Goal: Communication & Community: Answer question/provide support

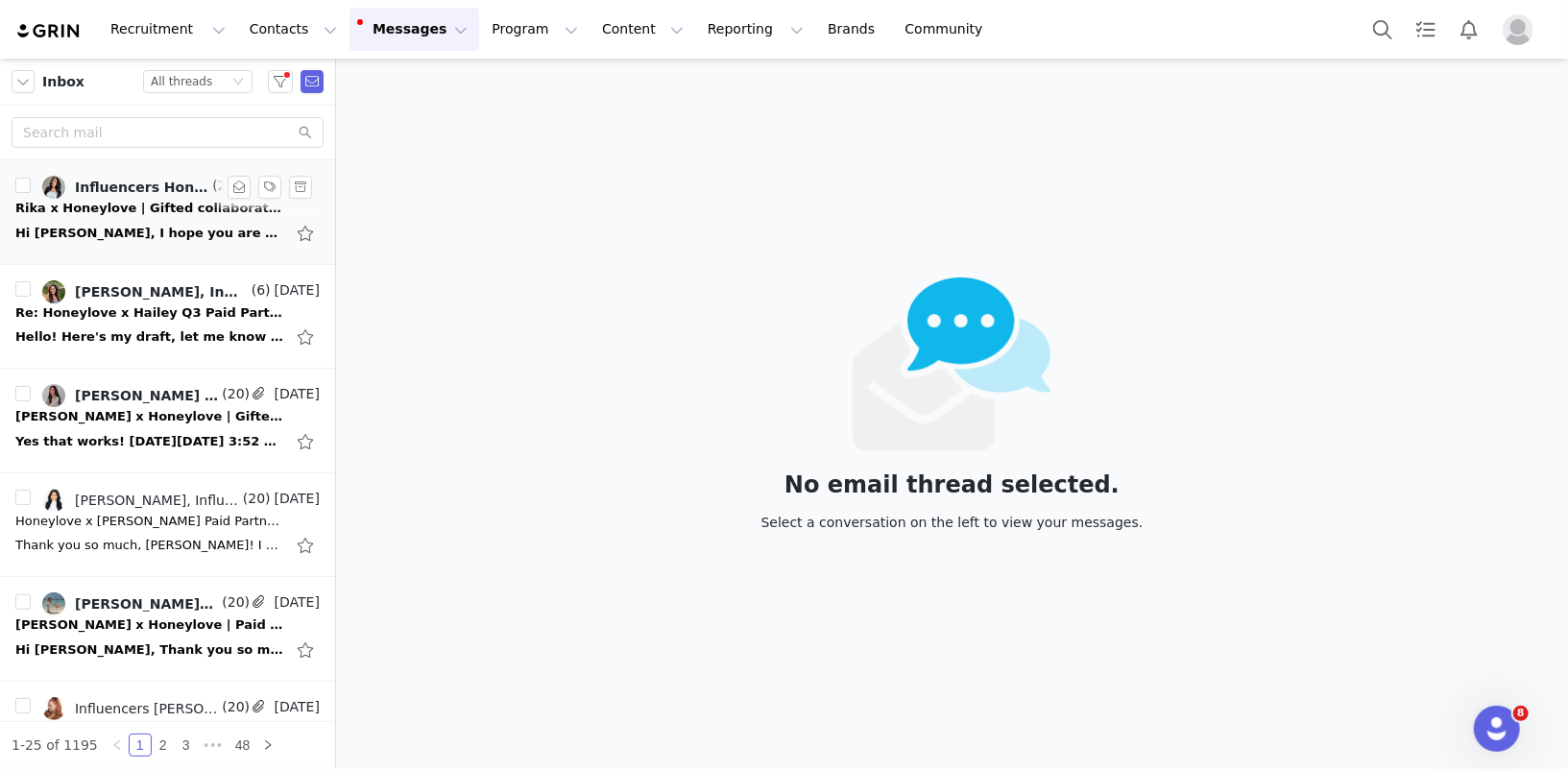
click at [134, 218] on div "Hi Diana, I hope you are doing well. I just wanted to kindly follow up regardin…" at bounding box center [167, 232] width 304 height 31
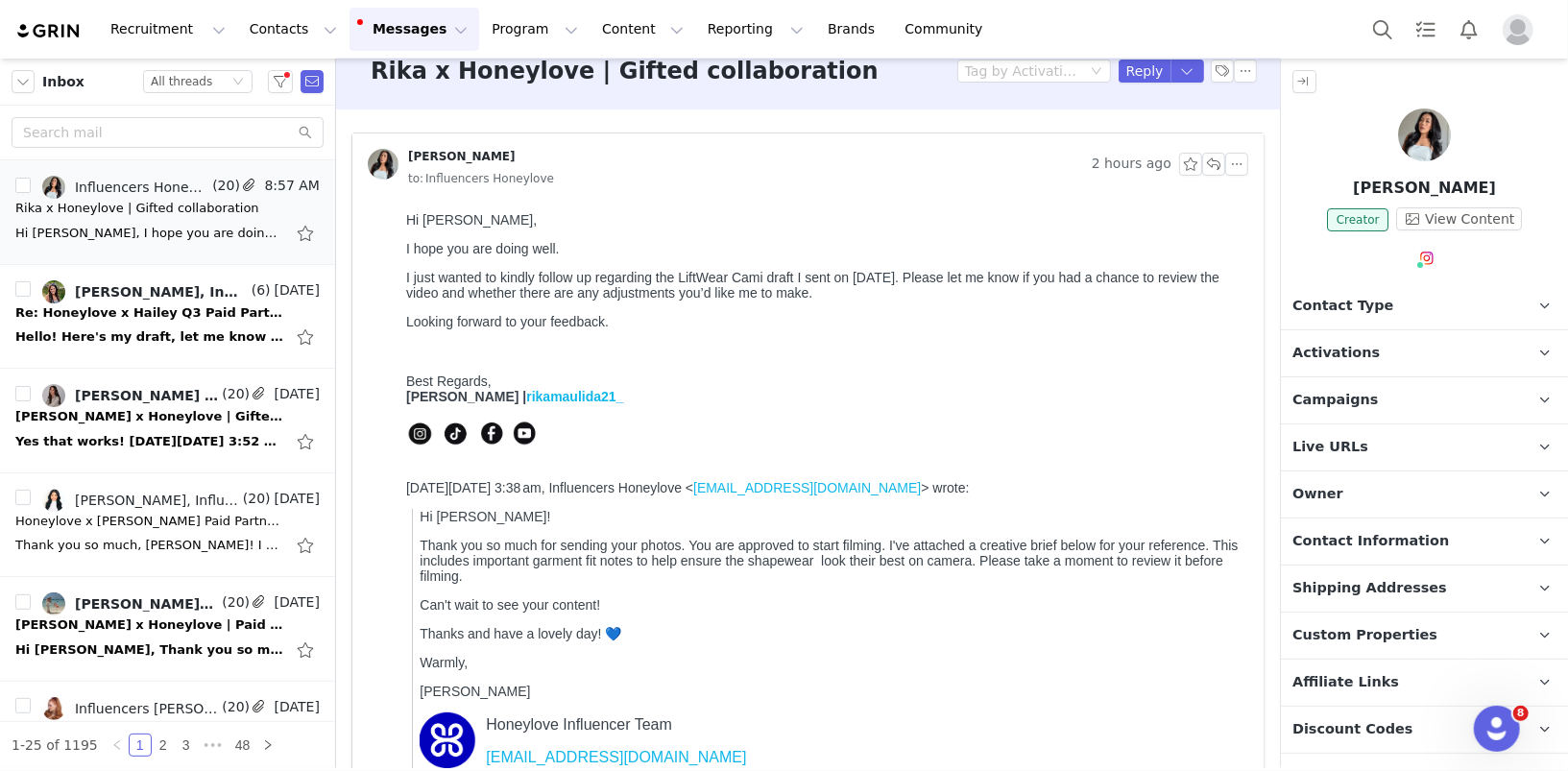
scroll to position [29, 0]
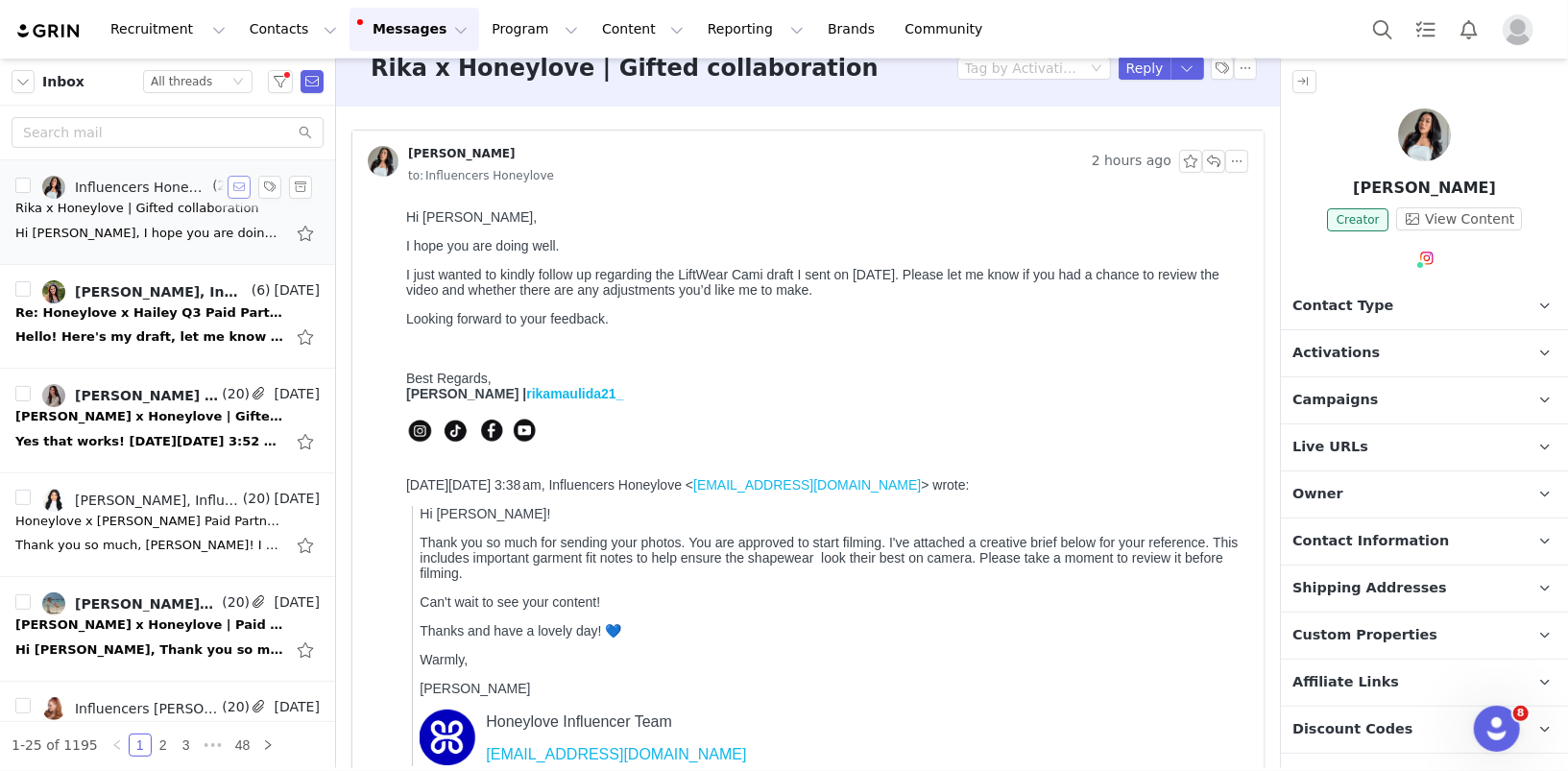
click at [239, 185] on button "button" at bounding box center [238, 187] width 23 height 23
click at [122, 339] on div "Hello! Here's my draft, let me know what you think! I'd like to post on Septemb…" at bounding box center [150, 338] width 269 height 20
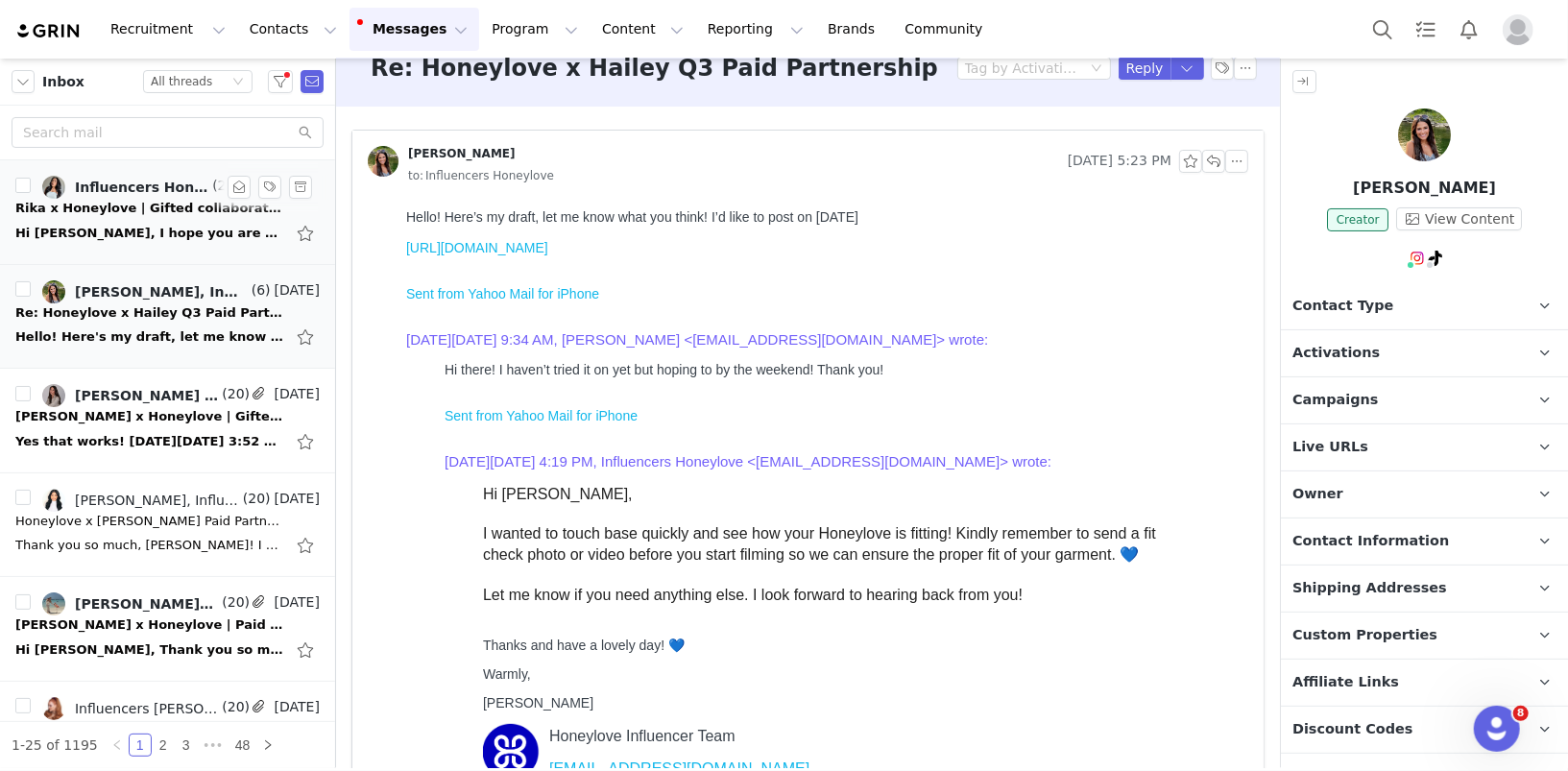
scroll to position [0, 0]
click at [505, 244] on link "https://we.tl/t-kk1p64SrT2" at bounding box center [476, 247] width 142 height 16
click at [1220, 161] on button "button" at bounding box center [1213, 161] width 23 height 23
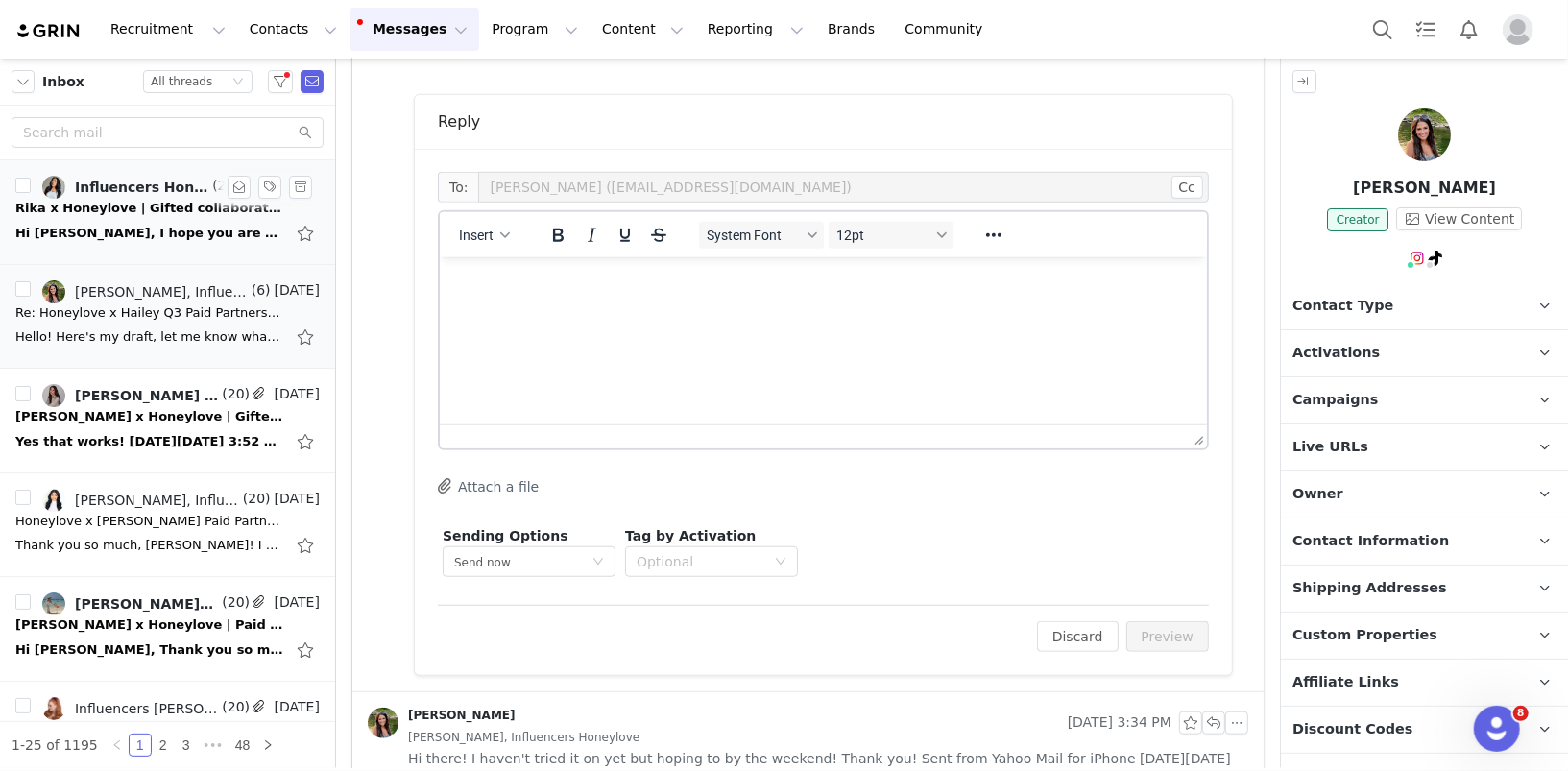
click at [687, 301] on html at bounding box center [822, 282] width 767 height 52
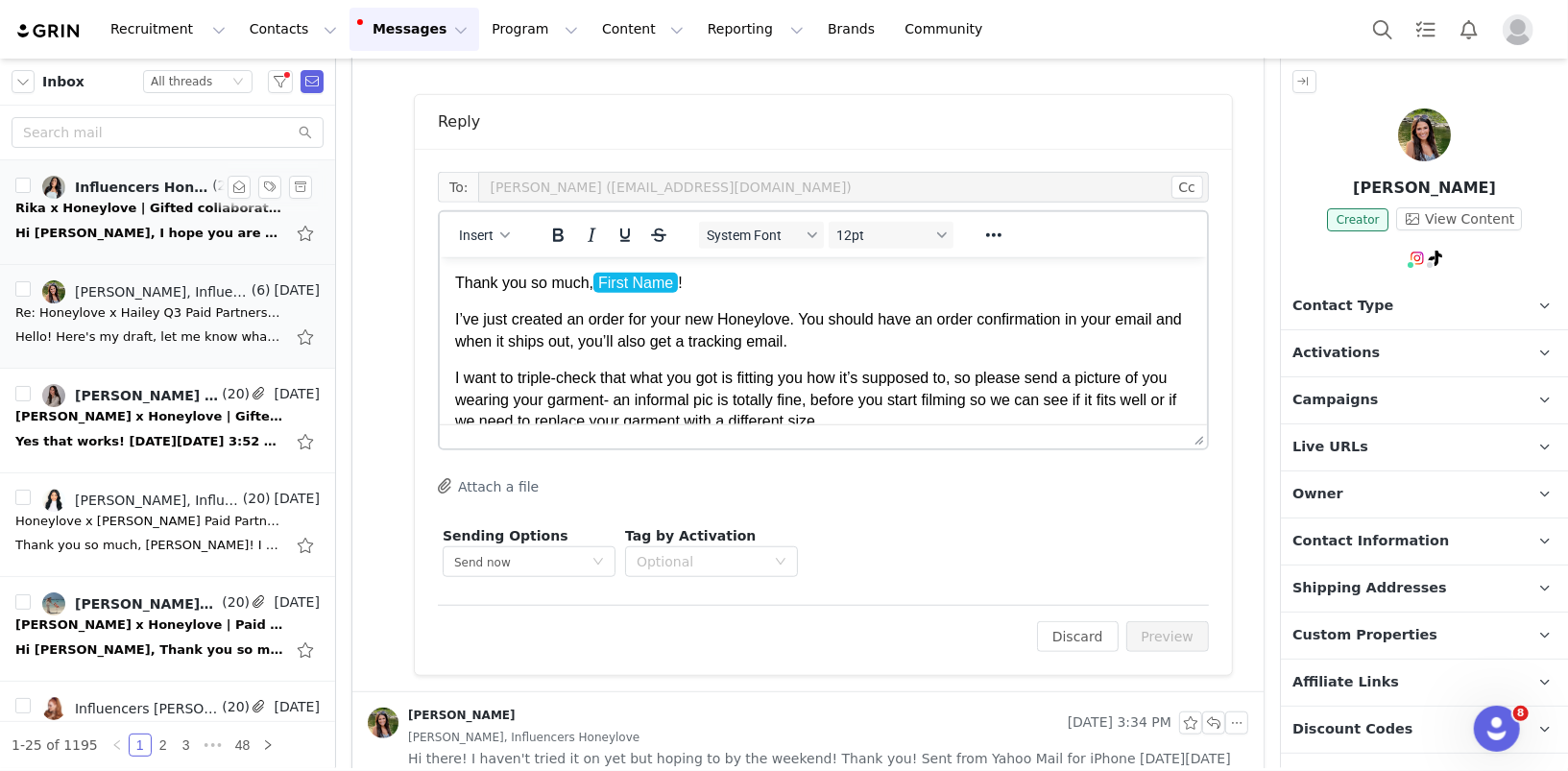
scroll to position [100, 0]
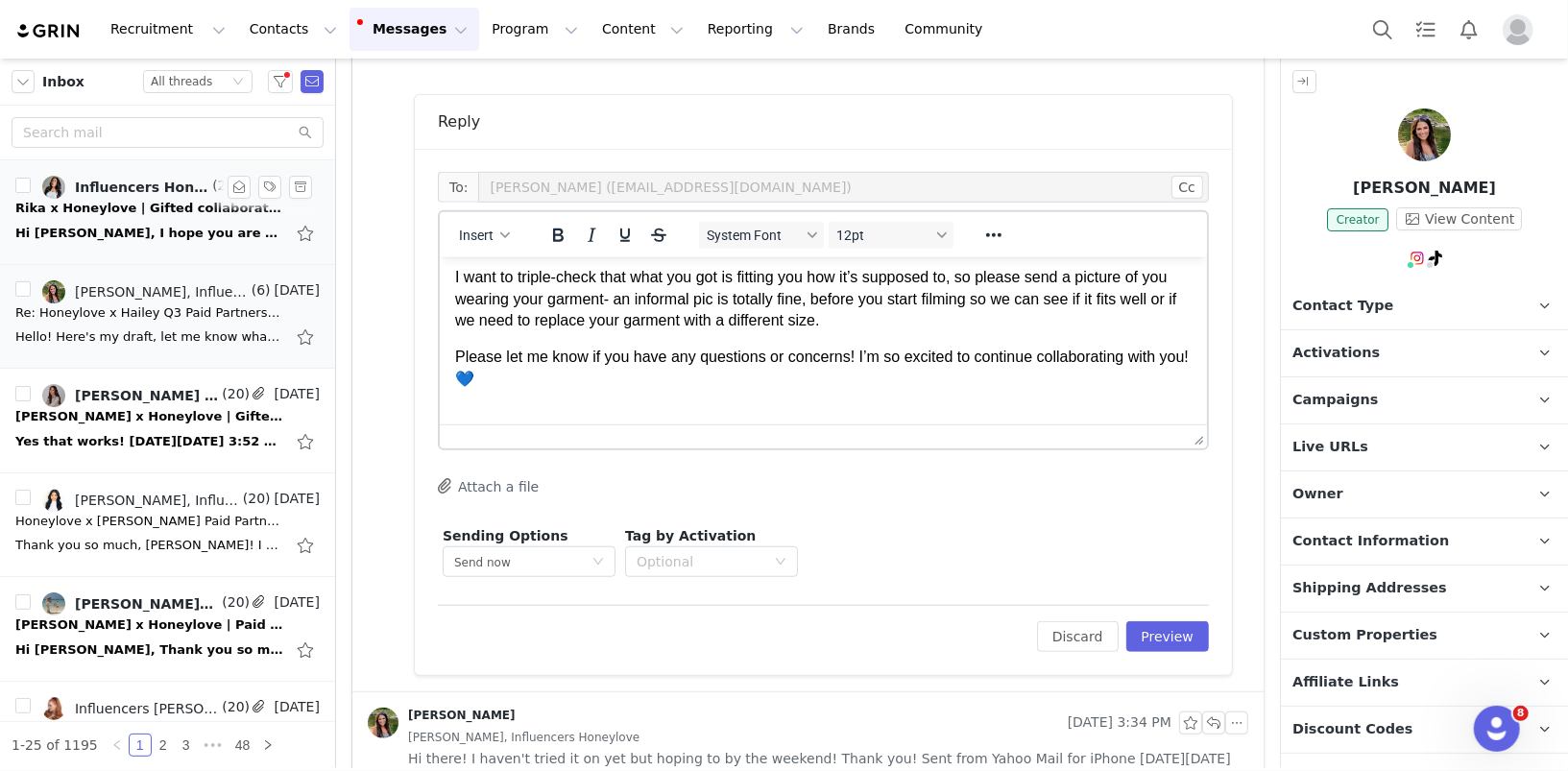
click at [606, 388] on body "Thank you so much, First Name ! I’ve just created an order for your new Honeylo…" at bounding box center [822, 298] width 736 height 255
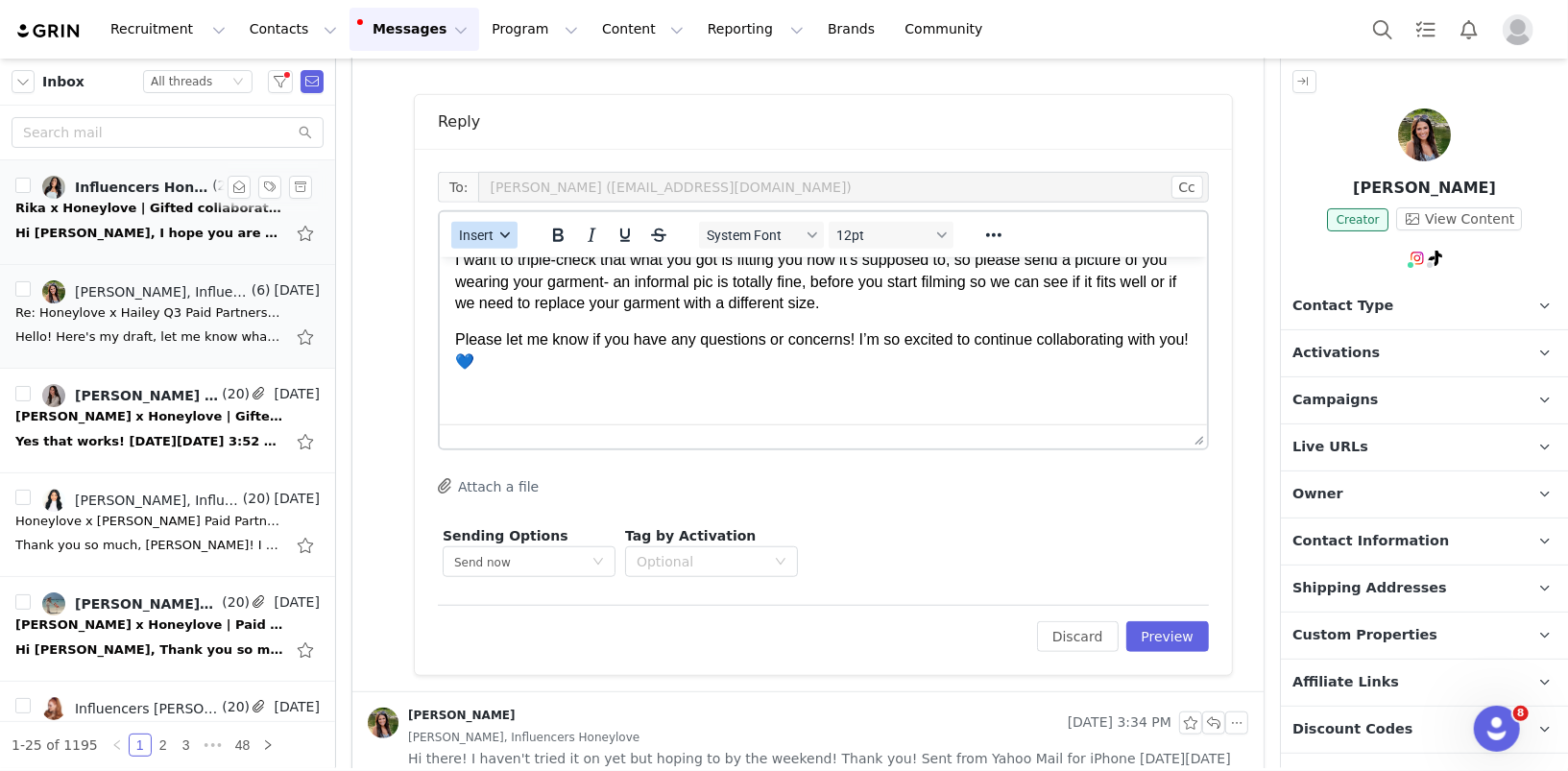
click at [491, 222] on button "Insert" at bounding box center [483, 234] width 66 height 27
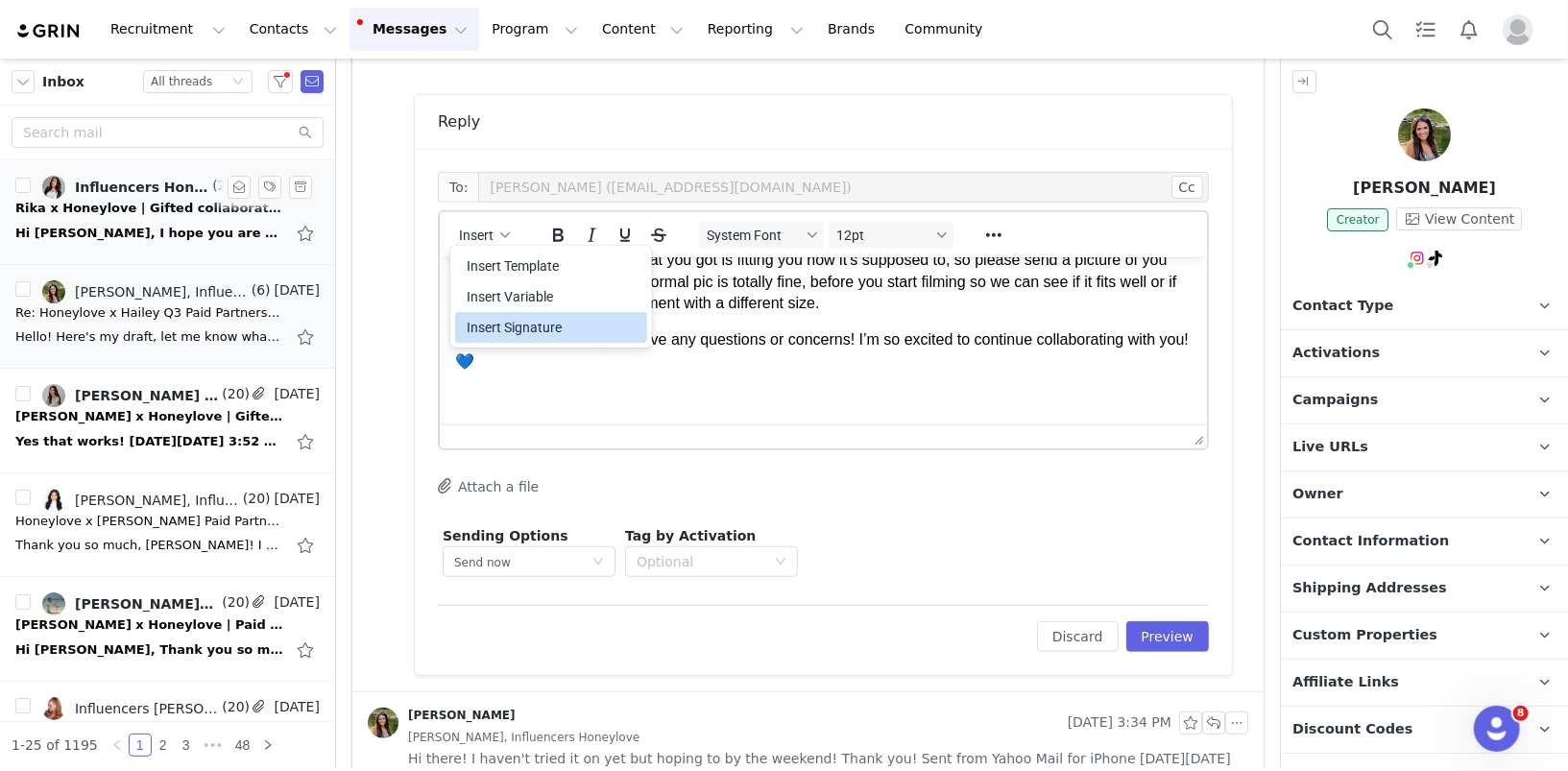
click at [498, 326] on div "Insert Signature" at bounding box center [553, 327] width 173 height 23
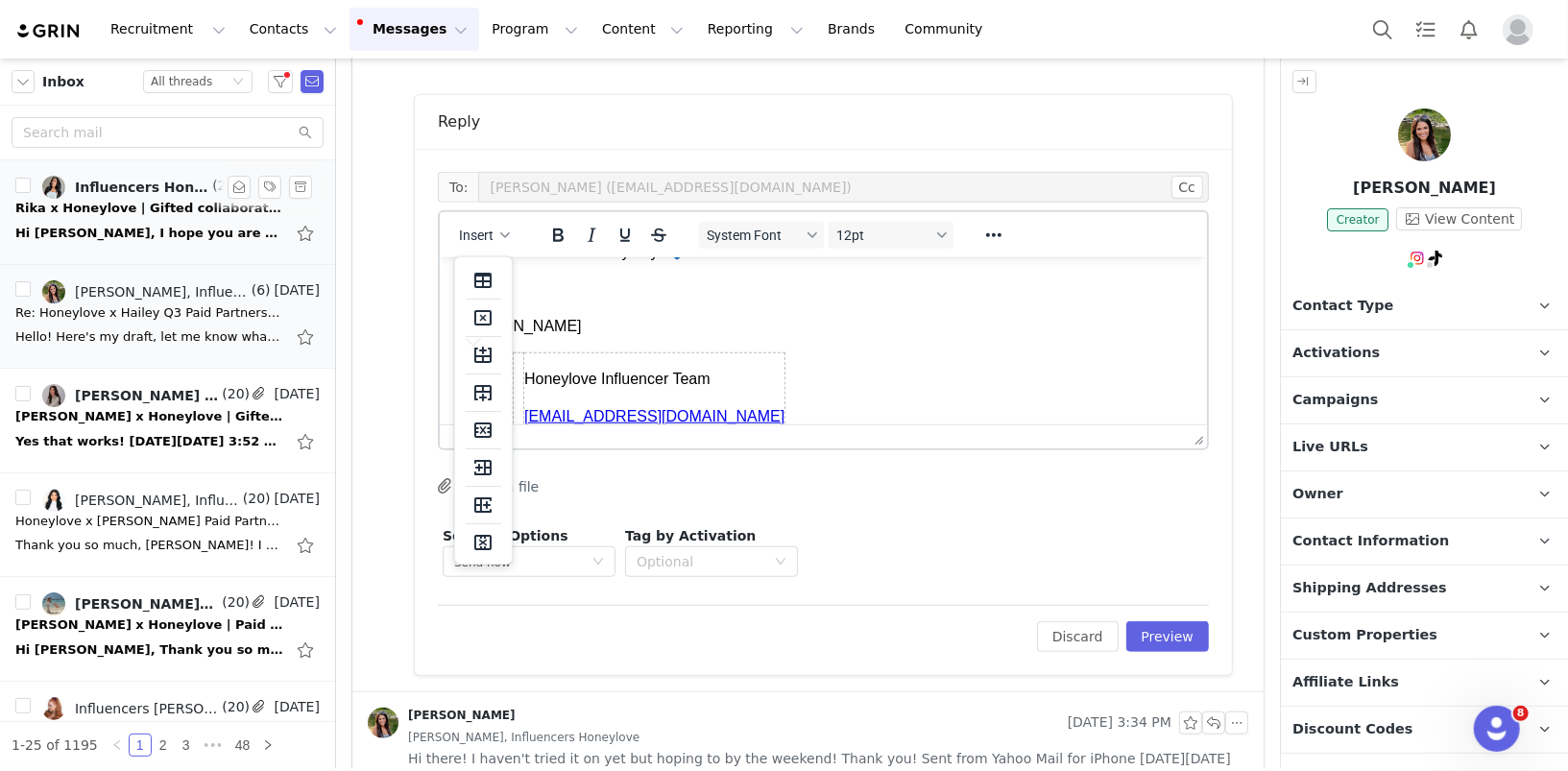
click at [735, 303] on body "Thank you so much, First Name ! I’ve just created an order for your new Honeylo…" at bounding box center [822, 225] width 736 height 435
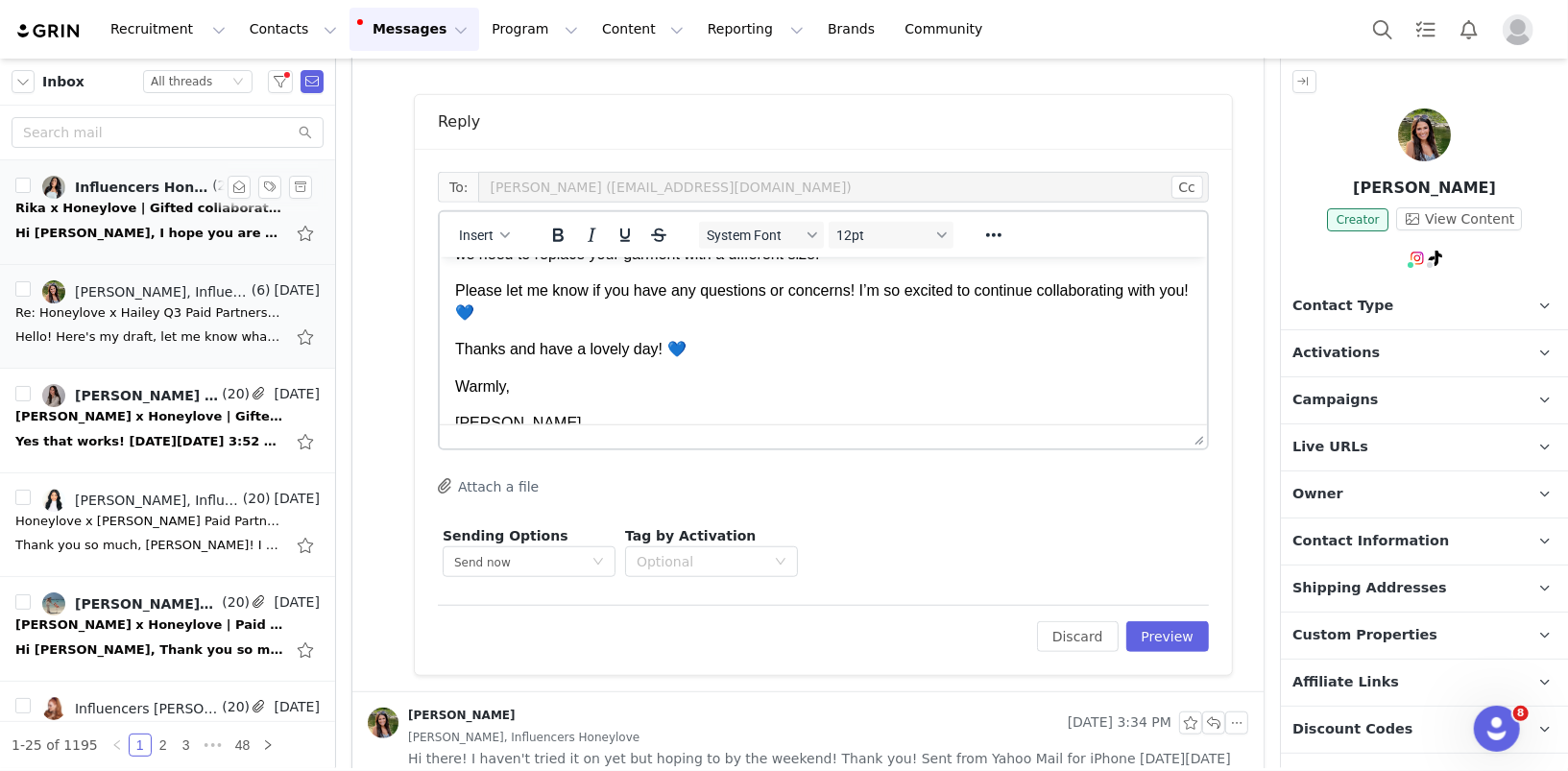
scroll to position [0, 0]
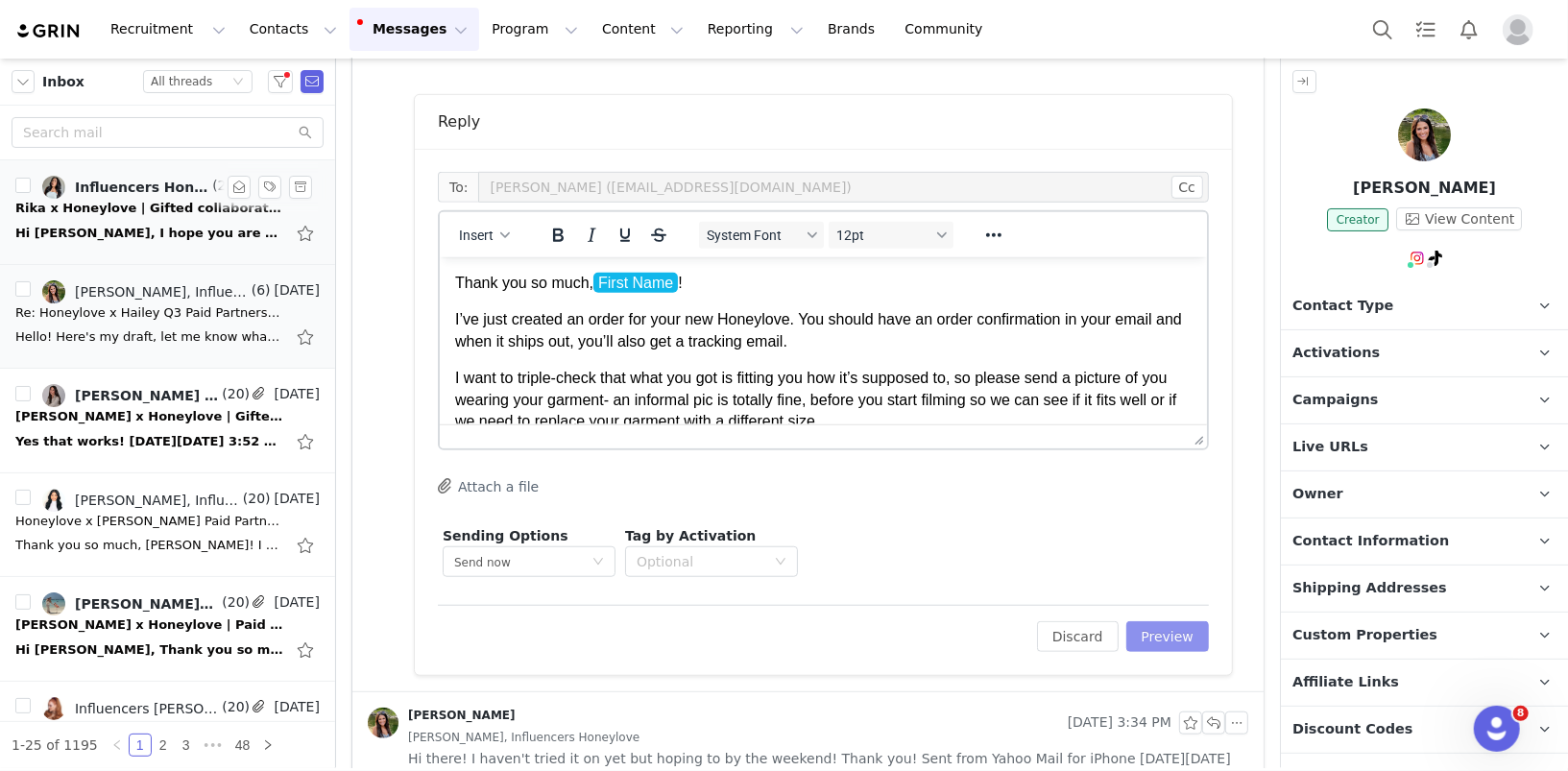
click at [1166, 627] on button "Preview" at bounding box center [1167, 636] width 84 height 31
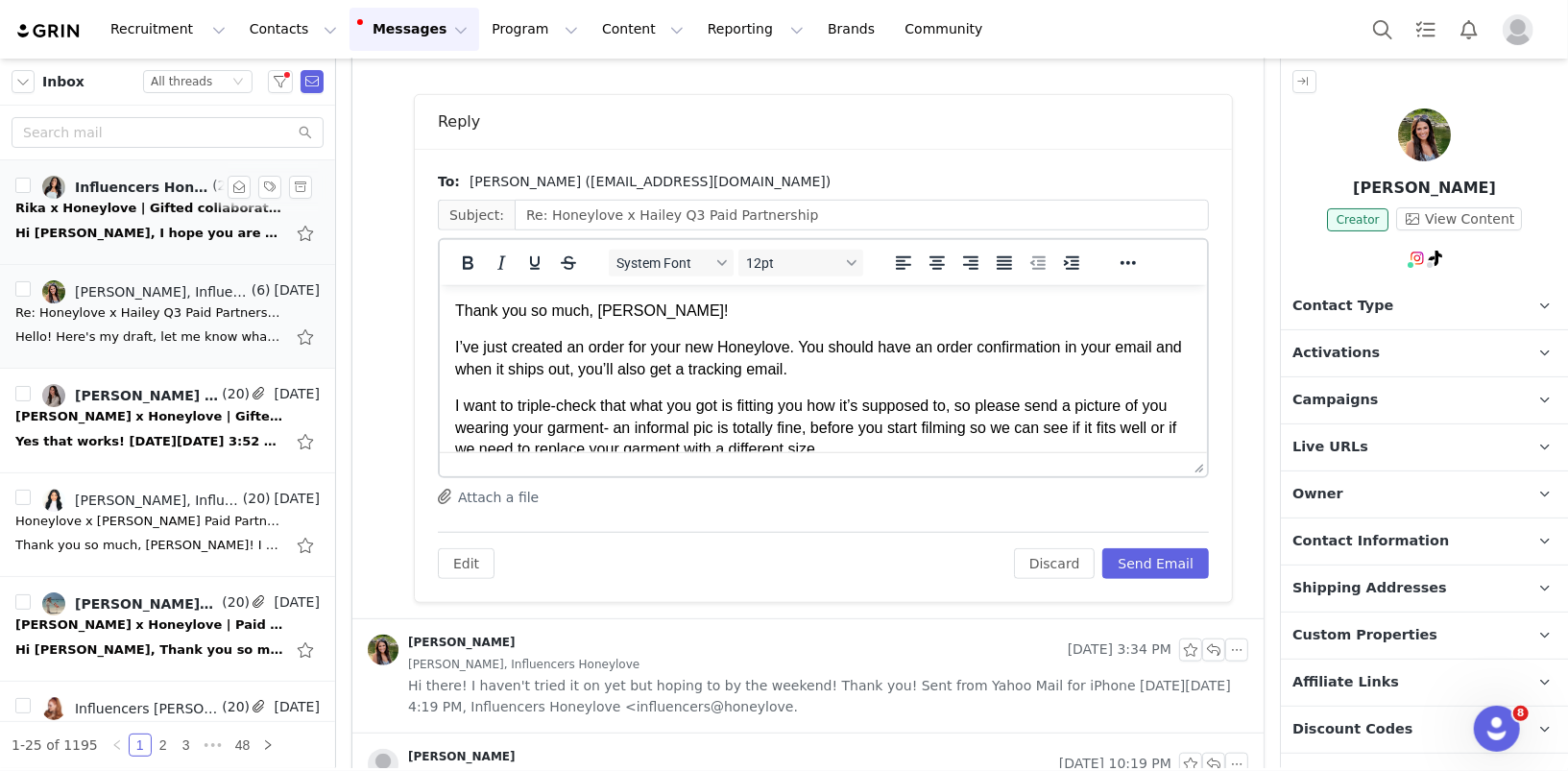
click at [629, 323] on body "Thank you so much, Hailey! I’ve just created an order for your new Honeylove. Y…" at bounding box center [822, 517] width 736 height 435
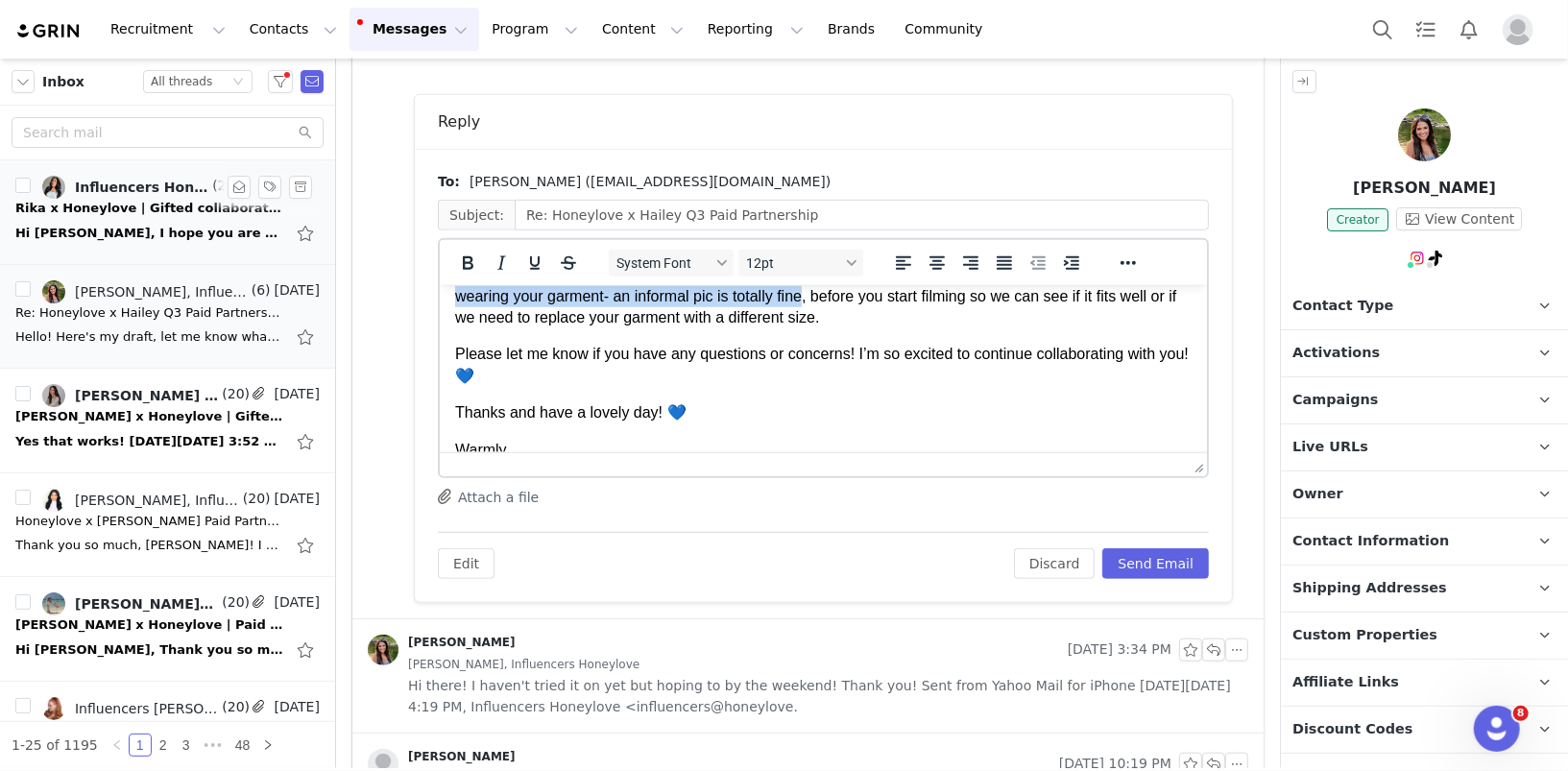
scroll to position [109, 0]
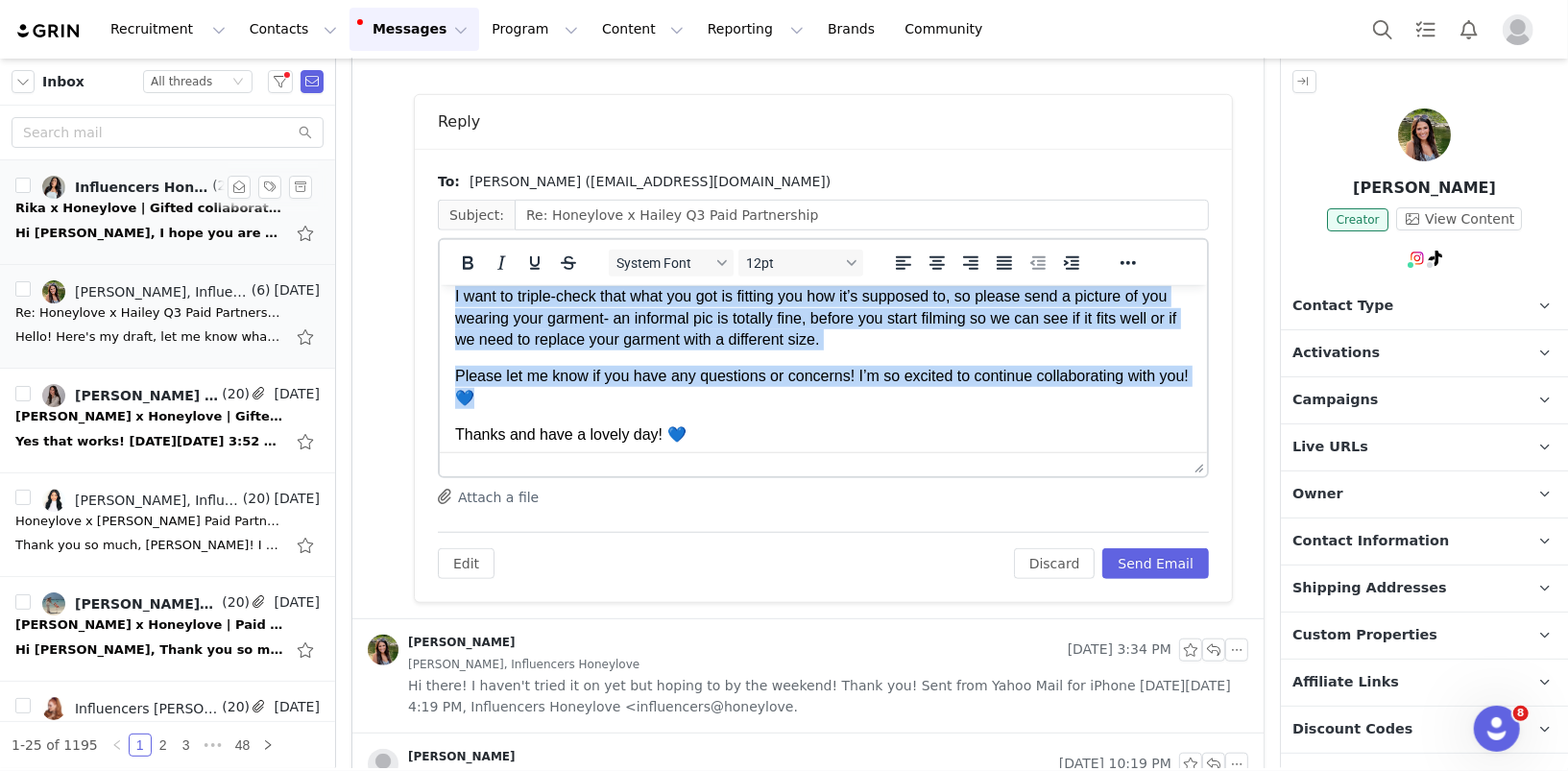
drag, startPoint x: 454, startPoint y: 345, endPoint x: 799, endPoint y: 399, distance: 349.2
click at [799, 399] on body "Thank you so much, Hailey! I’ve just created an order for your new Honeylove. Y…" at bounding box center [822, 408] width 736 height 435
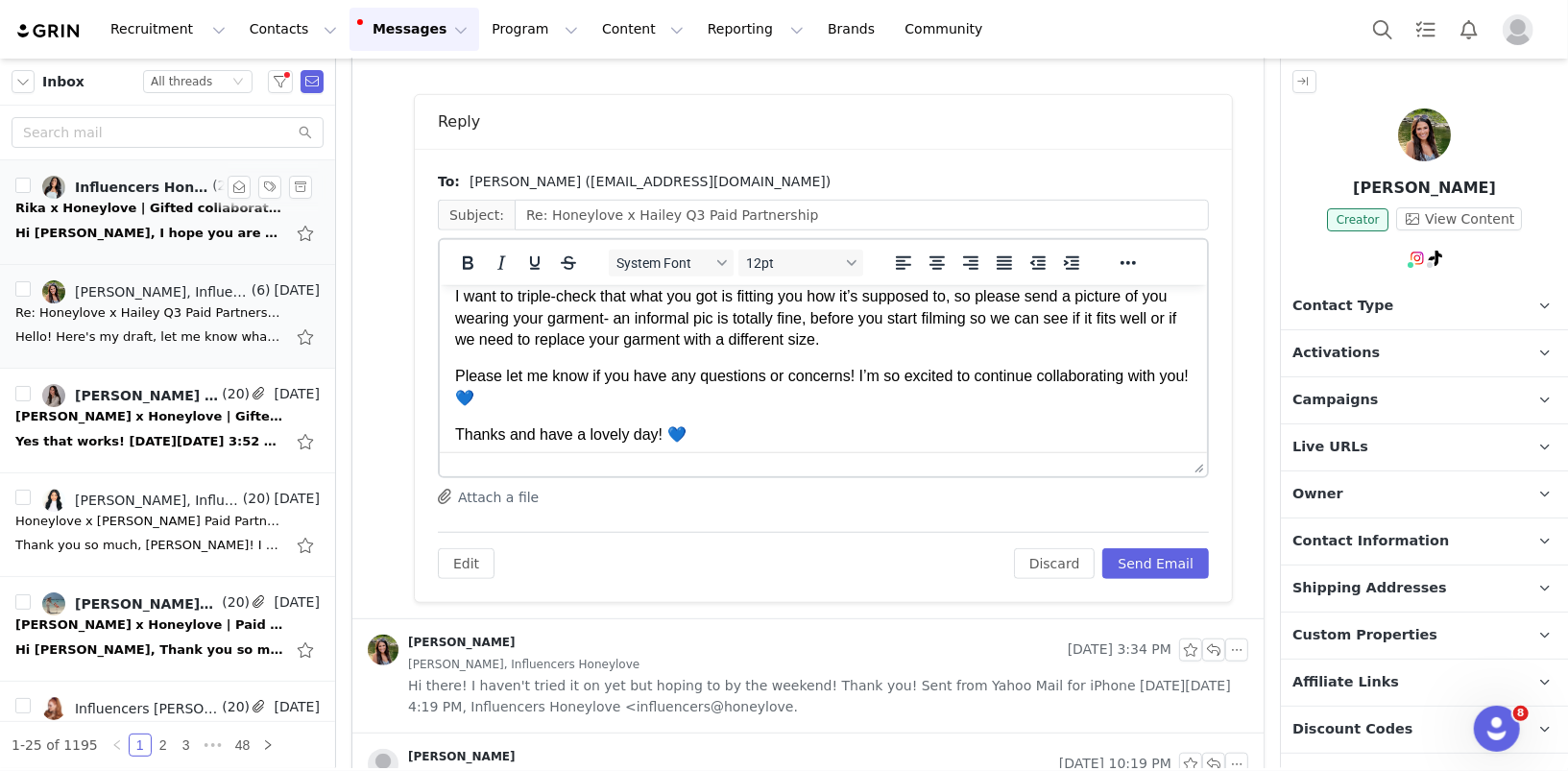
scroll to position [0, 0]
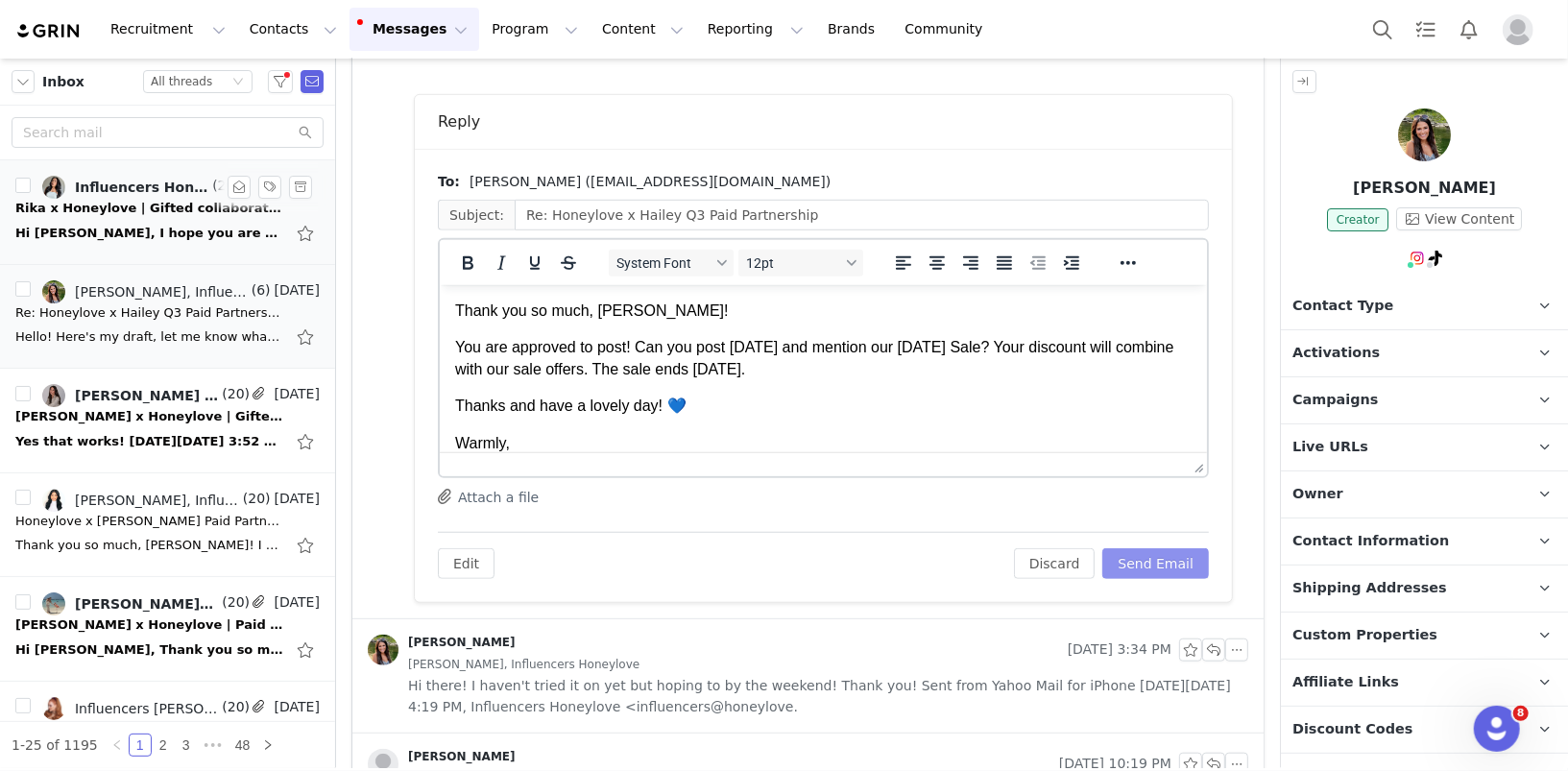
click at [1169, 561] on button "Send Email" at bounding box center [1156, 563] width 106 height 31
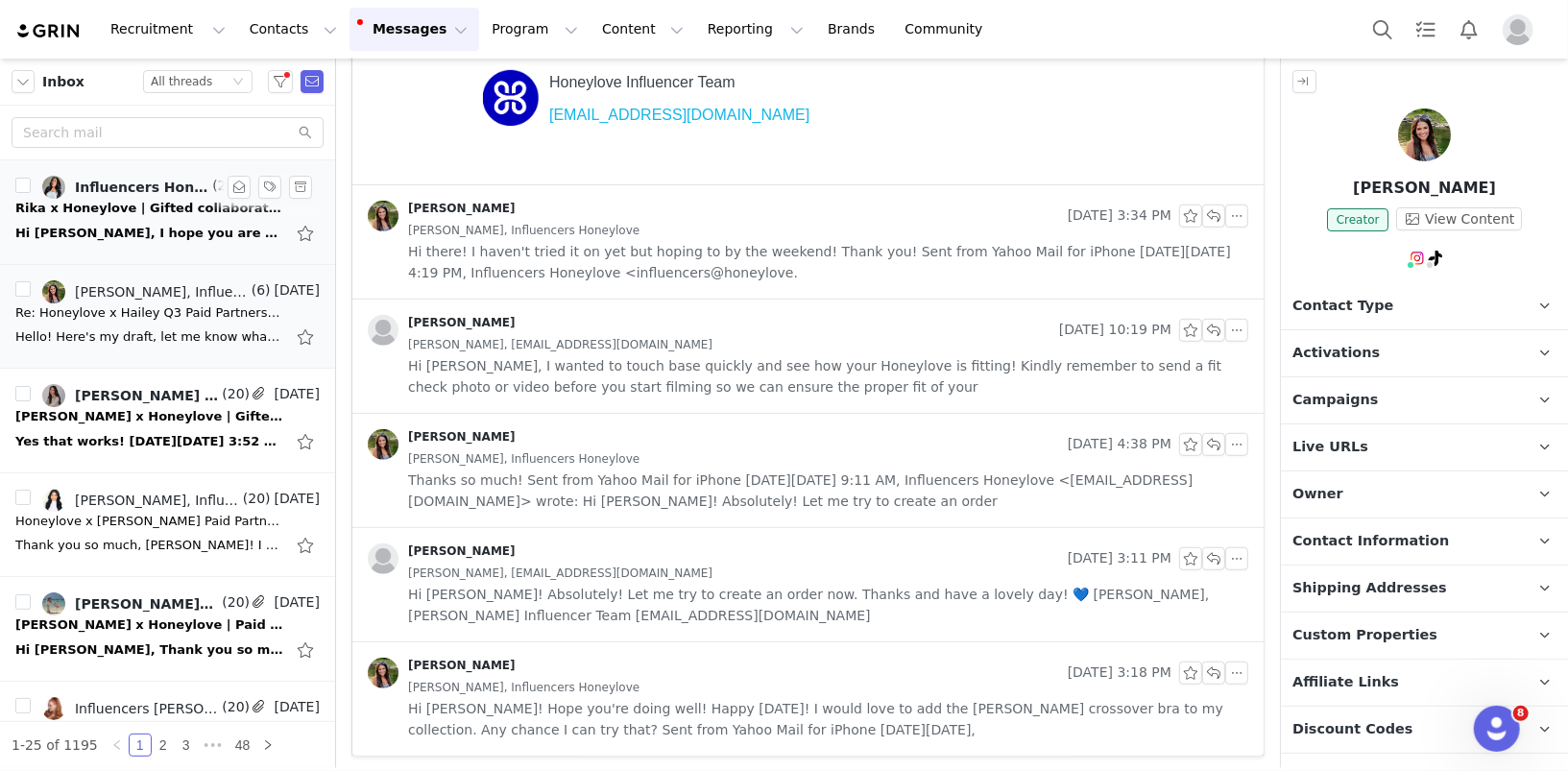
click at [106, 224] on div "Hi Diana, I hope you are doing well. I just wanted to kindly follow up regardin…" at bounding box center [150, 233] width 269 height 20
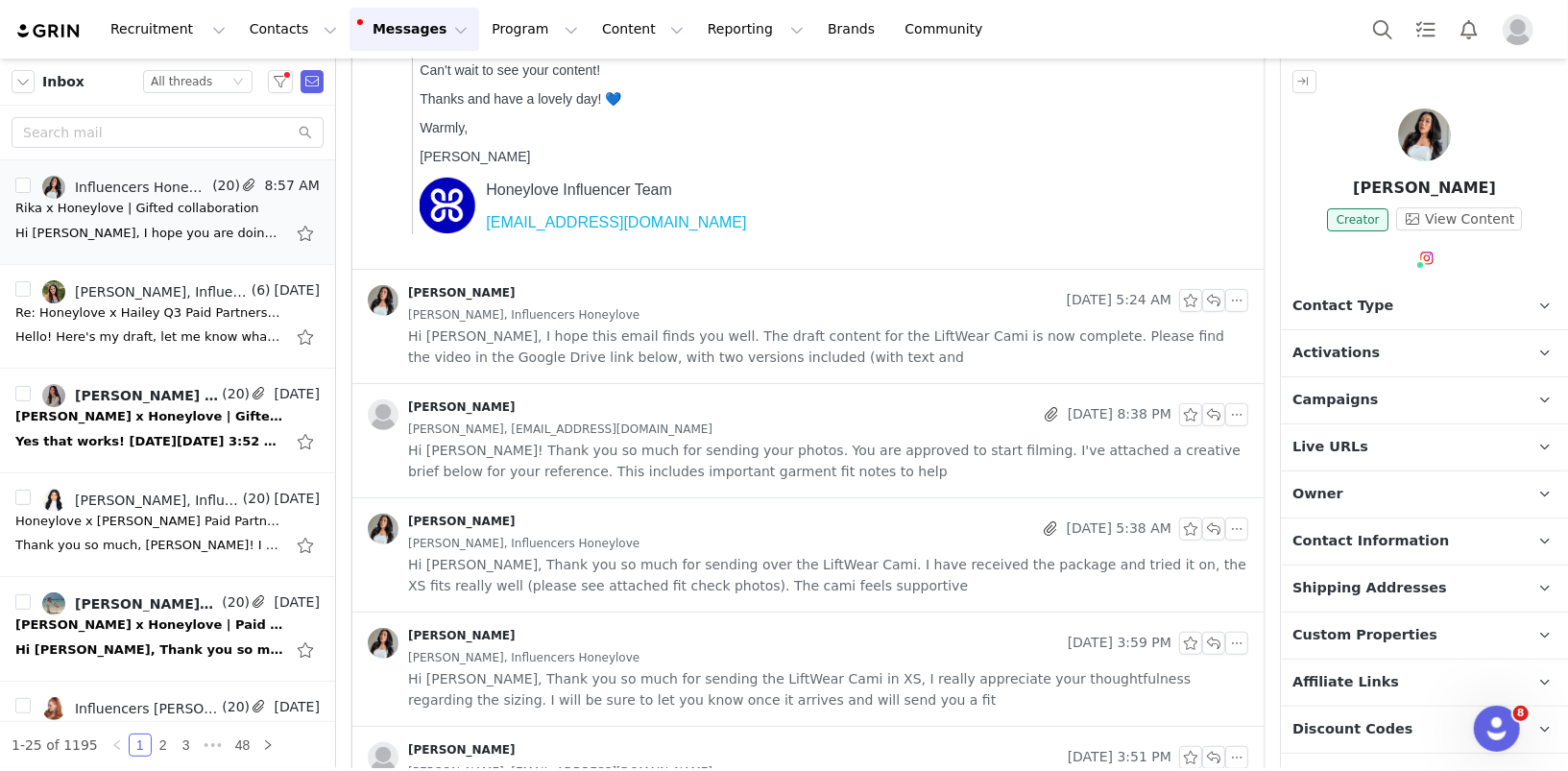
scroll to position [565, 0]
click at [645, 438] on span "Hi Rika! Thank you so much for sending your photos. You are approved to start f…" at bounding box center [829, 457] width 841 height 42
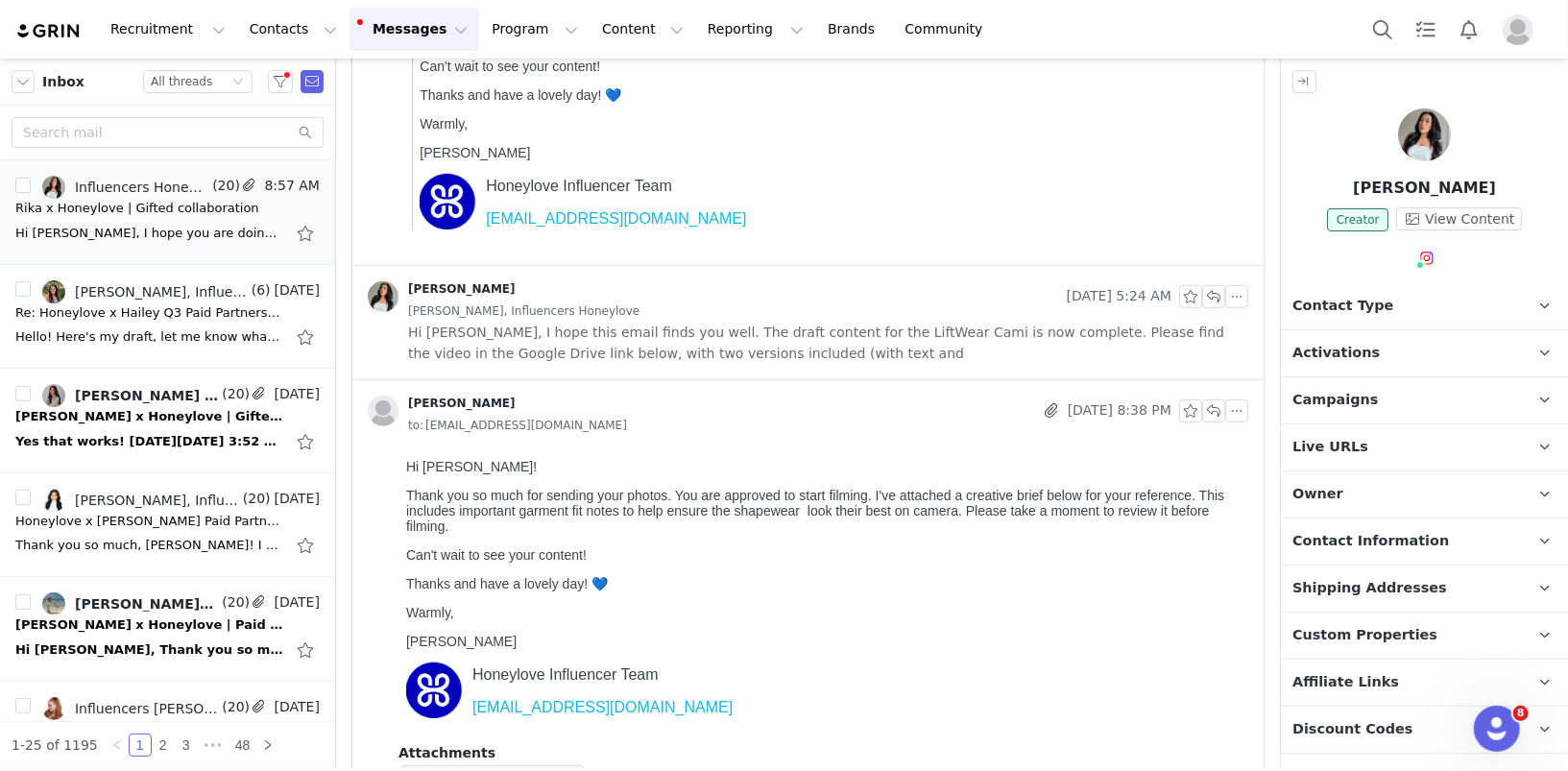
scroll to position [0, 0]
click at [650, 339] on span "Hi Diana, I hope this email finds you well. The draft content for the LiftWear …" at bounding box center [829, 343] width 841 height 42
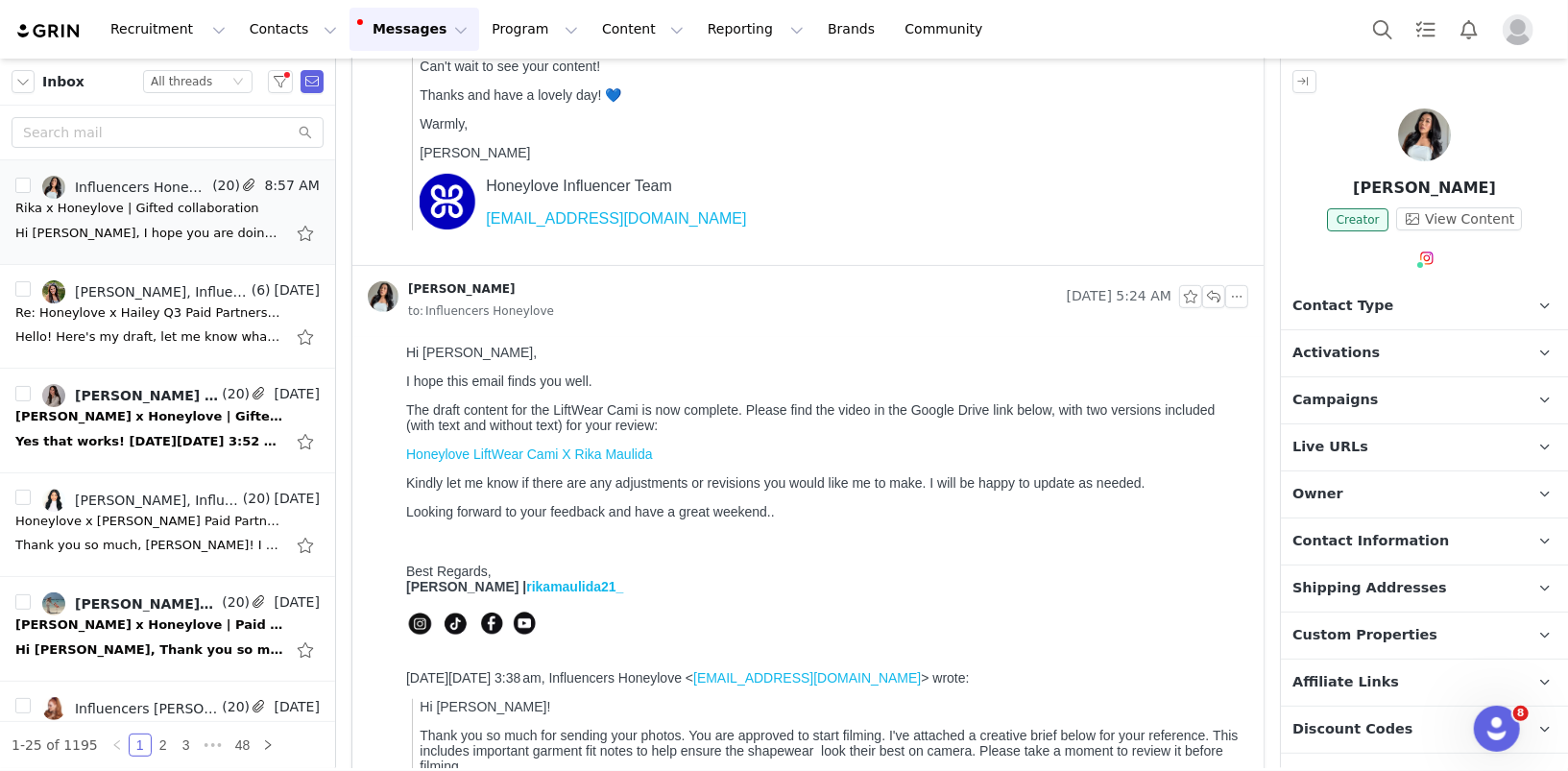
click at [547, 458] on link "Honeylove LiftWear Cami X Rika Maulida" at bounding box center [529, 454] width 247 height 16
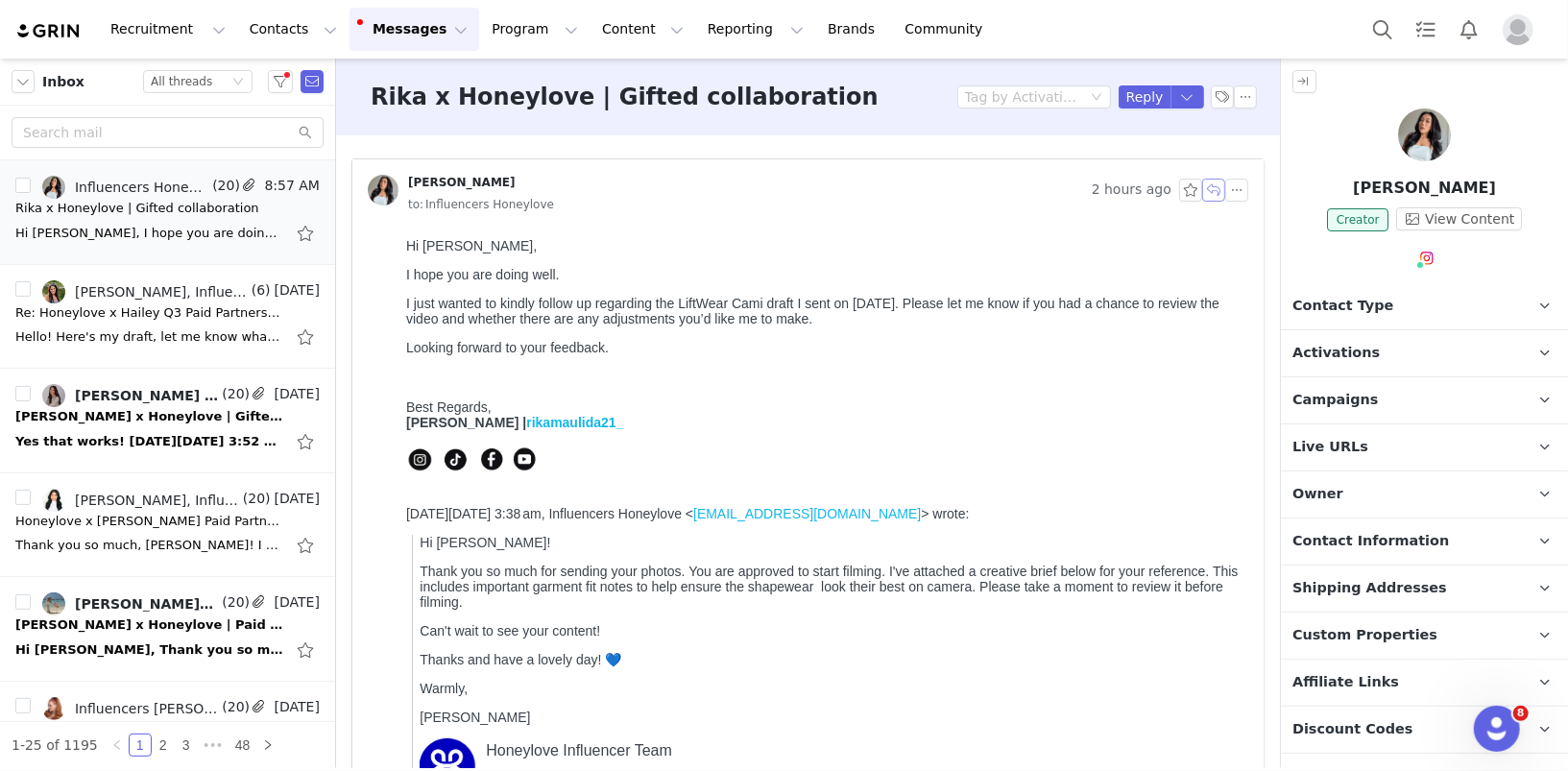
click at [1218, 193] on button "button" at bounding box center [1213, 189] width 23 height 23
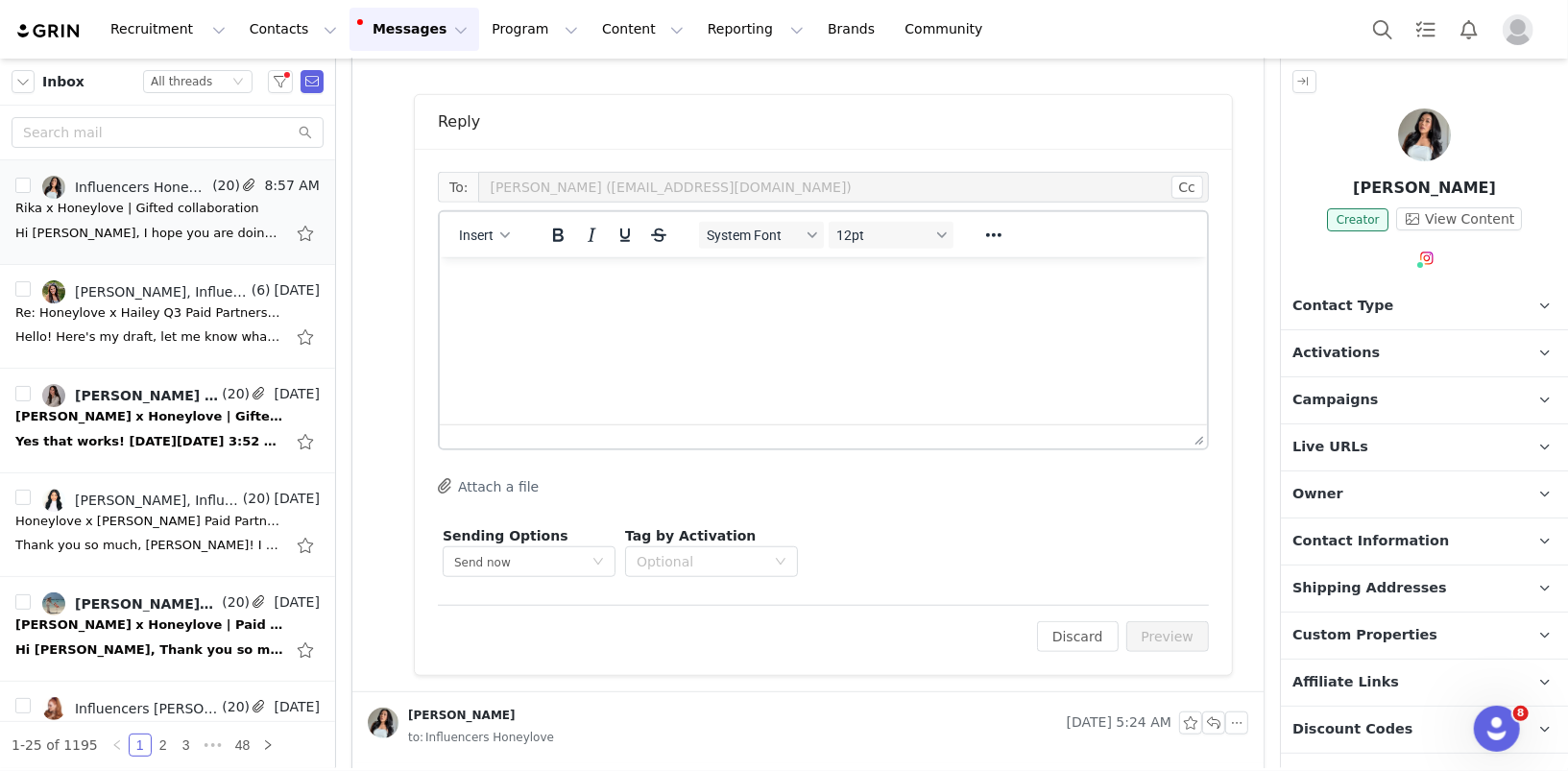
click at [984, 305] on html at bounding box center [822, 282] width 767 height 52
click at [698, 308] on html at bounding box center [822, 282] width 767 height 52
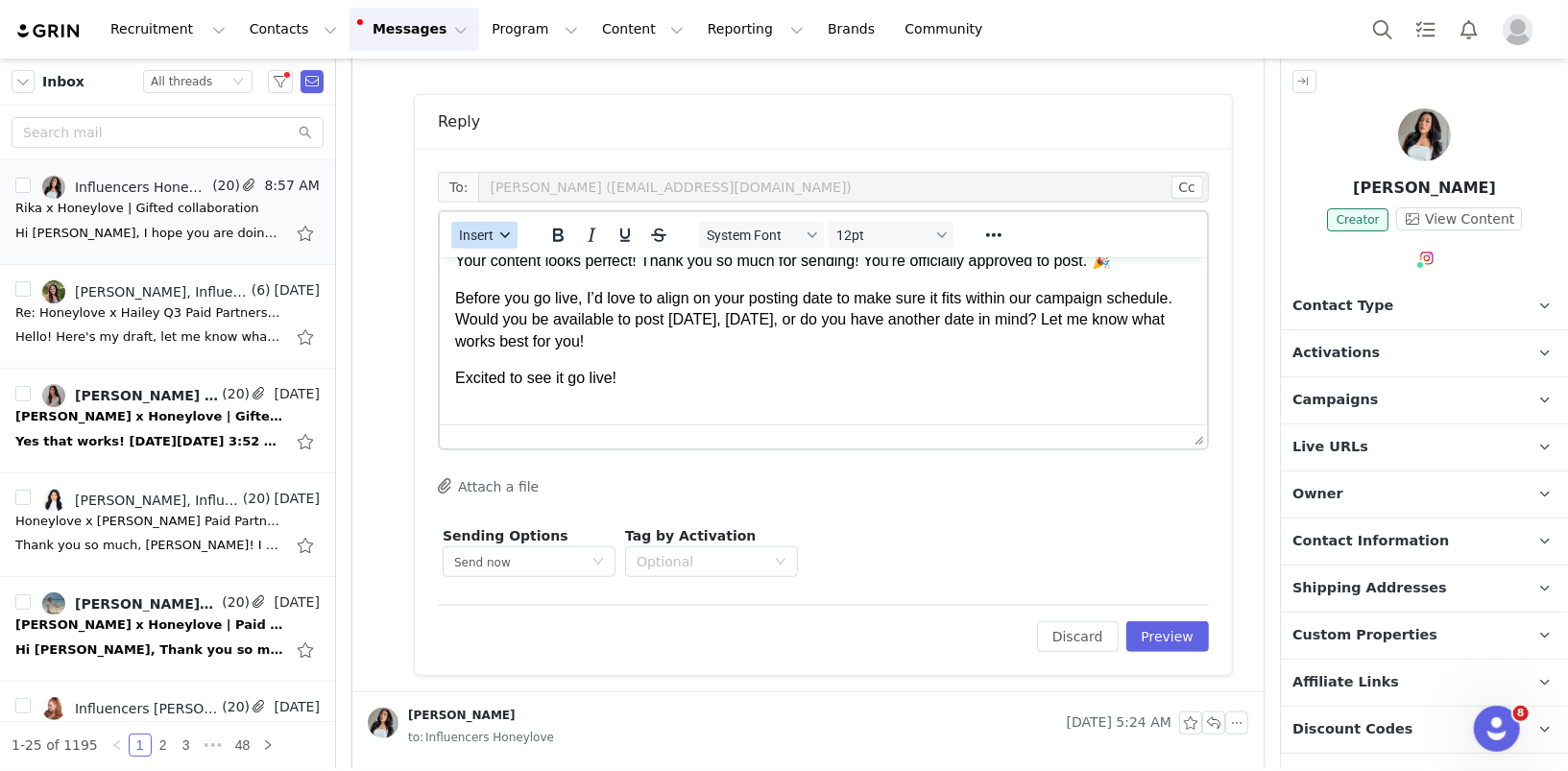
click at [477, 237] on span "Insert" at bounding box center [475, 235] width 34 height 16
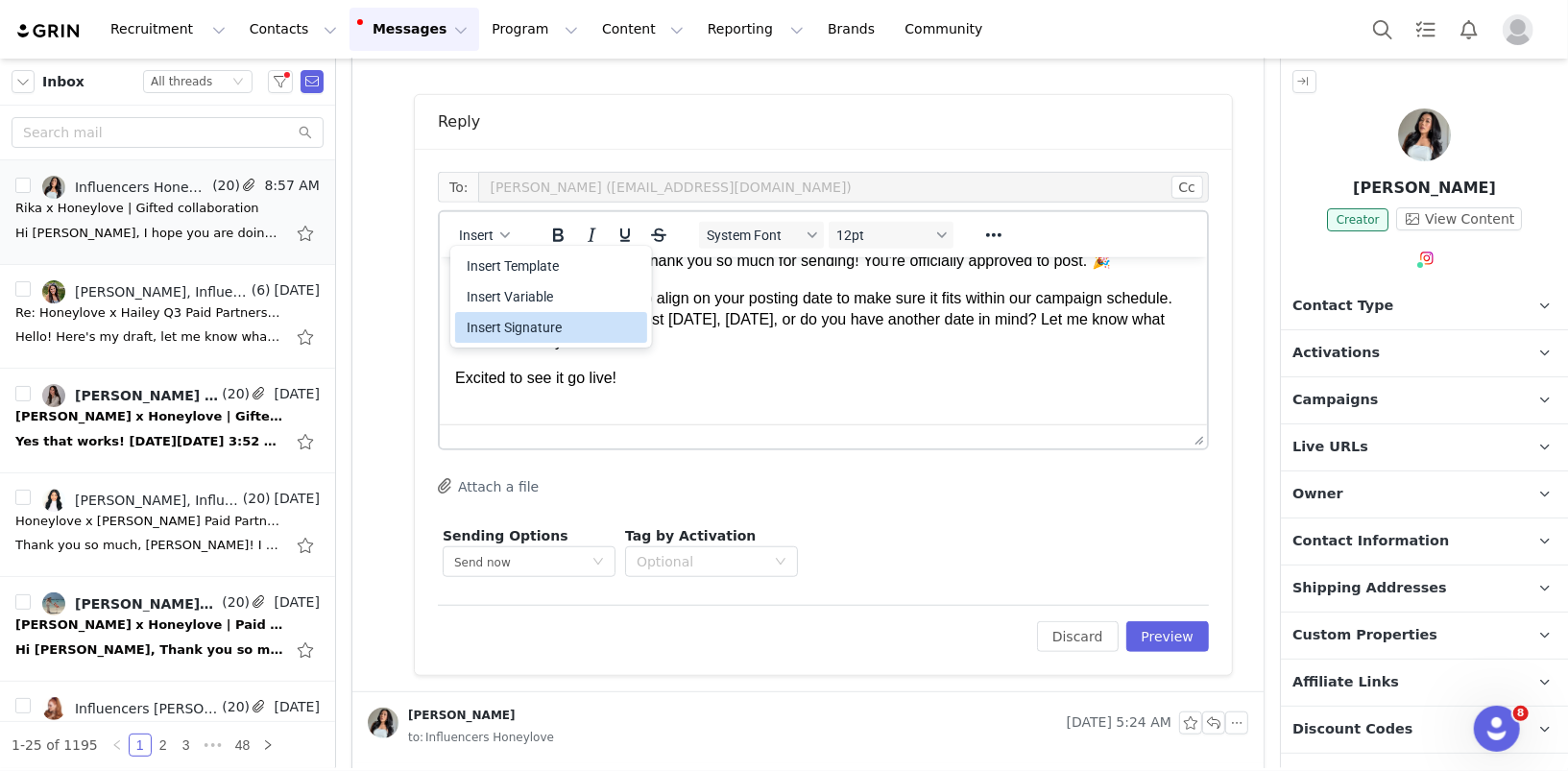
click at [497, 324] on div "Insert Signature" at bounding box center [553, 327] width 173 height 23
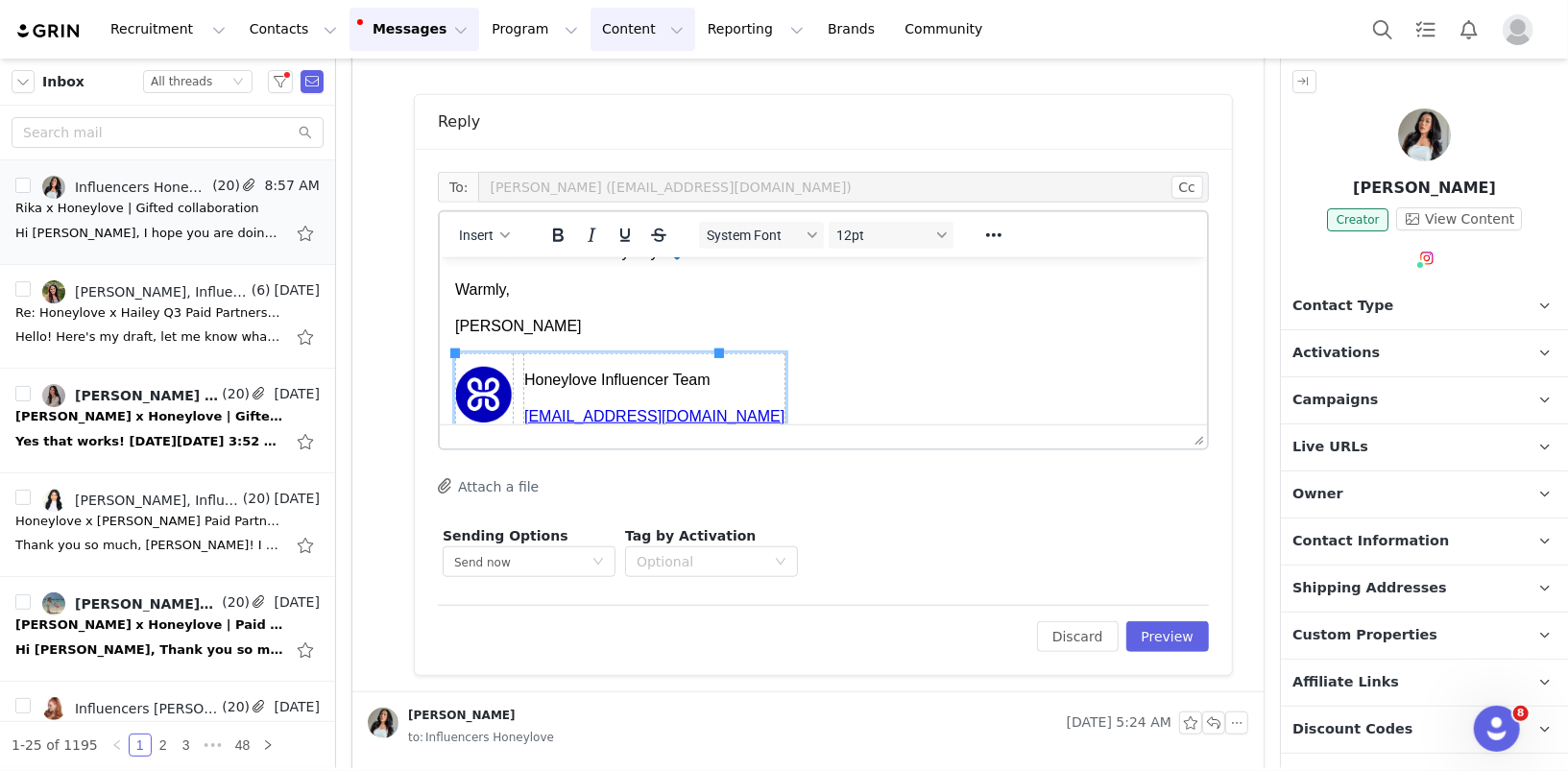
scroll to position [0, 0]
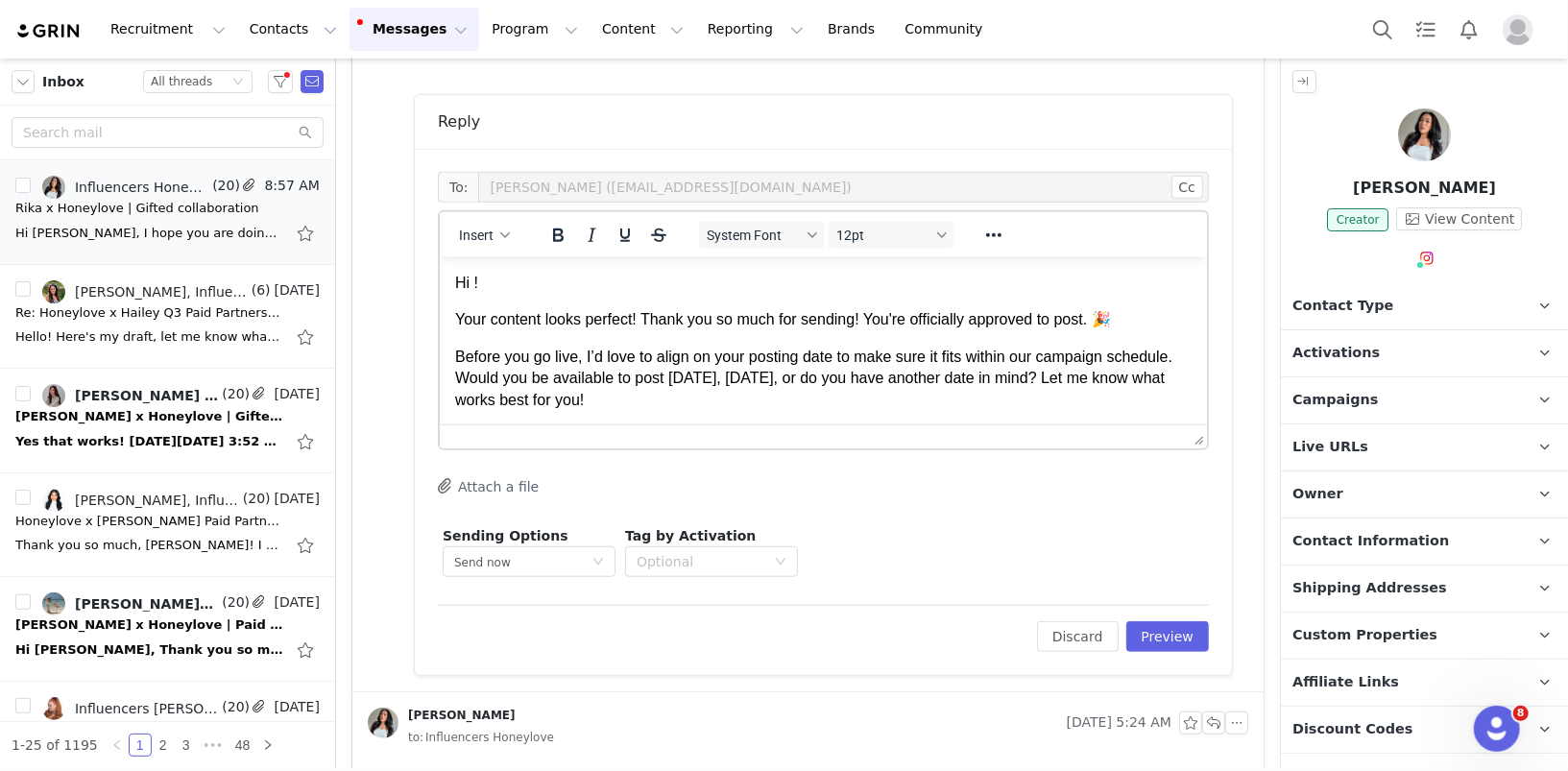
click at [472, 285] on p "Hi !" at bounding box center [822, 282] width 736 height 21
click at [1138, 321] on p "Your content looks perfect! Thank you so much for sending! You're officially ap…" at bounding box center [822, 318] width 736 height 21
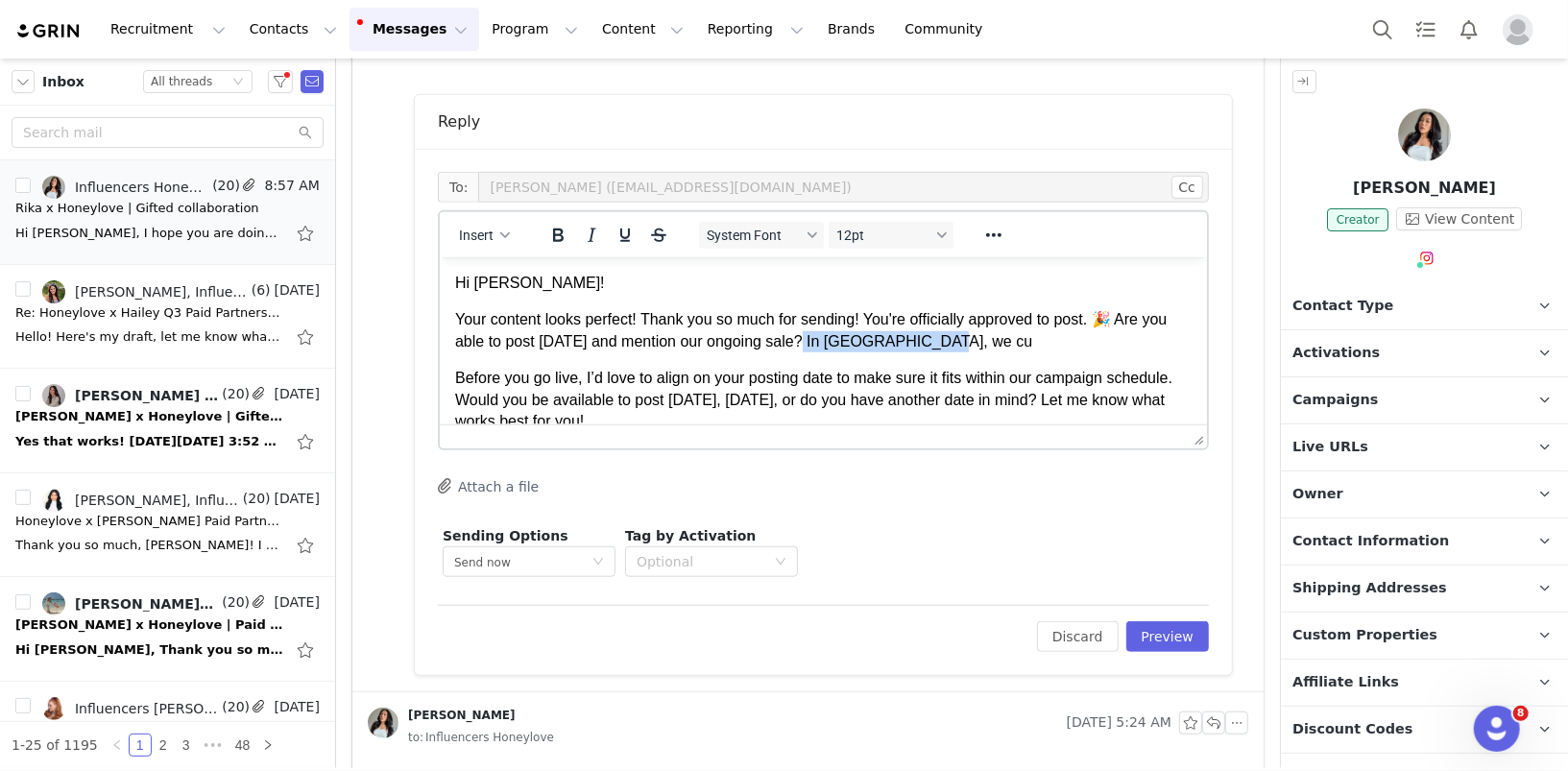
drag, startPoint x: 968, startPoint y: 343, endPoint x: 800, endPoint y: 348, distance: 168.1
click at [800, 348] on p "Your content looks perfect! Thank you so much for sending! You're officially ap…" at bounding box center [822, 330] width 736 height 43
click at [864, 344] on p "Your content looks perfect! Thank you so much for sending! You're officially ap…" at bounding box center [822, 330] width 736 height 43
click at [813, 342] on p "Your content looks perfect! Thank you so much for sending! You're officially ap…" at bounding box center [822, 330] width 736 height 43
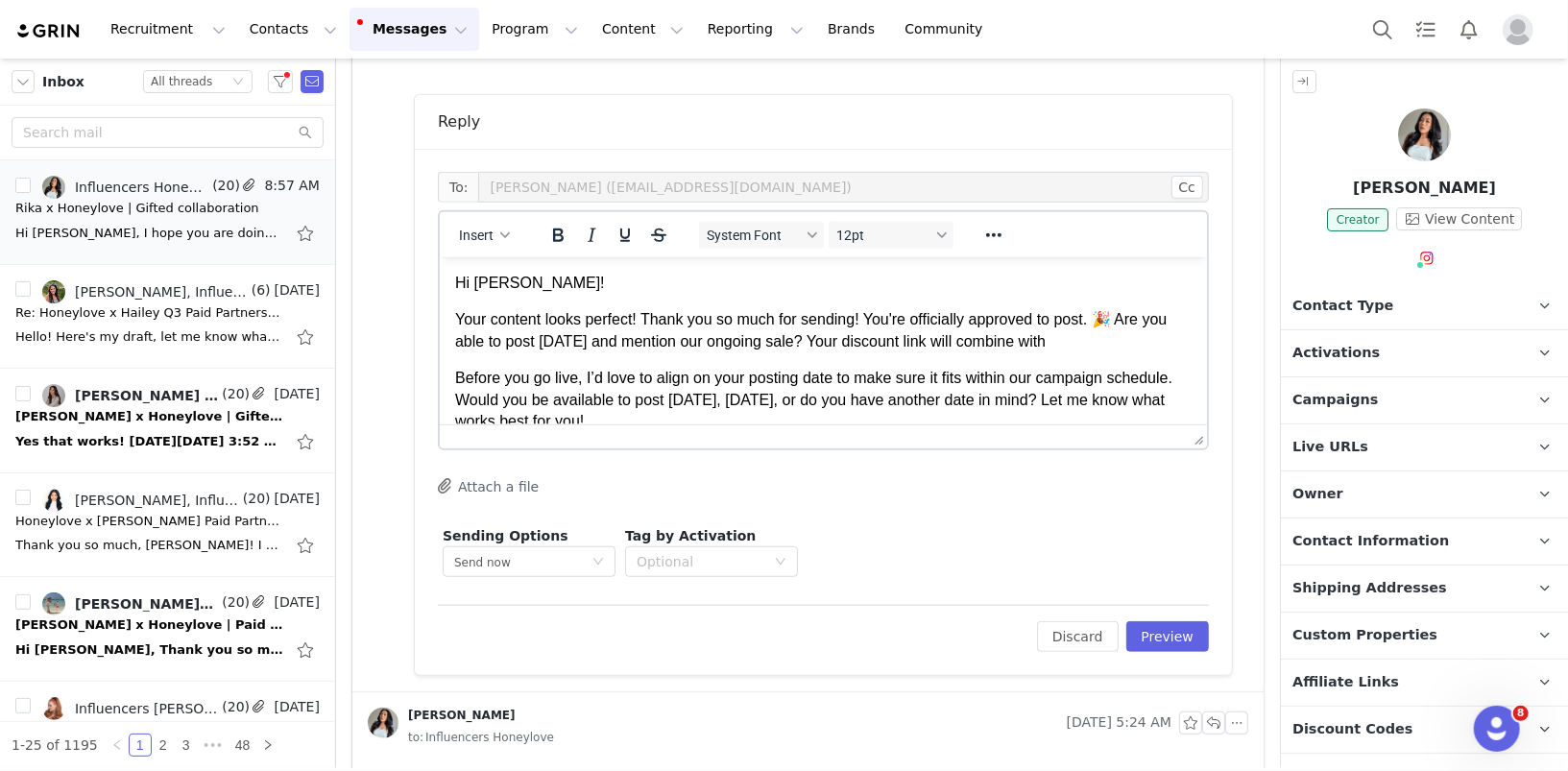
click at [813, 342] on p "Your content looks perfect! Thank you so much for sending! You're officially ap…" at bounding box center [822, 330] width 736 height 43
click at [888, 345] on p "Your content looks perfect! Thank you so much for sending! You're officially ap…" at bounding box center [822, 330] width 736 height 43
click at [955, 334] on p "Your content looks perfect! Thank you so much for sending! You're officially ap…" at bounding box center [822, 330] width 736 height 43
click at [1160, 344] on p "Your content looks perfect! Thank you so much for sending! You're officially ap…" at bounding box center [822, 330] width 736 height 43
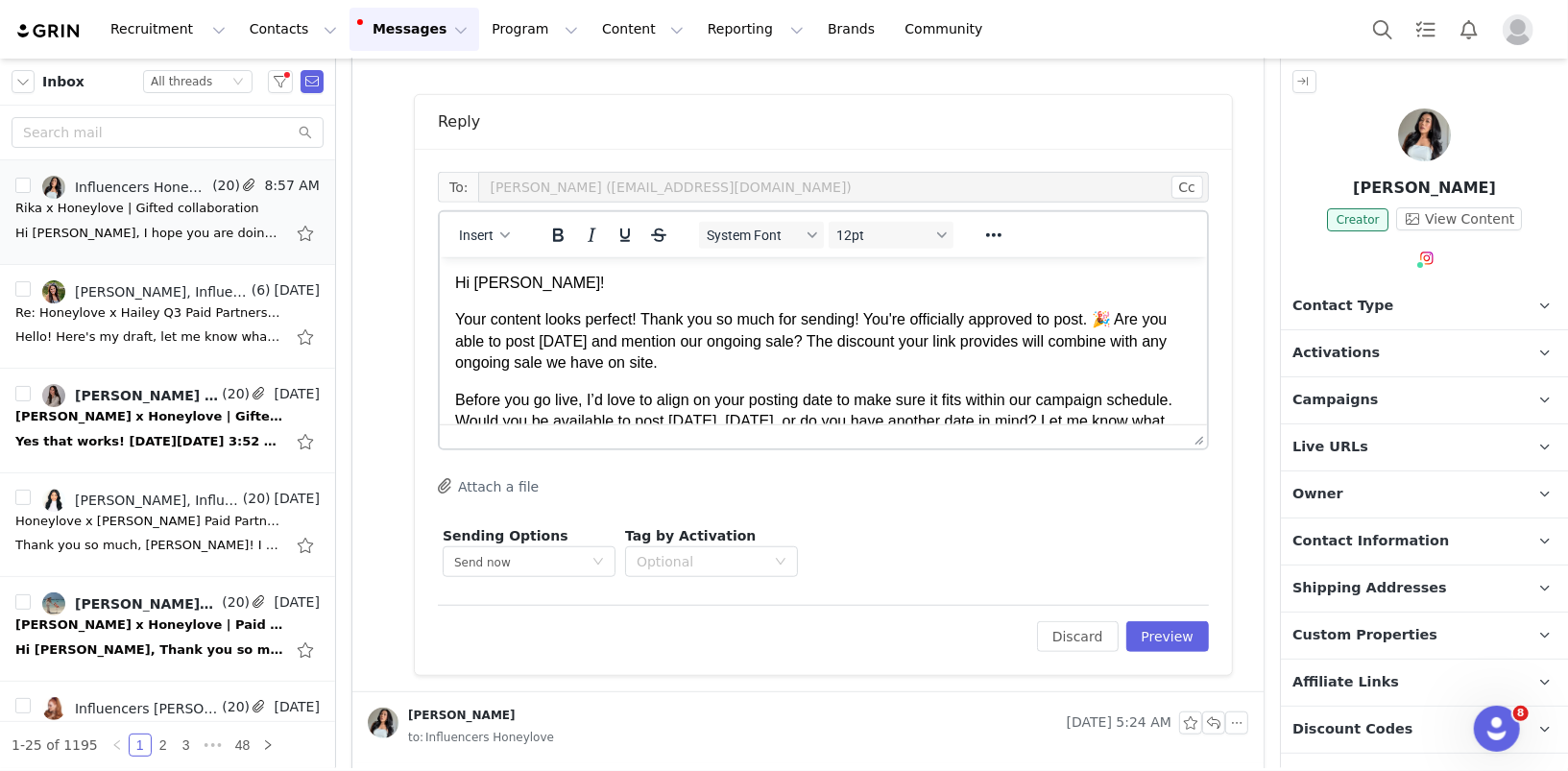
click at [721, 341] on p "Your content looks perfect! Thank you so much for sending! You're officially ap…" at bounding box center [822, 340] width 736 height 64
click at [672, 370] on p "Your content looks perfect! Thank you so much for sending! You're officially ap…" at bounding box center [822, 340] width 736 height 64
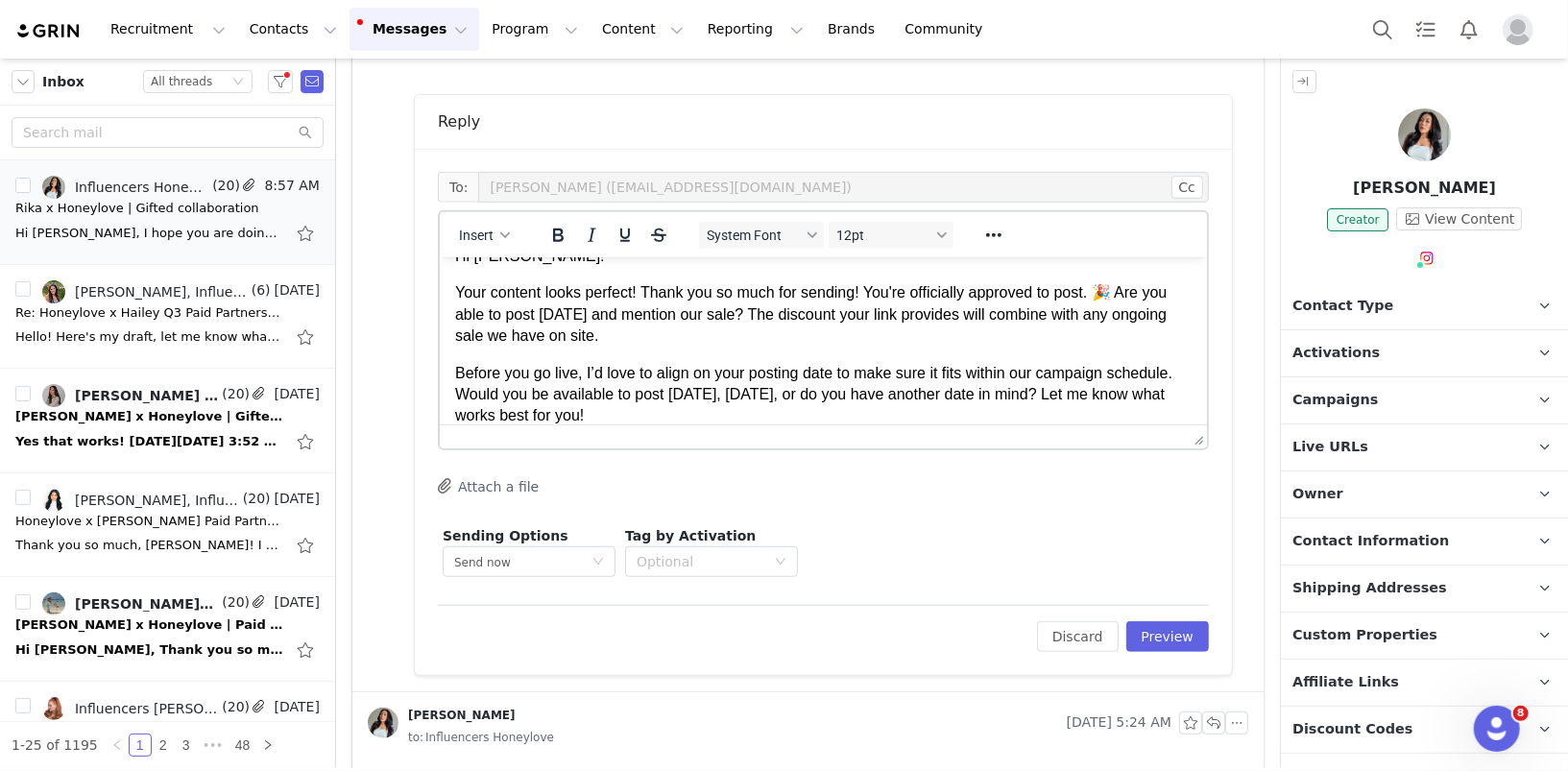
scroll to position [32, 0]
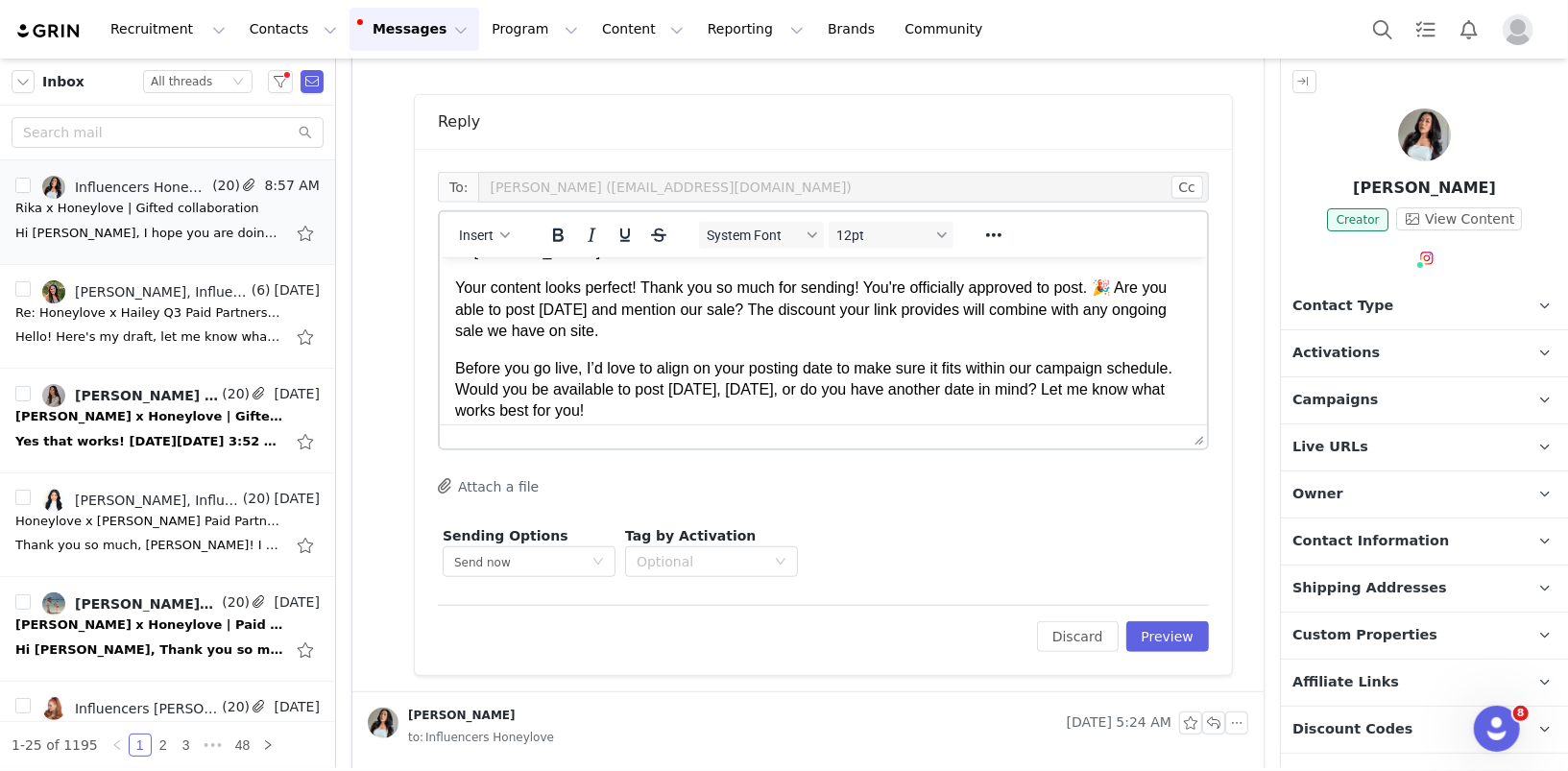
drag, startPoint x: 690, startPoint y: 409, endPoint x: 434, endPoint y: 359, distance: 260.8
click at [439, 359] on html "Hi Rika! Your content looks perfect! Thank you so much for sending! You're offi…" at bounding box center [822, 457] width 767 height 466
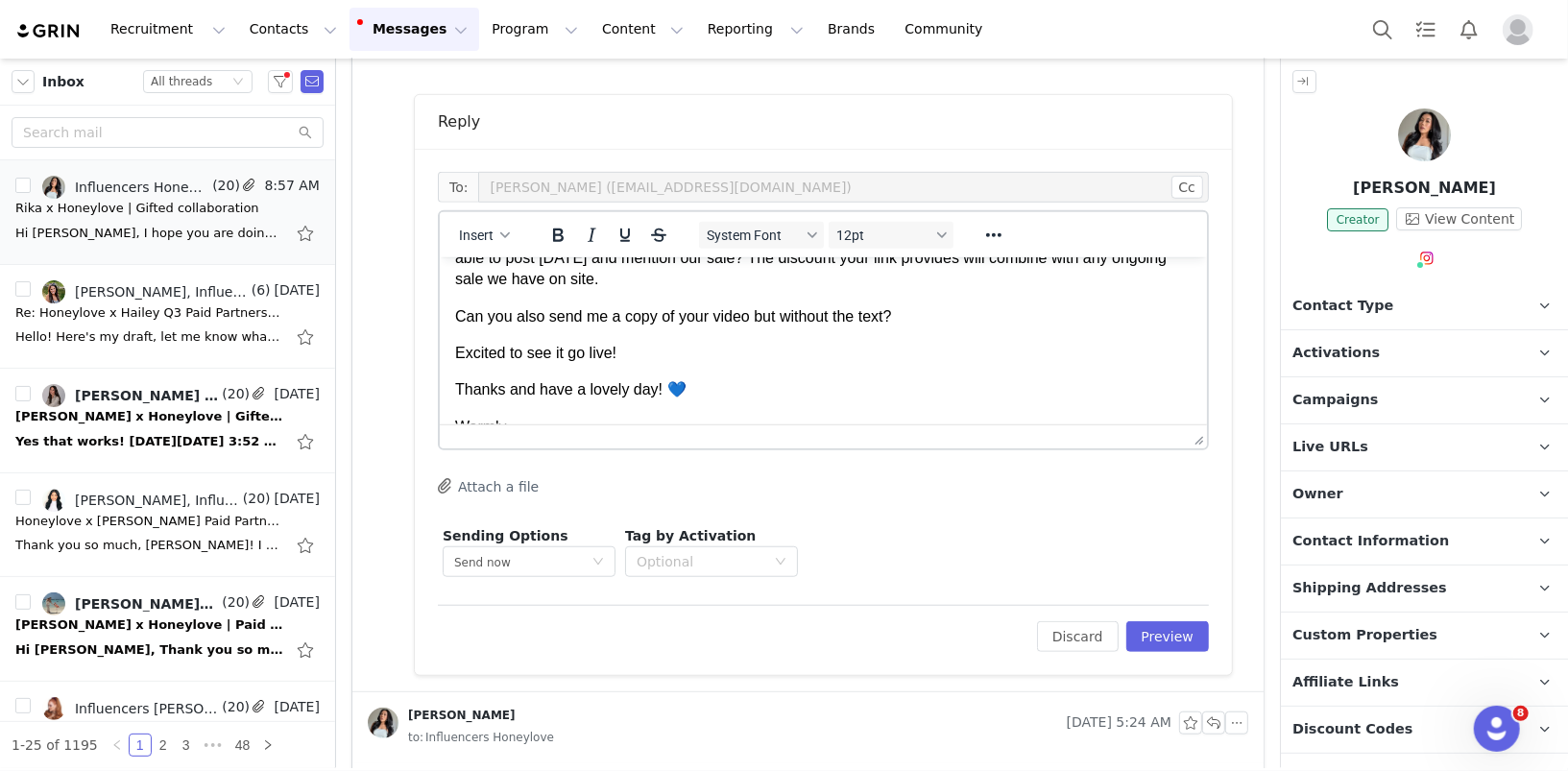
scroll to position [83, 0]
click at [1160, 642] on button "Preview" at bounding box center [1167, 636] width 84 height 31
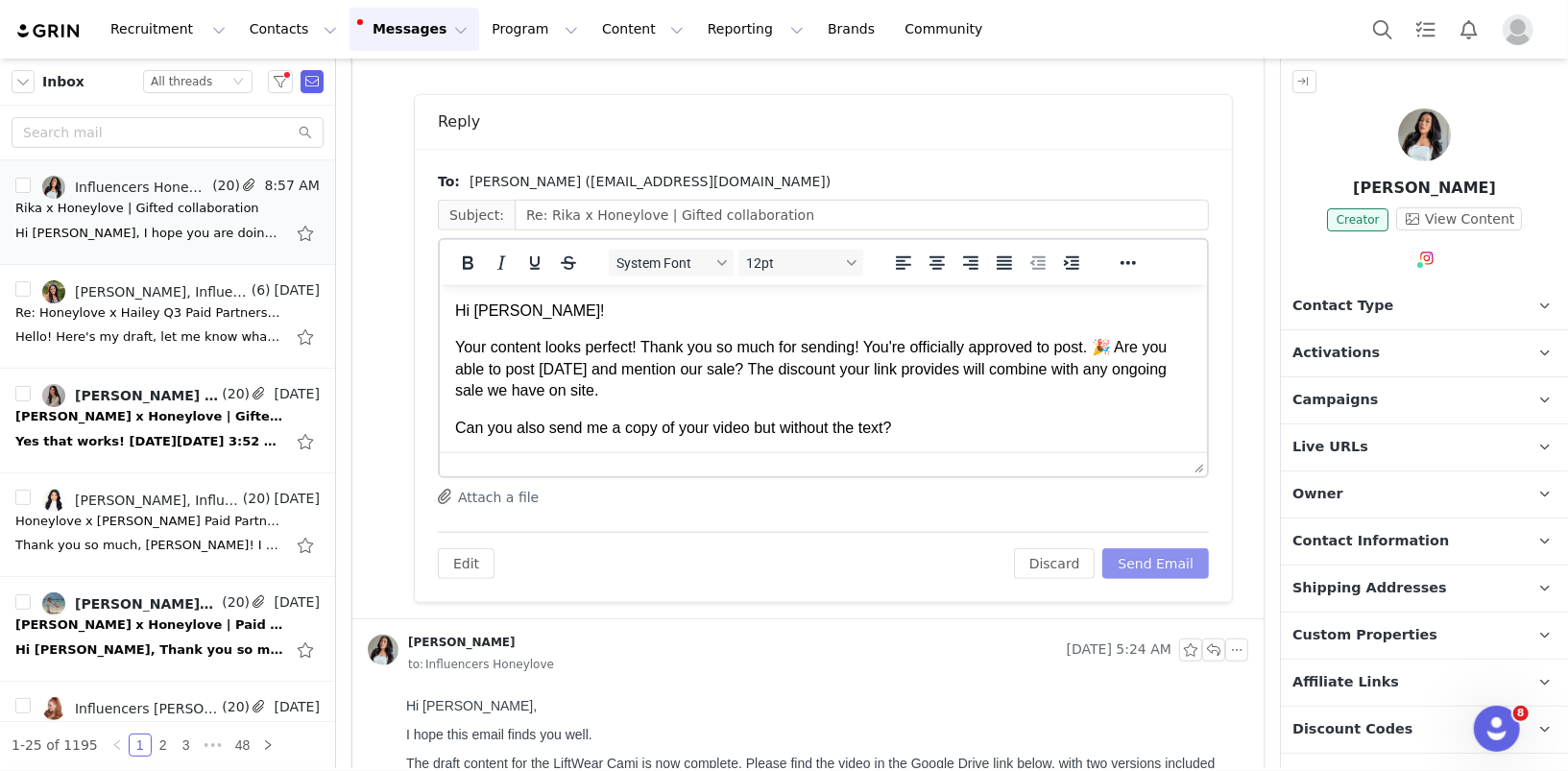
scroll to position [0, 0]
click at [1162, 567] on button "Send Email" at bounding box center [1156, 563] width 106 height 31
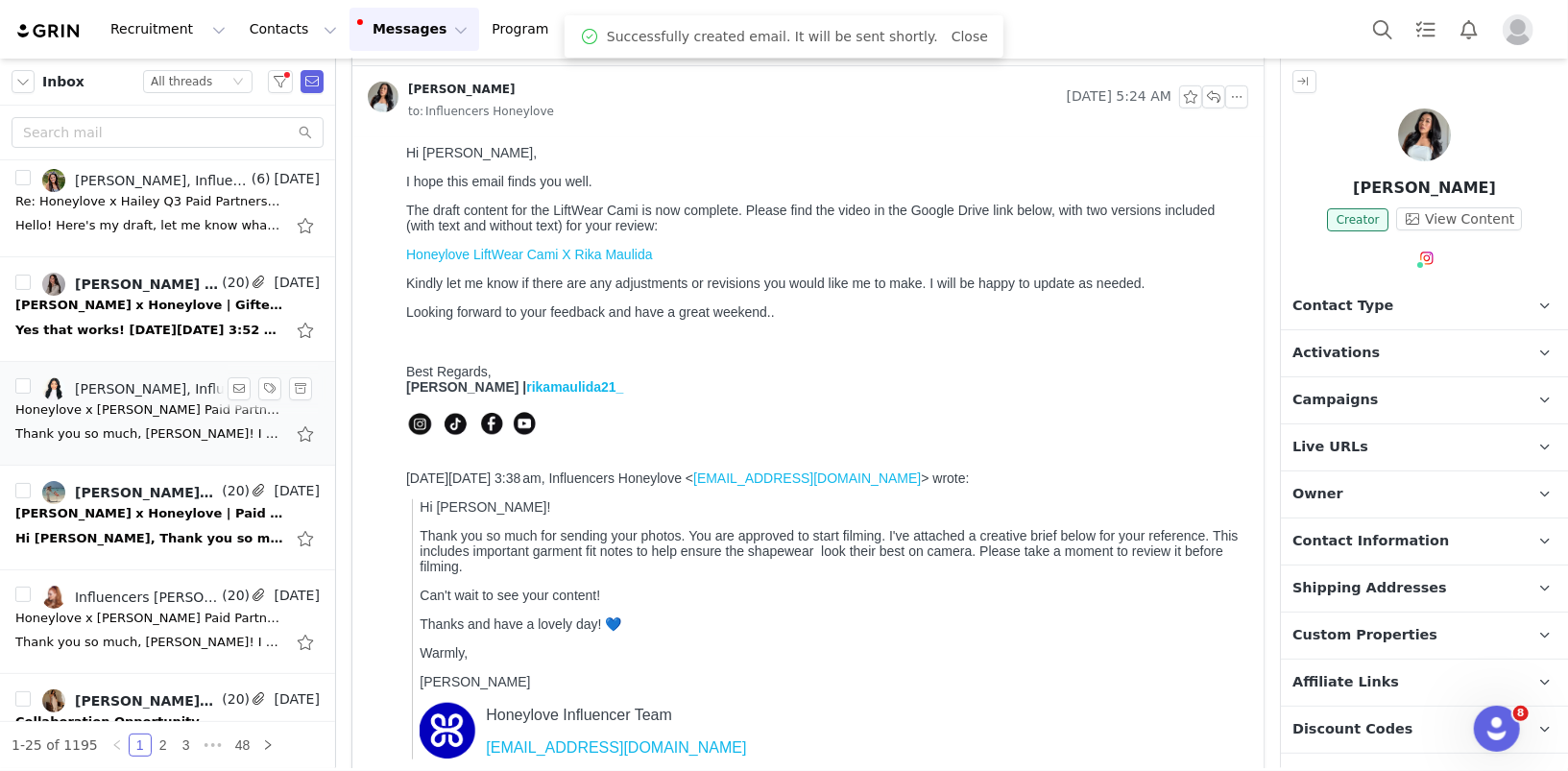
scroll to position [137, 0]
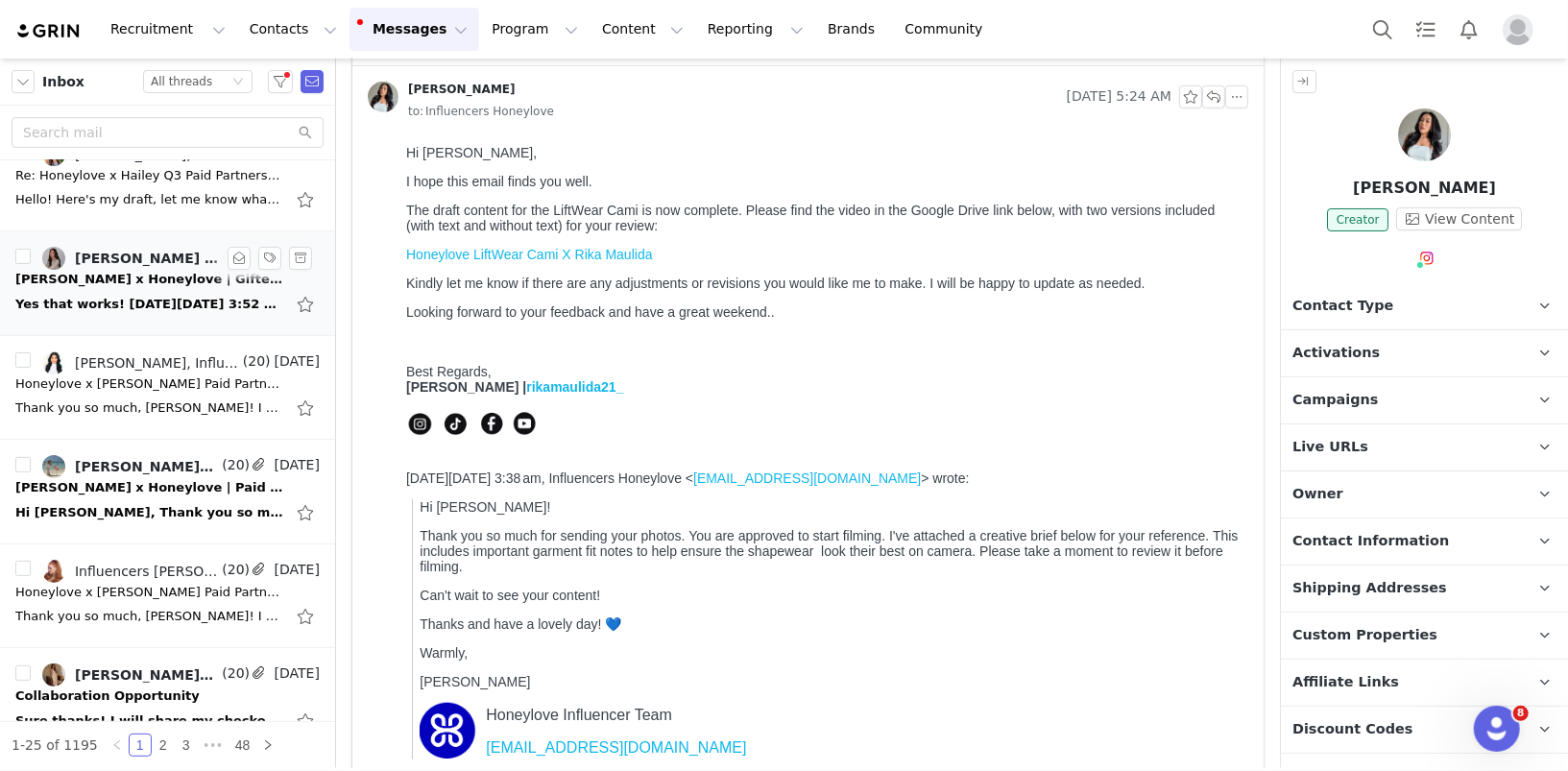
click at [159, 284] on div "[PERSON_NAME] x Honeylove | Gifted collaboration" at bounding box center [150, 280] width 269 height 20
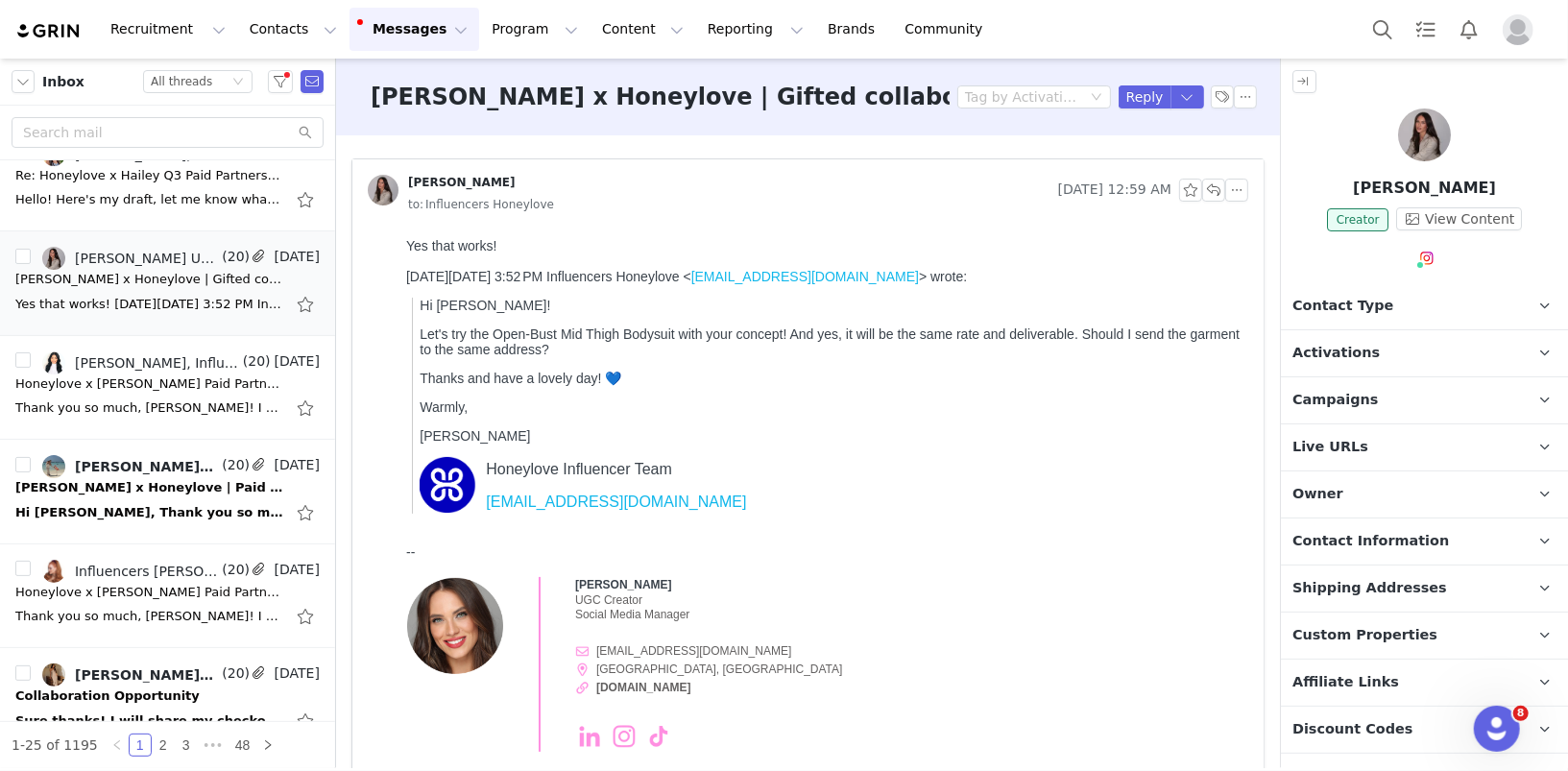
scroll to position [13, 0]
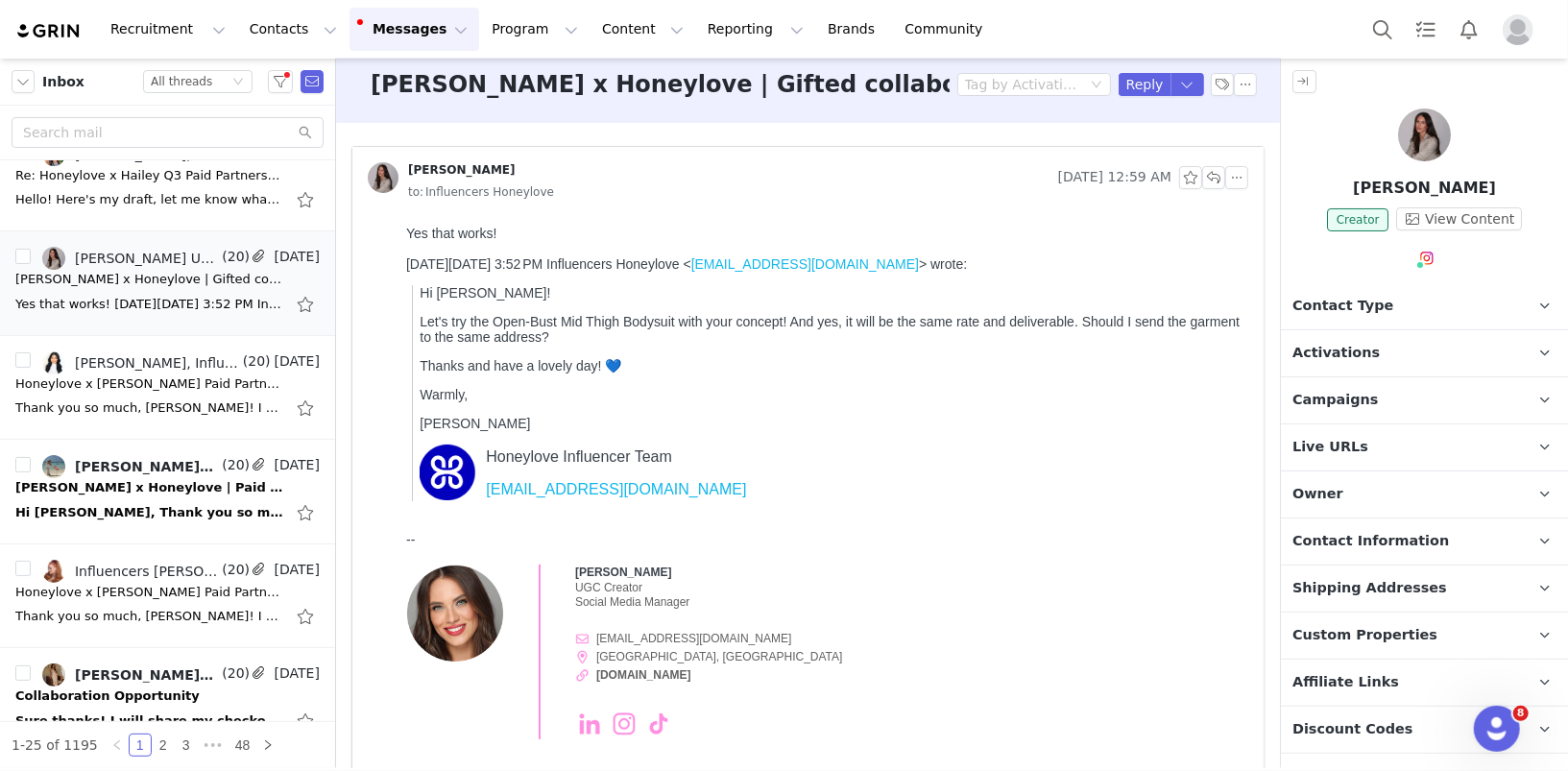
click at [1365, 541] on span "Contact Information" at bounding box center [1370, 541] width 157 height 21
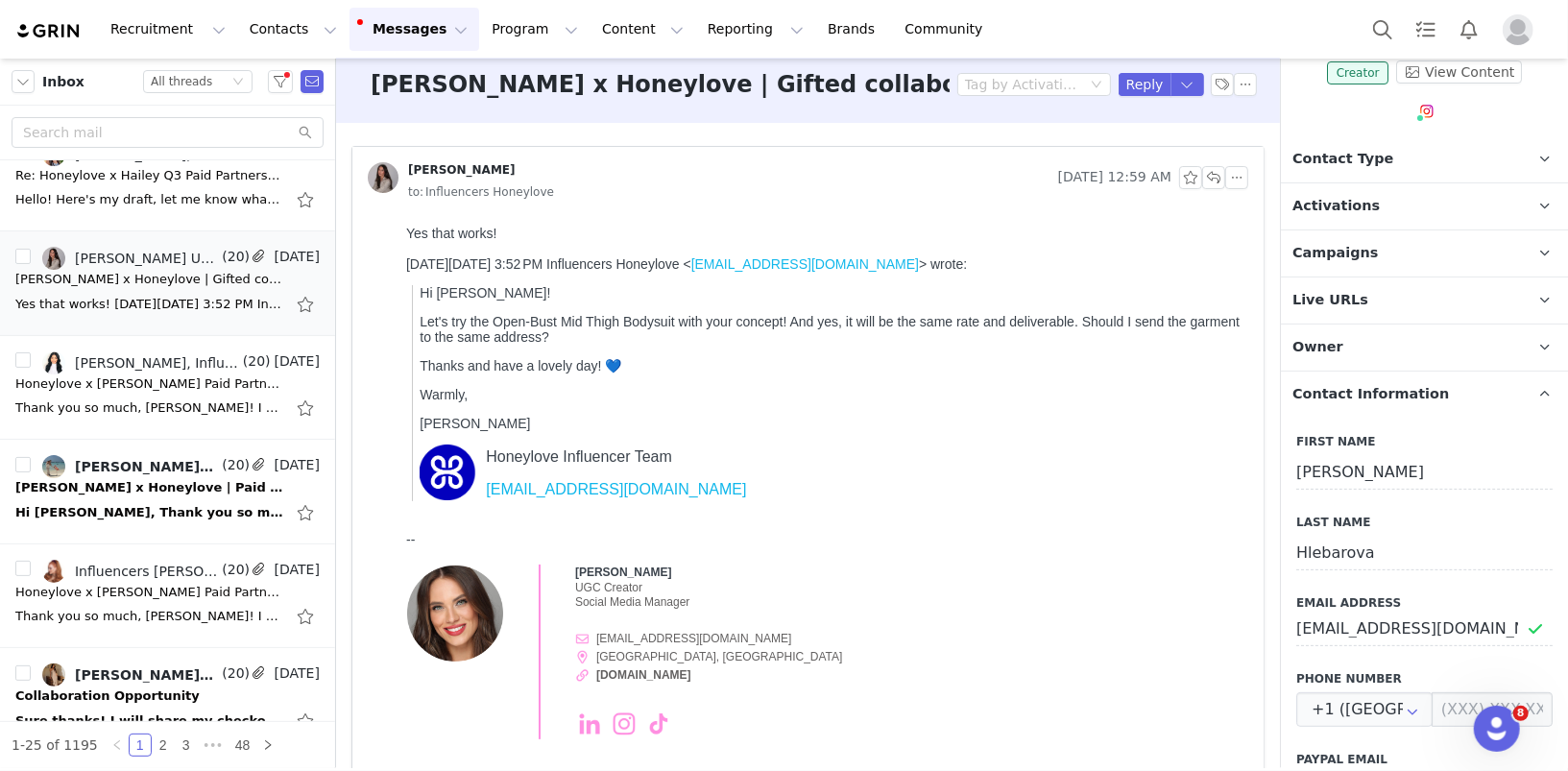
scroll to position [155, 0]
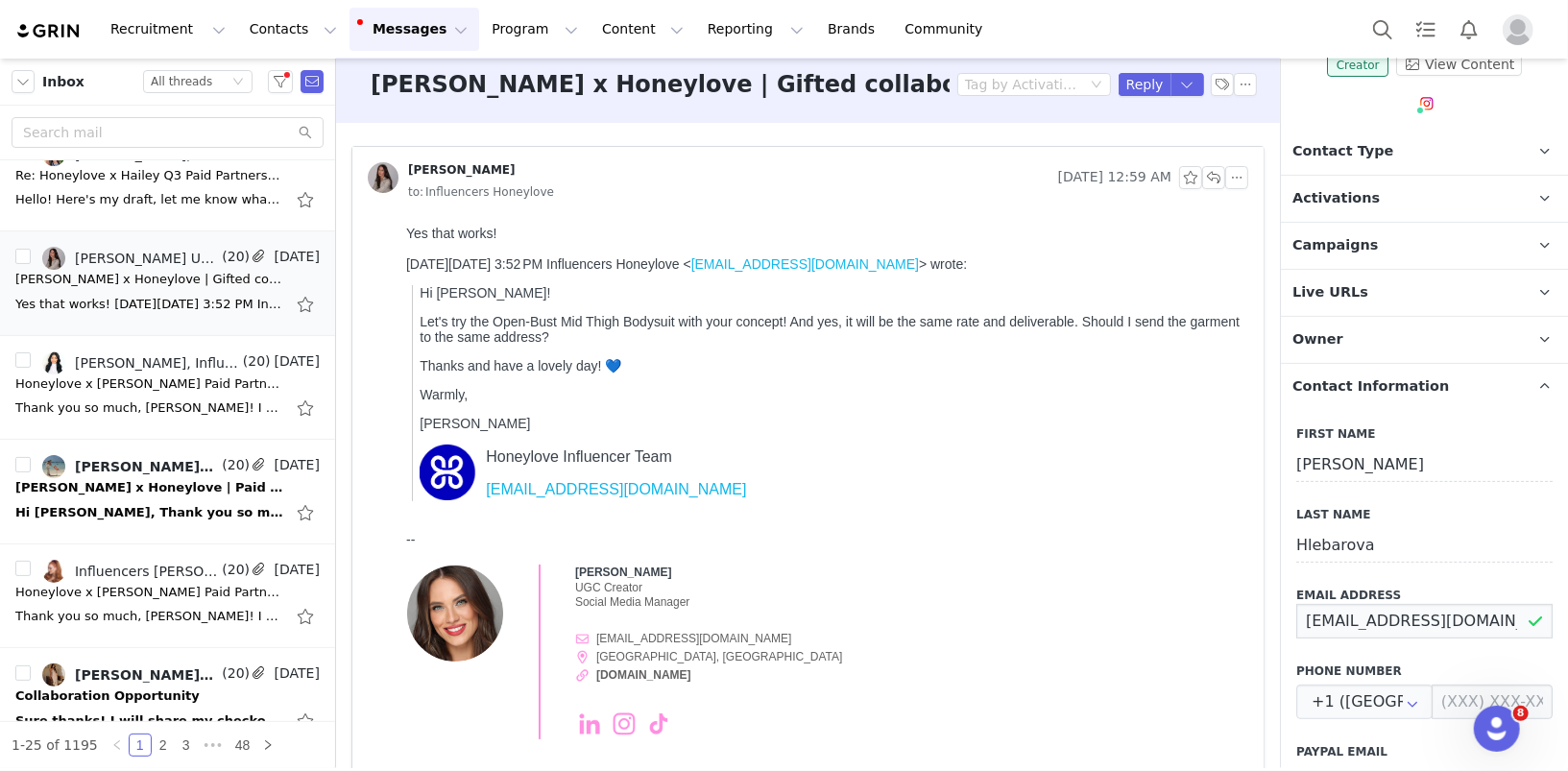
click at [1339, 631] on input "[EMAIL_ADDRESS][DOMAIN_NAME]" at bounding box center [1424, 621] width 256 height 34
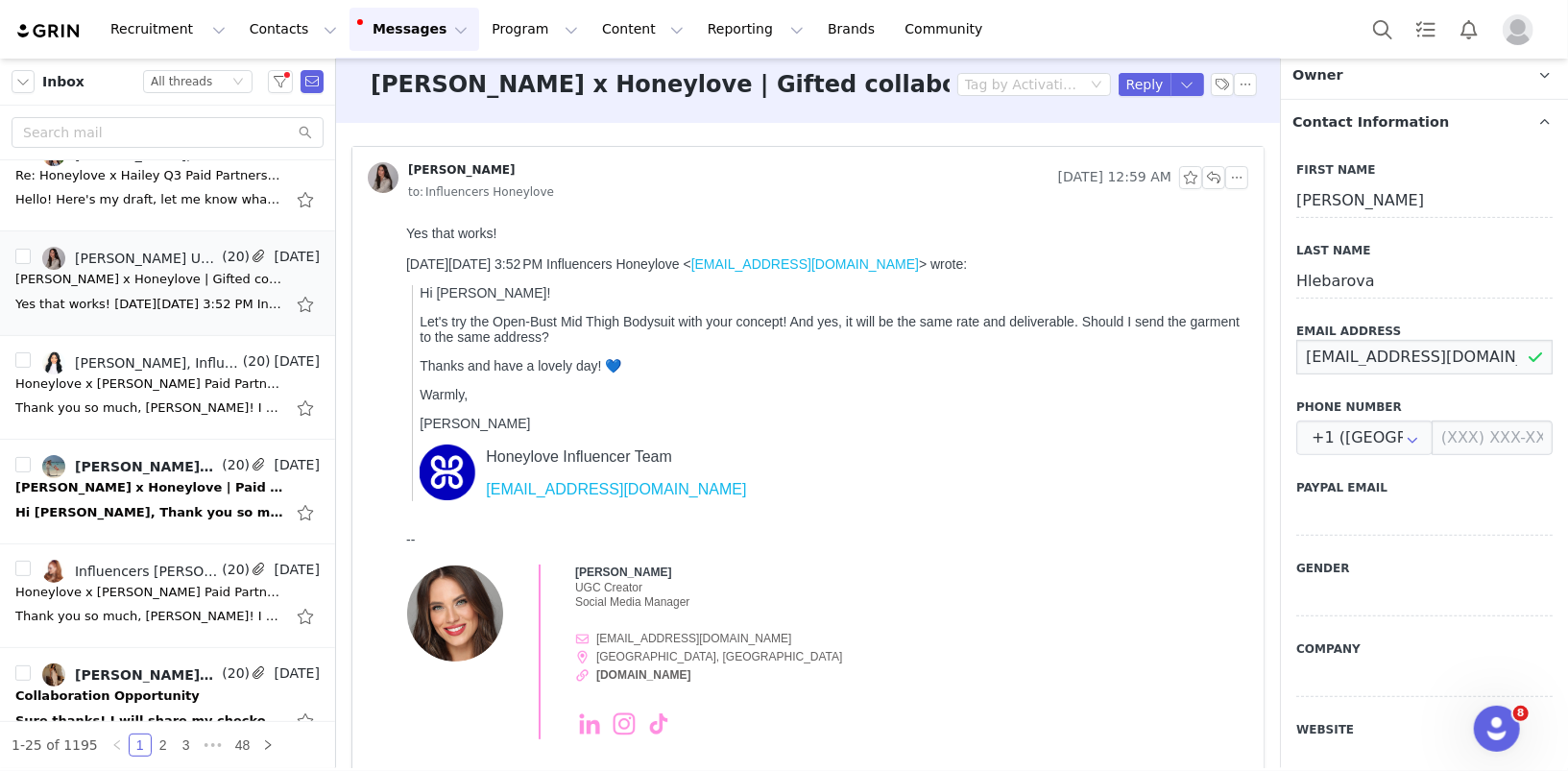
scroll to position [883, 0]
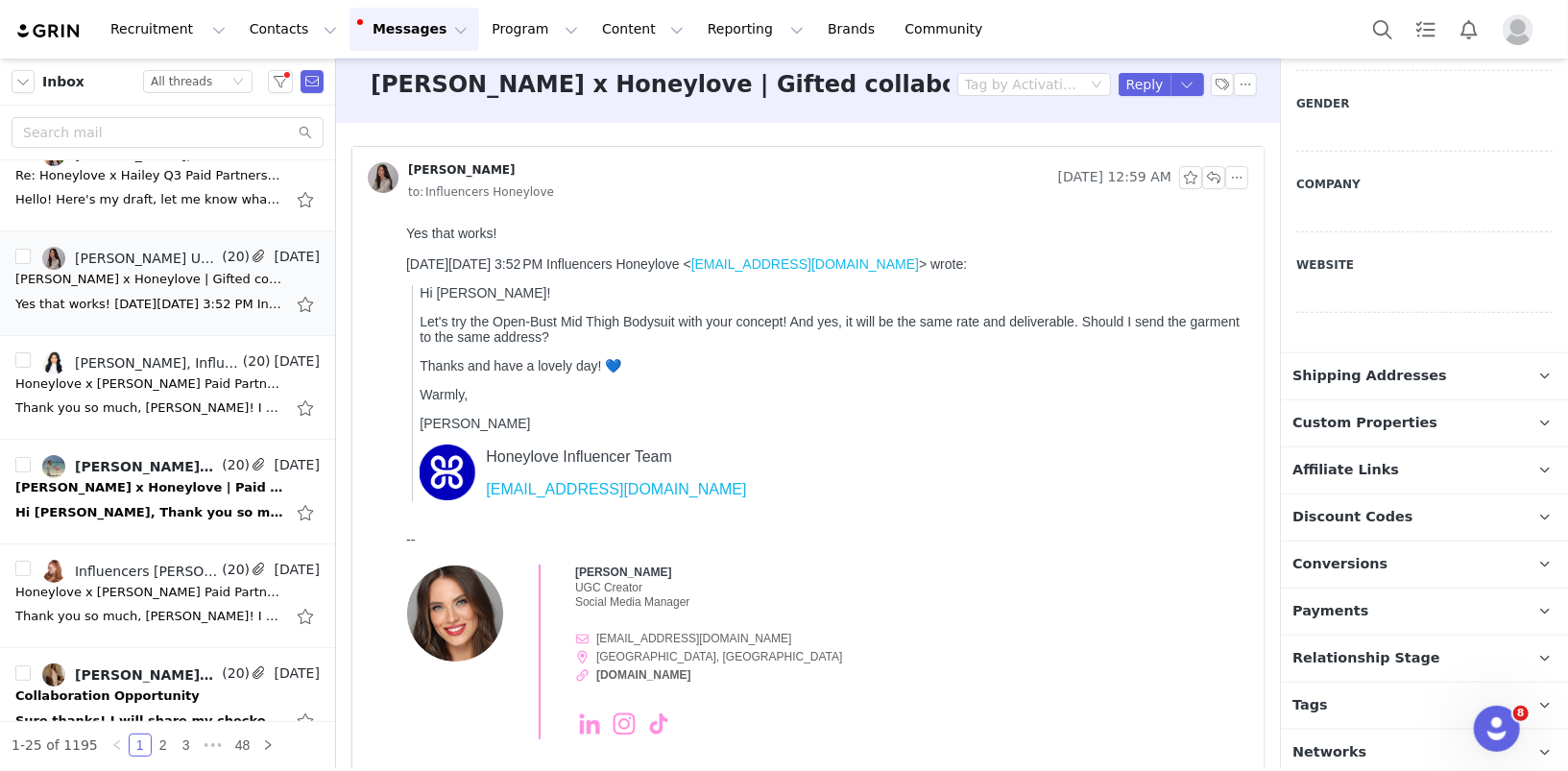
click at [1366, 385] on p "Shipping Addresses" at bounding box center [1401, 376] width 241 height 46
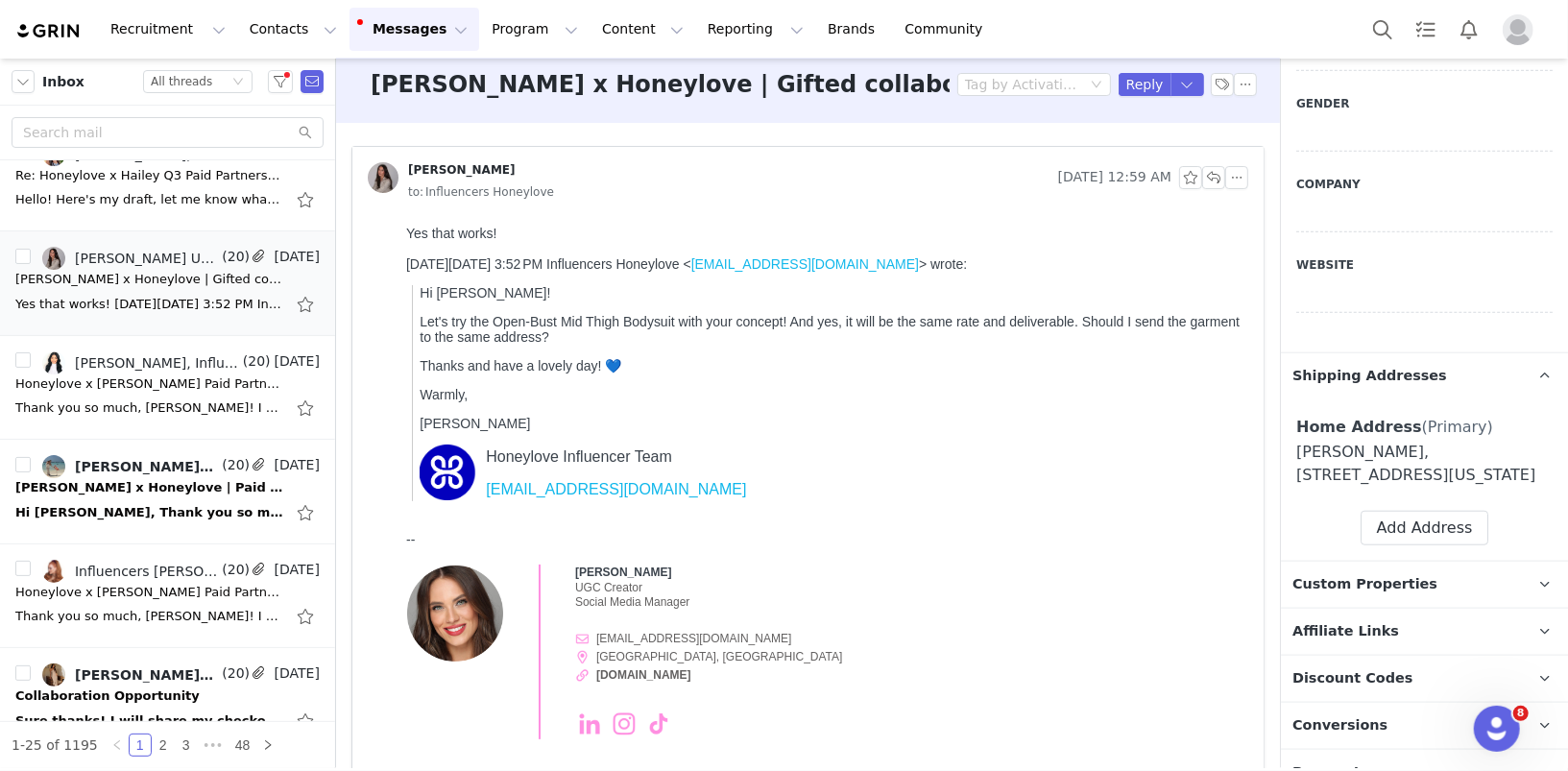
scroll to position [0, 0]
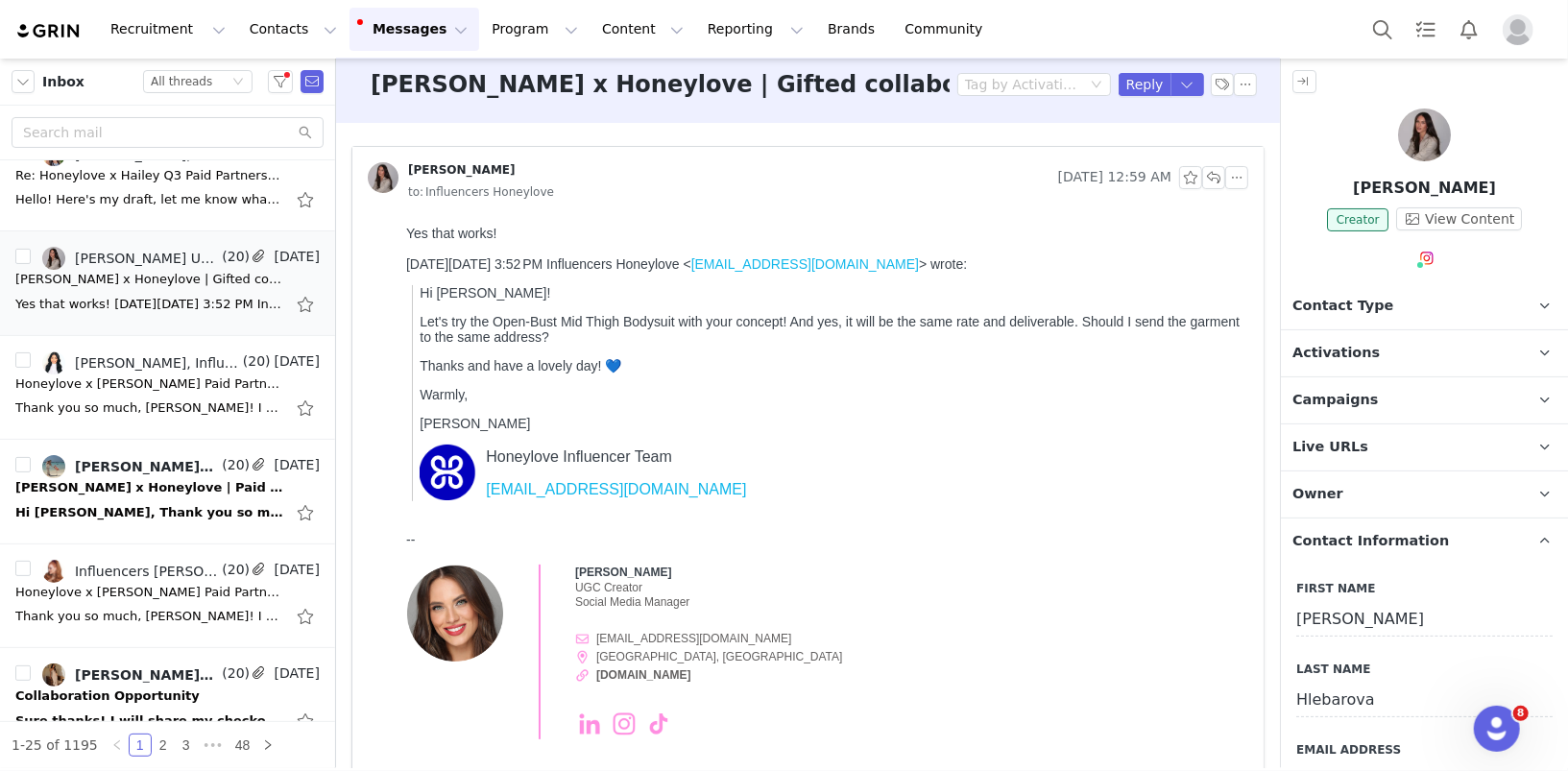
click at [1354, 364] on p "Activations" at bounding box center [1401, 353] width 241 height 46
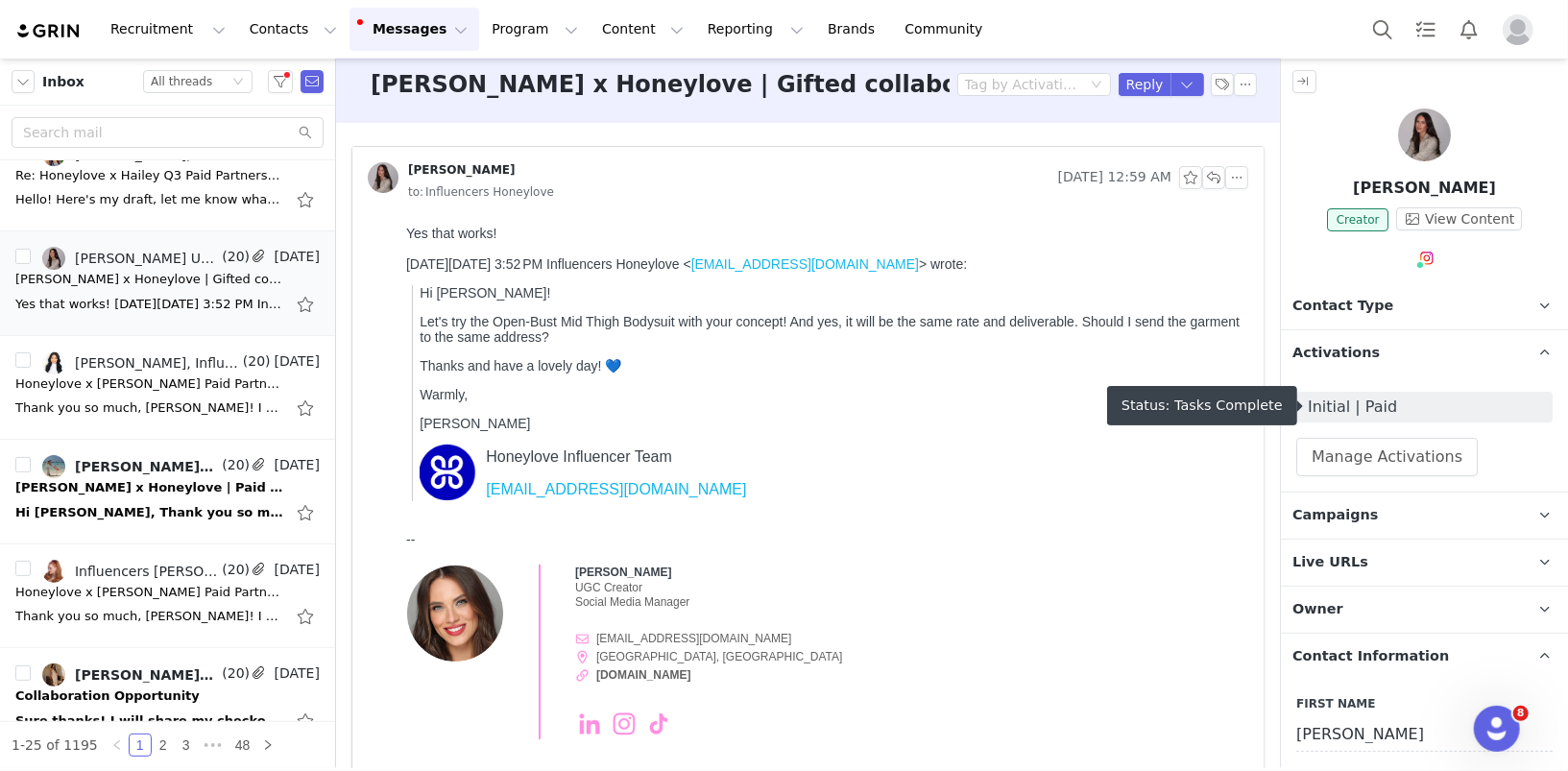
click at [1372, 406] on span "Initial | Paid" at bounding box center [1424, 407] width 233 height 23
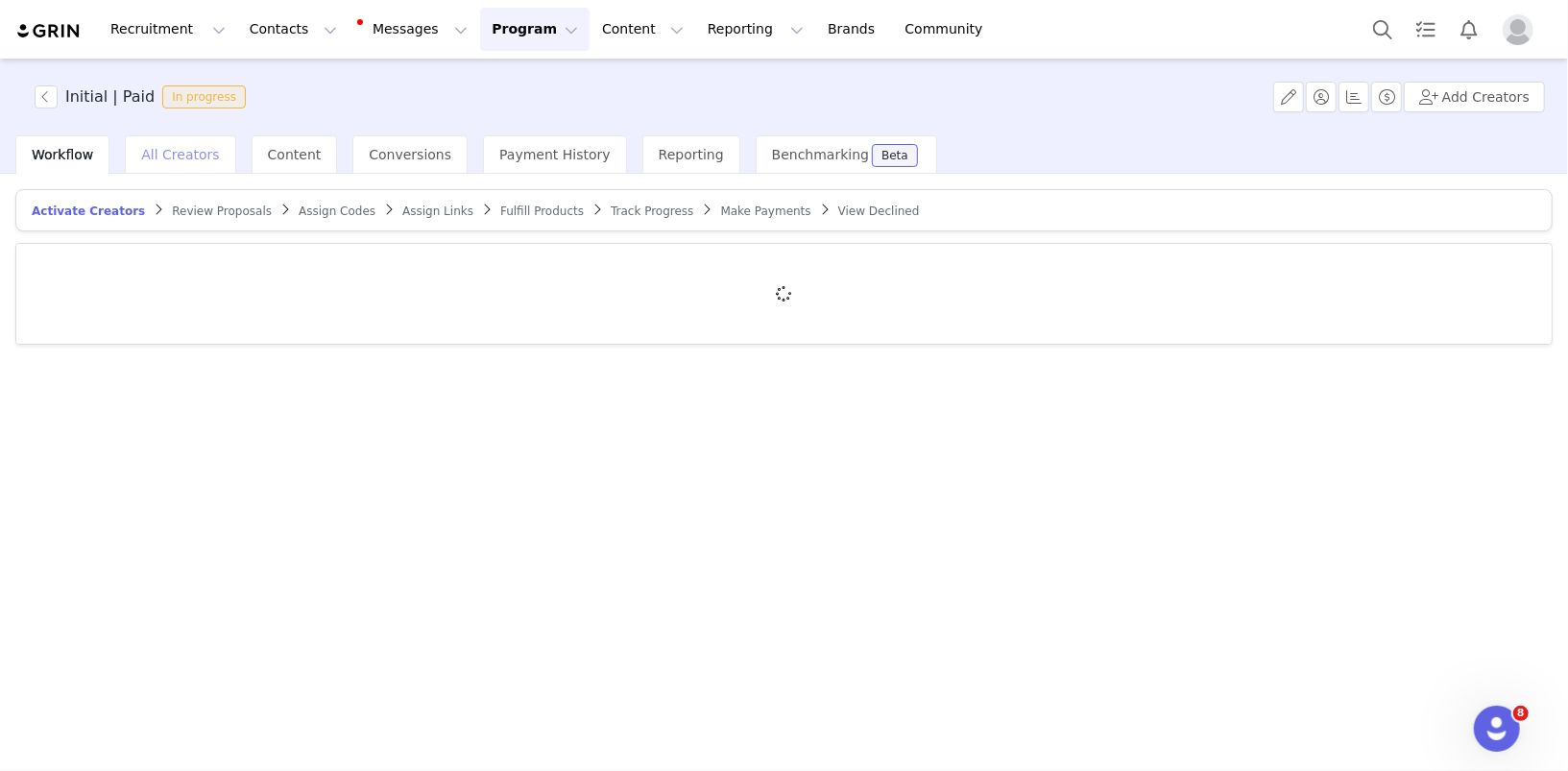
click at [173, 163] on div "All Creators" at bounding box center [180, 155] width 110 height 38
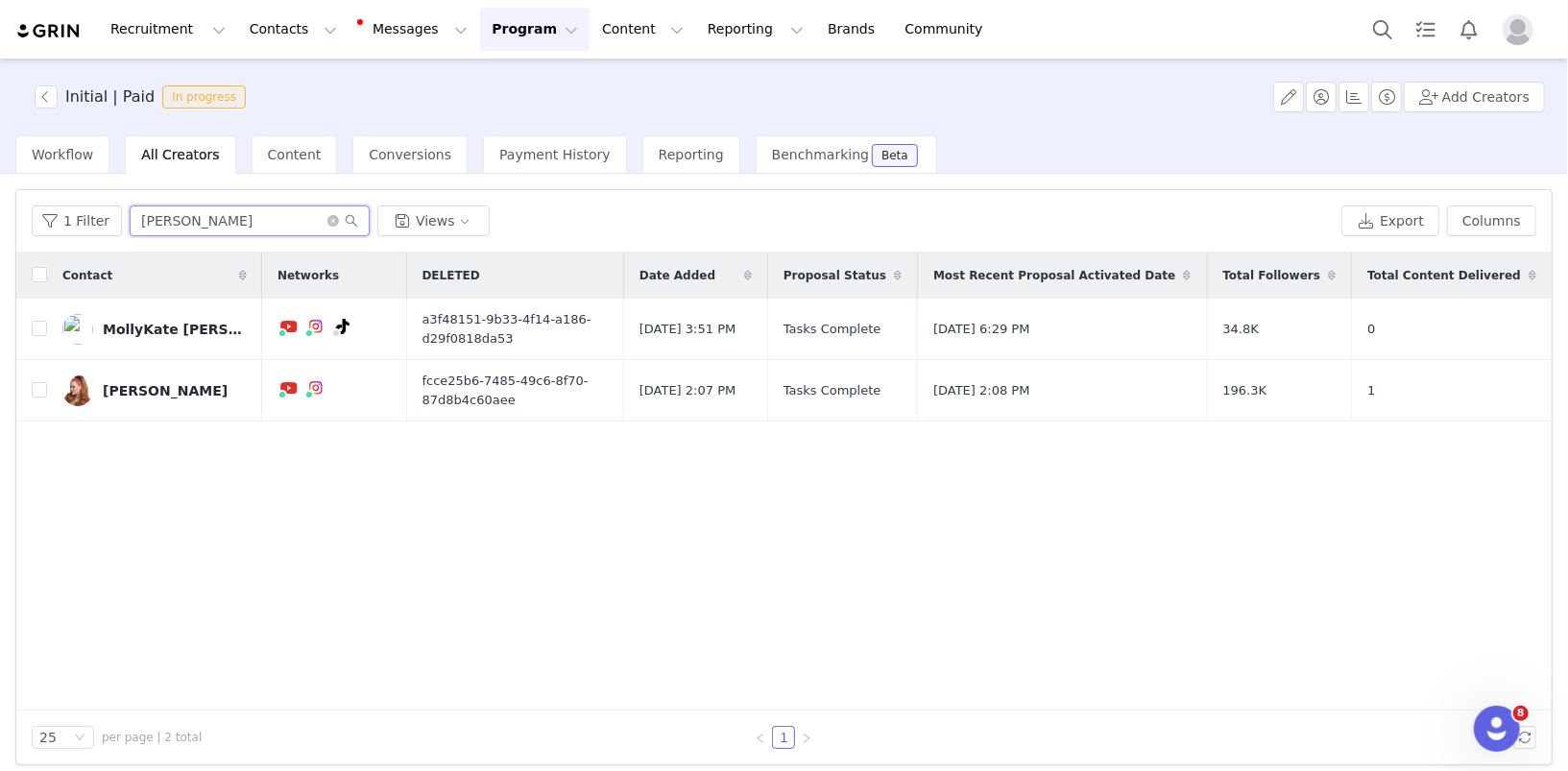
click at [198, 217] on input "molly" at bounding box center [250, 221] width 240 height 31
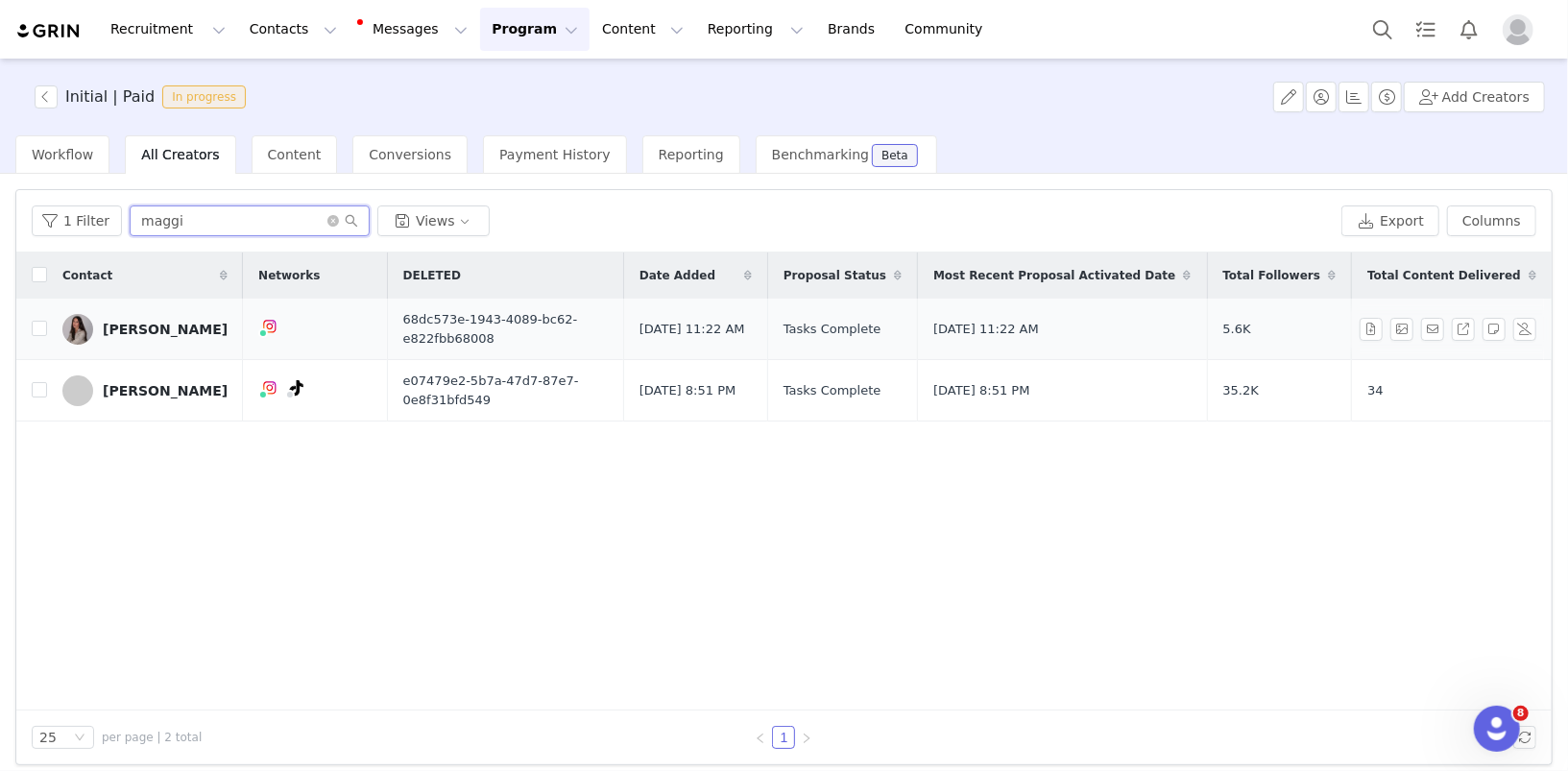
type input "maggi"
click at [165, 330] on div "[PERSON_NAME]" at bounding box center [164, 330] width 125 height 16
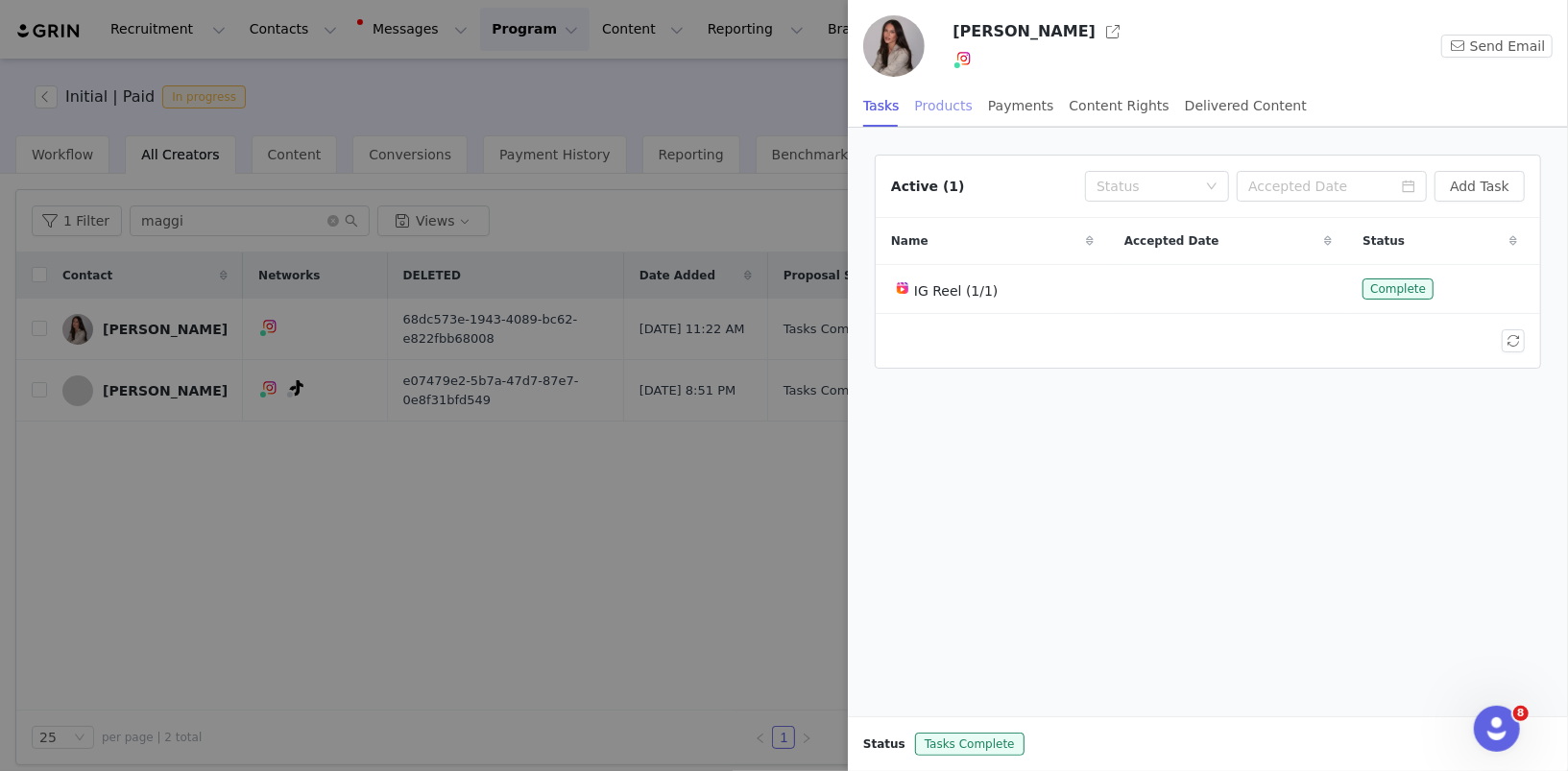
click at [949, 109] on div "Products" at bounding box center [944, 106] width 58 height 43
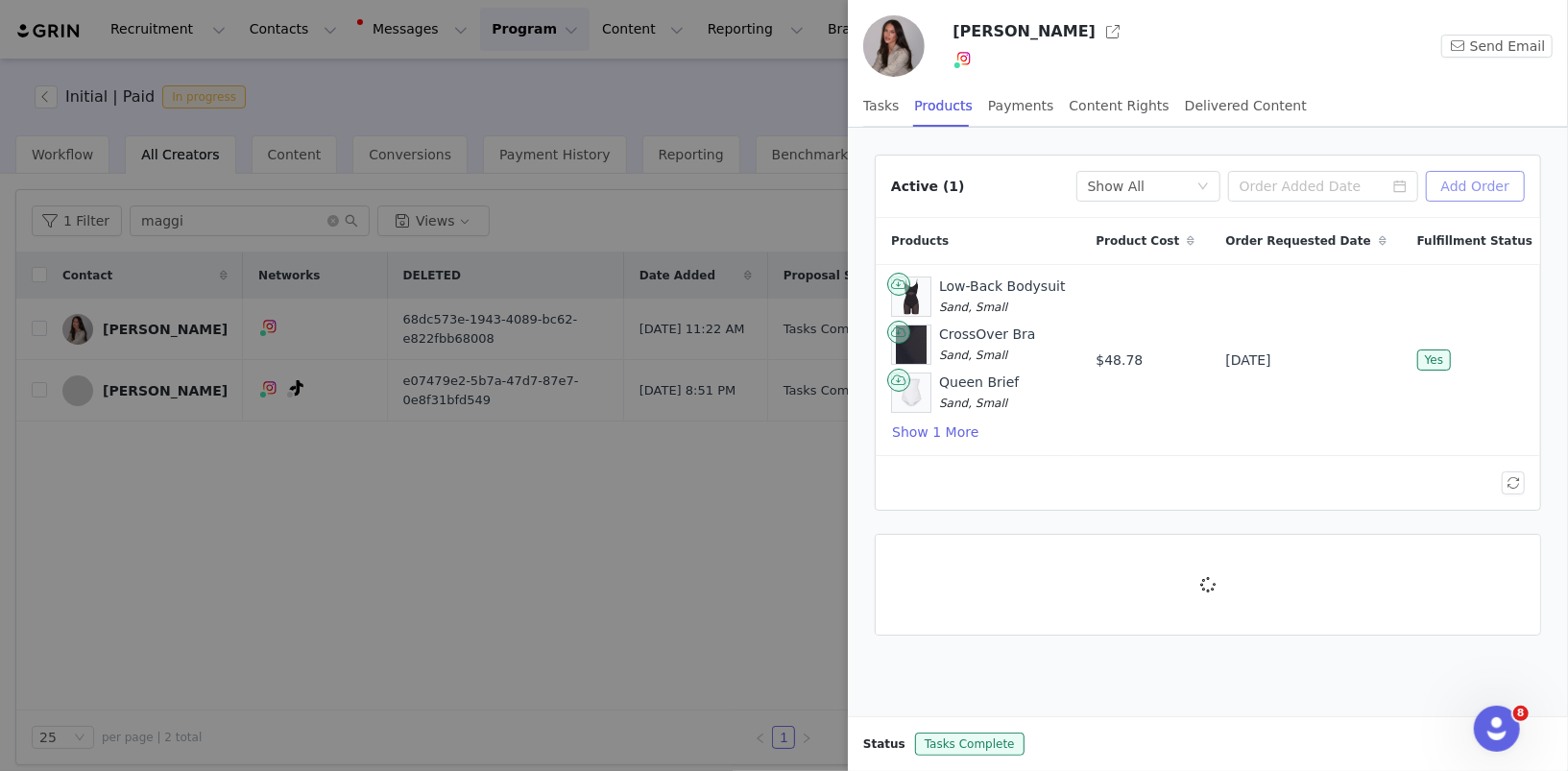
click at [1481, 183] on button "Add Order" at bounding box center [1475, 186] width 98 height 31
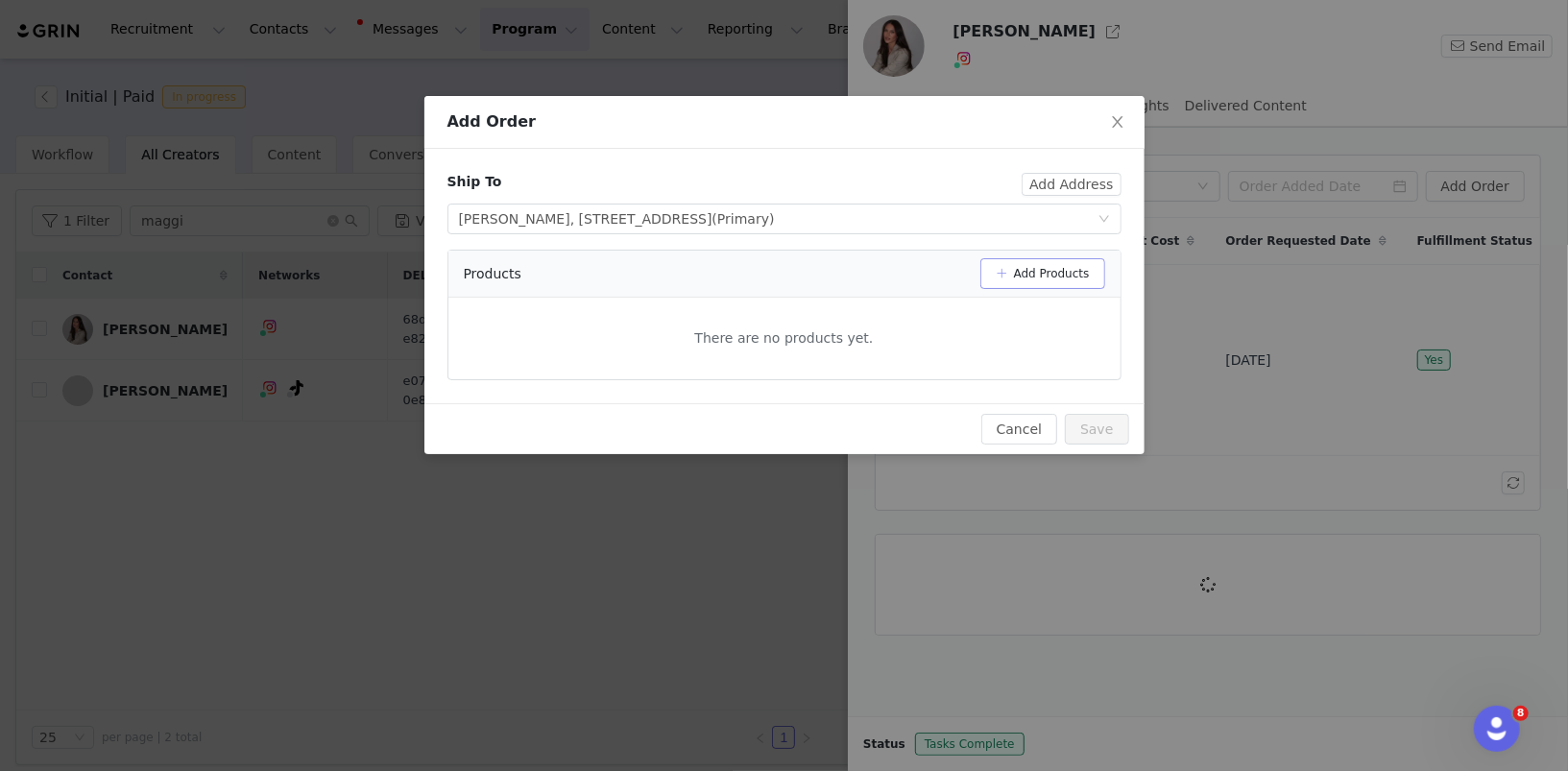
click at [1069, 259] on button "Add Products" at bounding box center [1042, 273] width 125 height 31
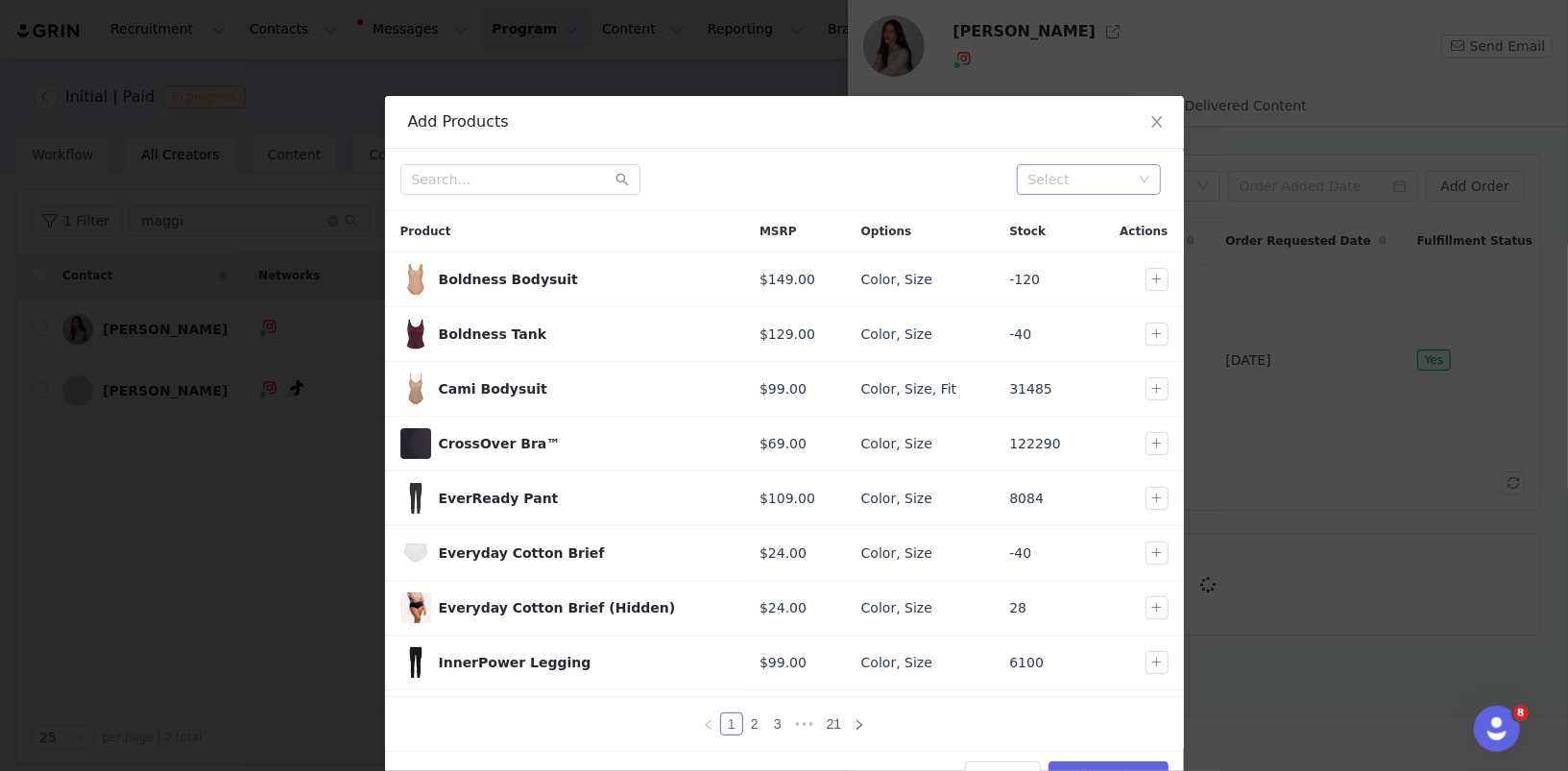
click at [1045, 184] on div "Select" at bounding box center [1080, 180] width 103 height 20
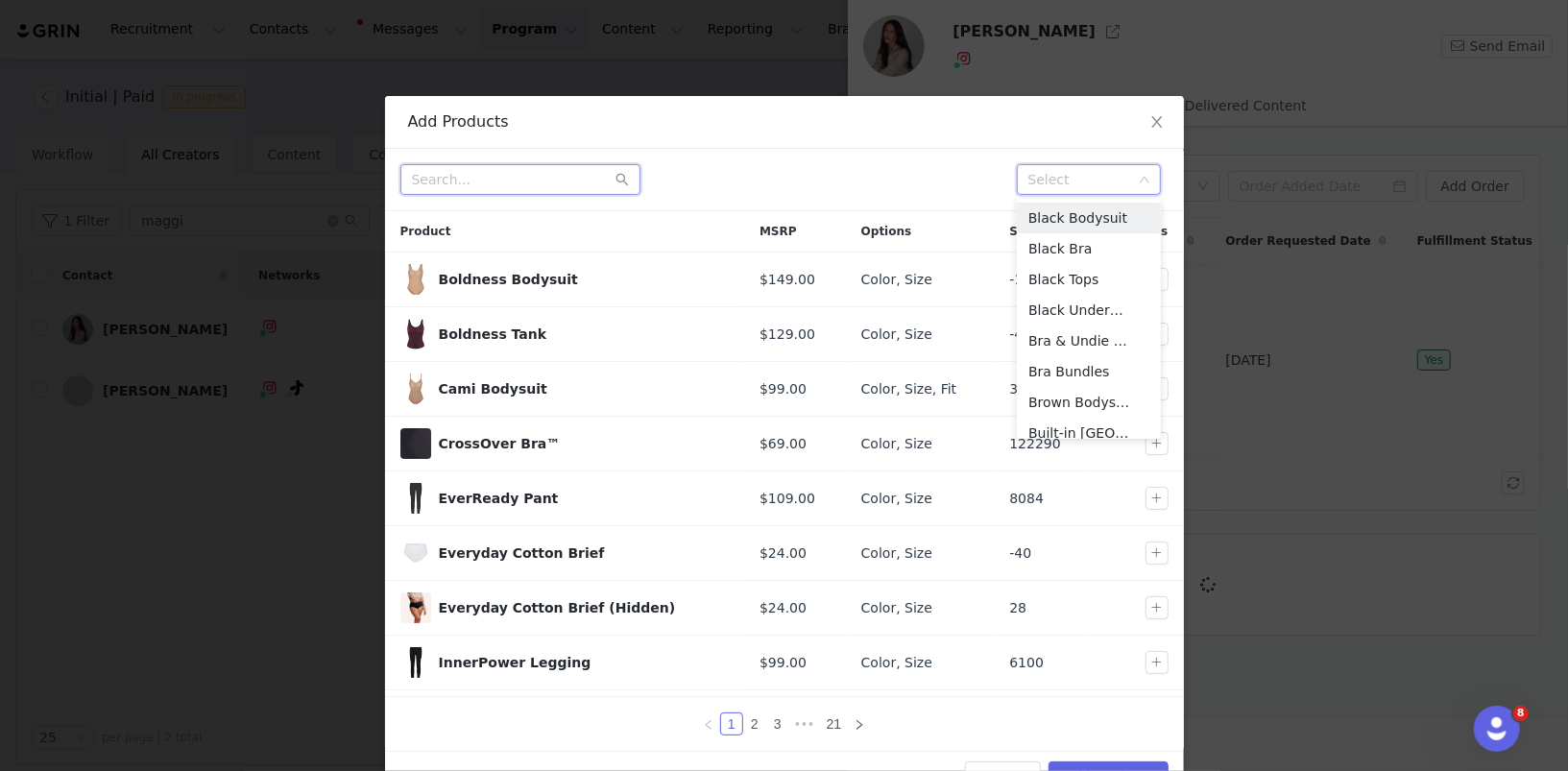
click at [530, 176] on input "text" at bounding box center [521, 179] width 240 height 31
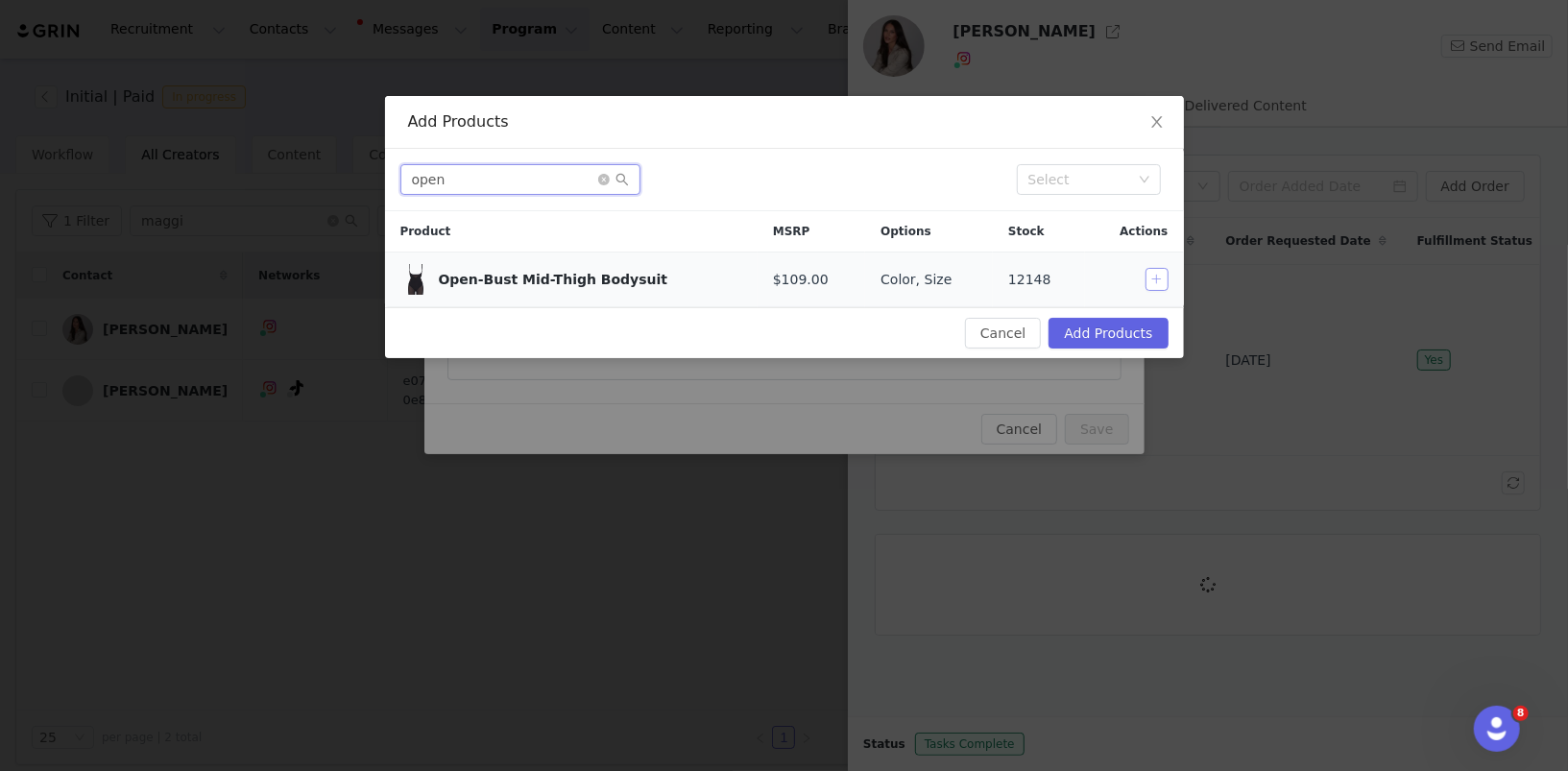
type input "open"
click at [1155, 275] on button "button" at bounding box center [1157, 279] width 23 height 23
click at [1139, 326] on button "Add Products" at bounding box center [1107, 333] width 119 height 31
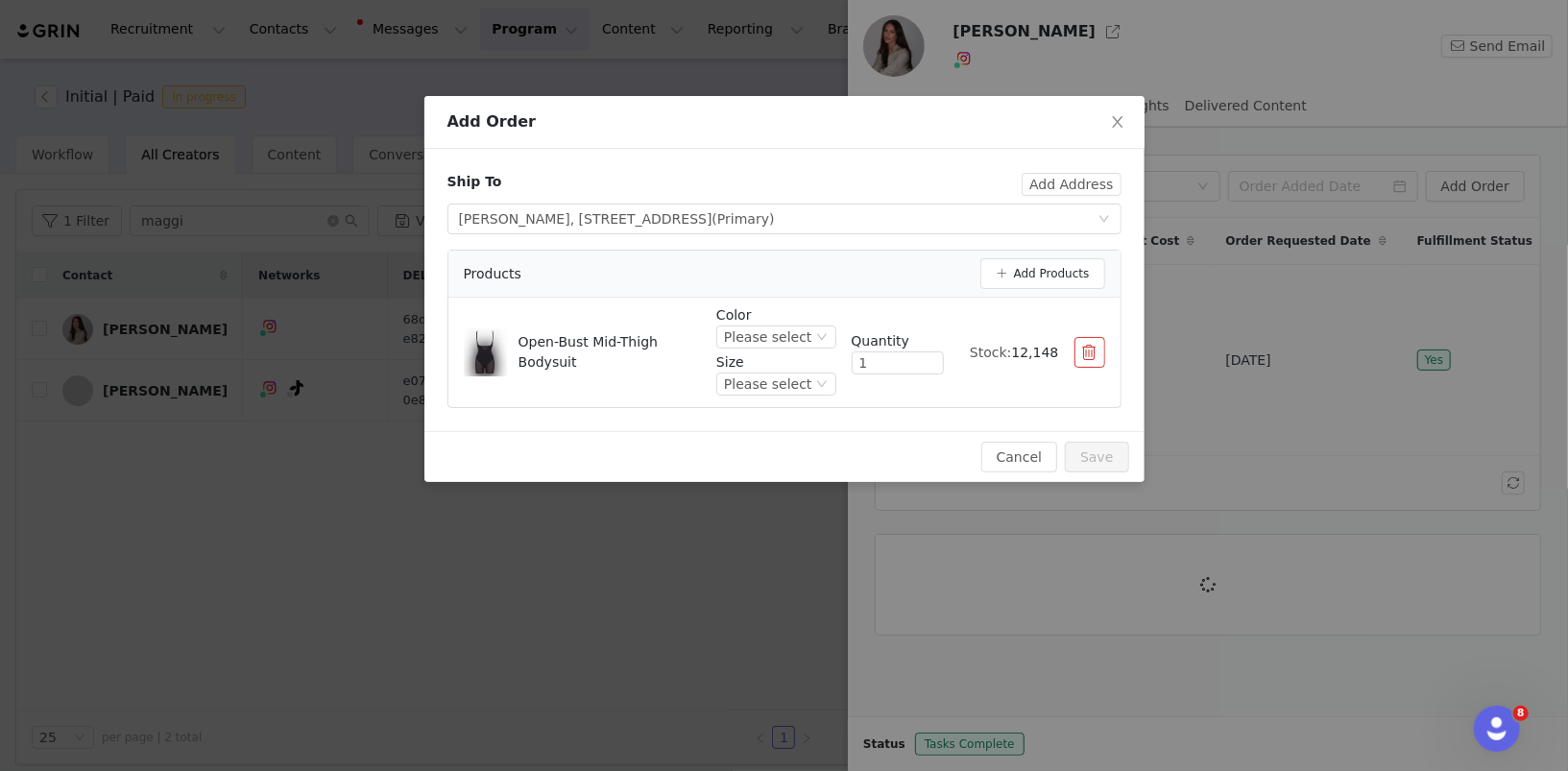
click at [804, 354] on p "Size" at bounding box center [776, 362] width 119 height 20
click at [776, 387] on div "Please select" at bounding box center [767, 383] width 88 height 21
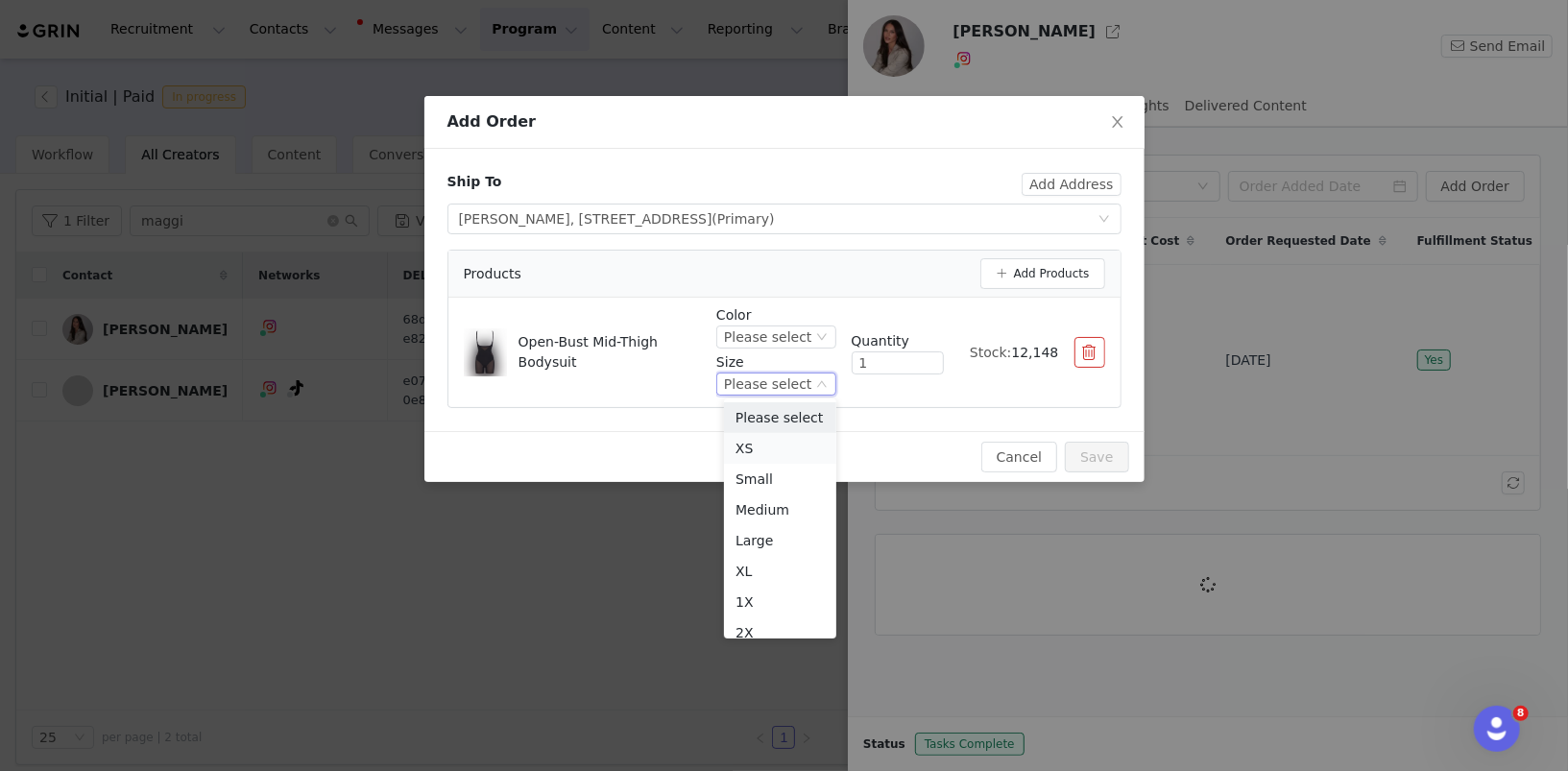
click at [767, 450] on li "XS" at bounding box center [780, 448] width 112 height 31
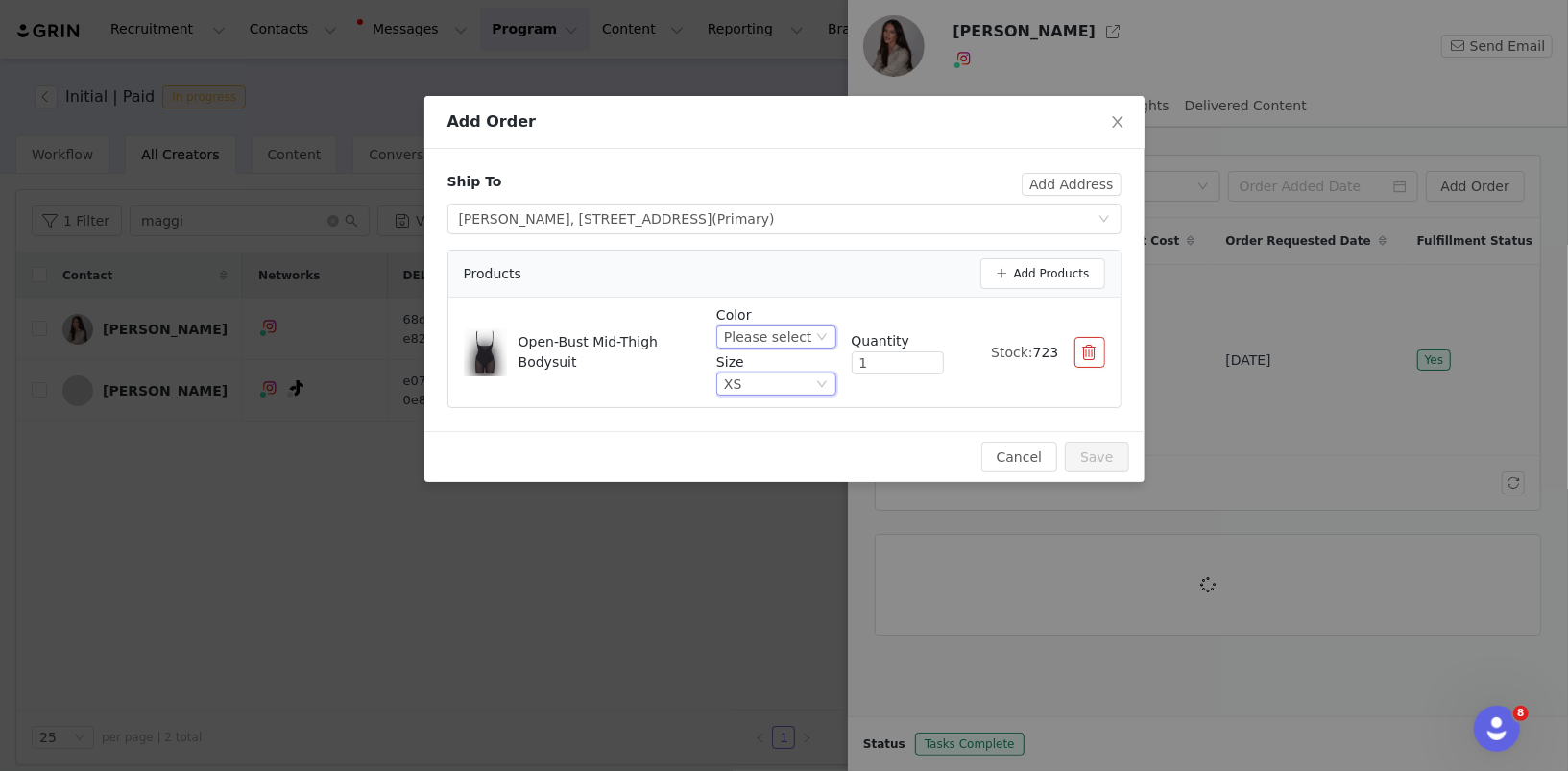
click at [757, 340] on div "Please select" at bounding box center [767, 337] width 88 height 21
click at [769, 410] on li "Runway" at bounding box center [780, 401] width 112 height 31
click at [1104, 456] on button "Save" at bounding box center [1097, 457] width 63 height 31
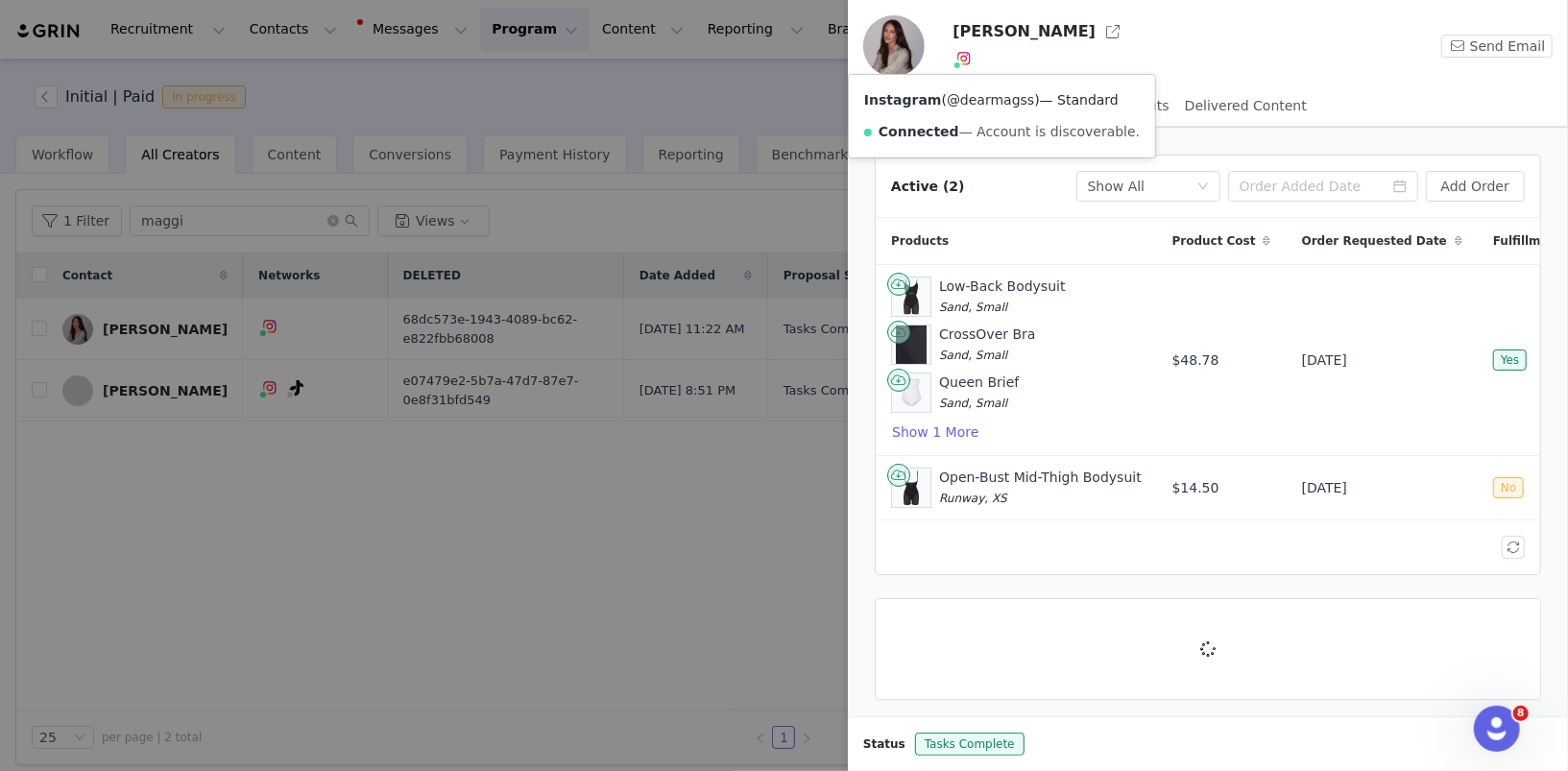
click at [969, 98] on link "@dearmagss" at bounding box center [990, 100] width 88 height 16
click at [1417, 481] on button "button" at bounding box center [1420, 487] width 23 height 23
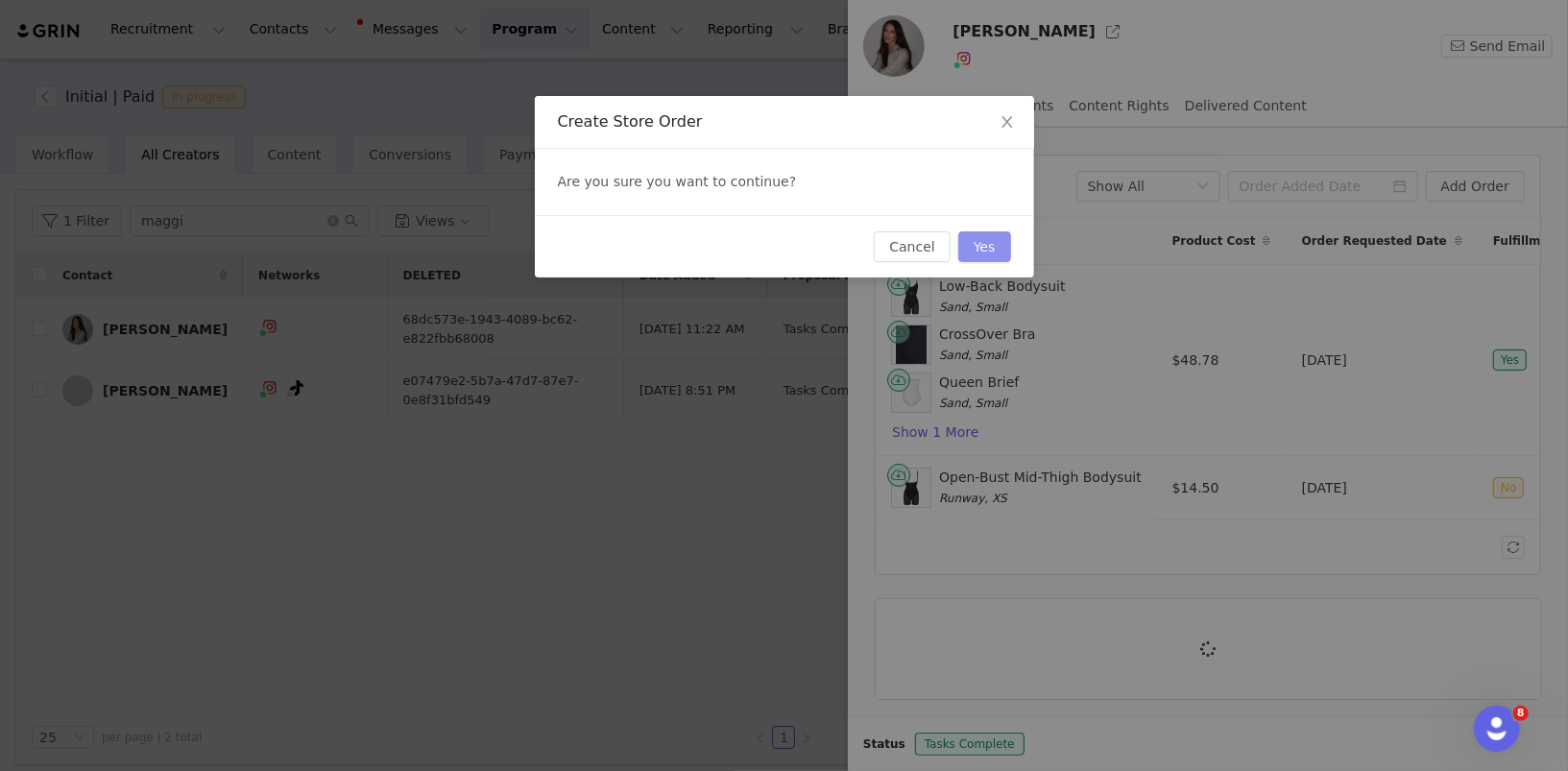
click at [992, 245] on button "Yes" at bounding box center [985, 246] width 53 height 31
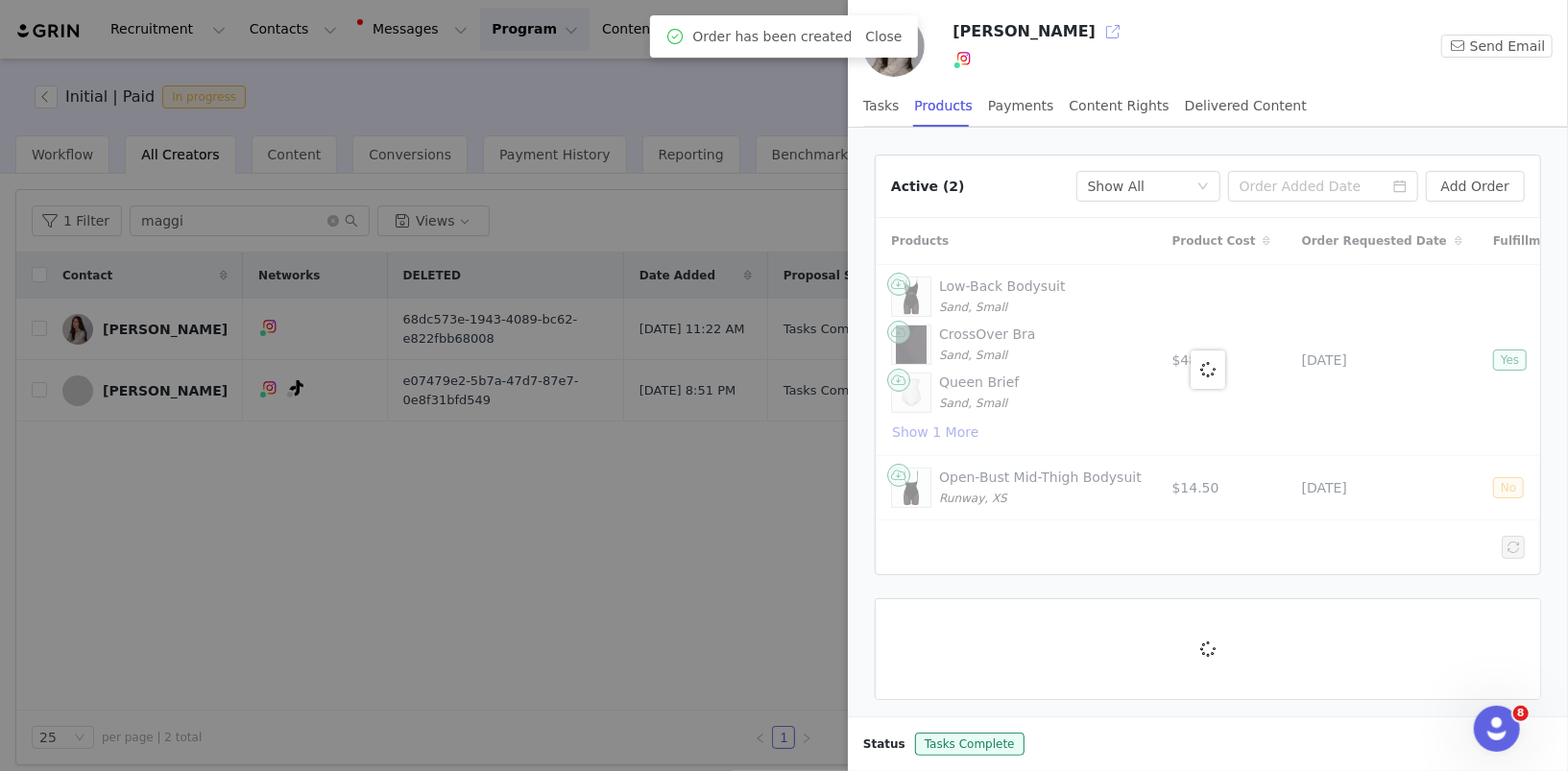
click at [1106, 32] on button "button" at bounding box center [1112, 32] width 31 height 31
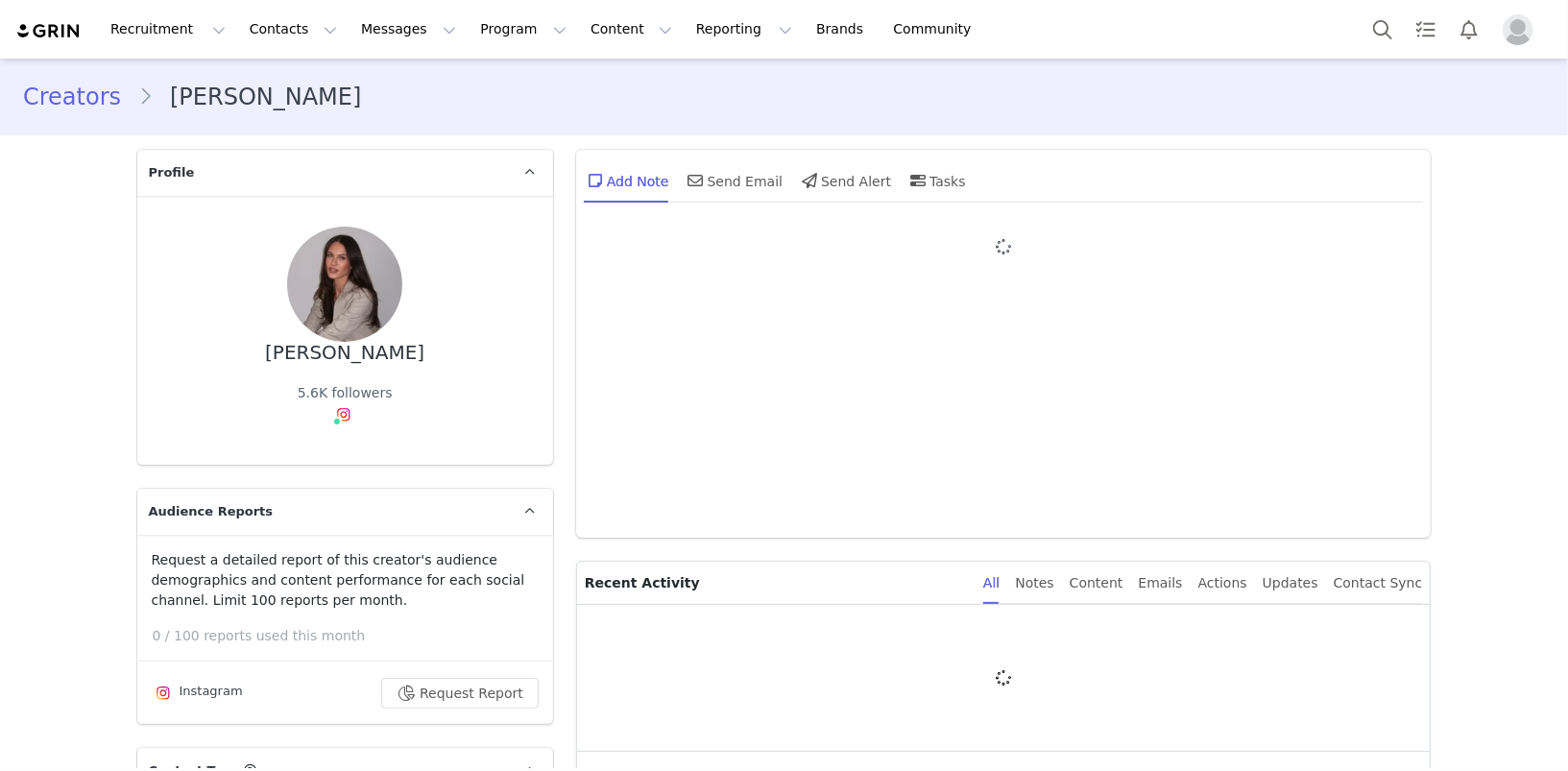
type input "+1 ([GEOGRAPHIC_DATA])"
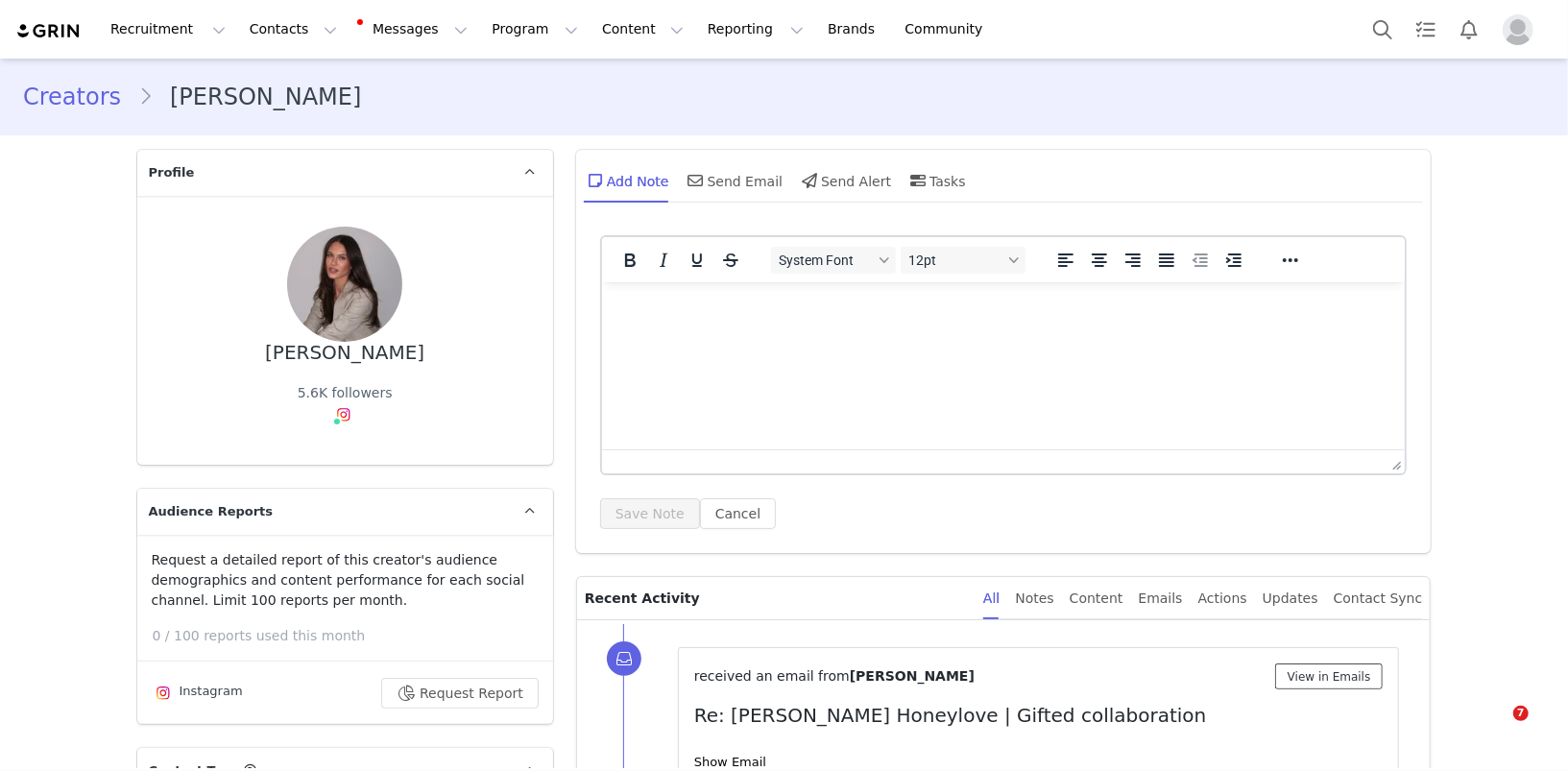
click at [1334, 674] on button "View in Emails" at bounding box center [1329, 676] width 108 height 26
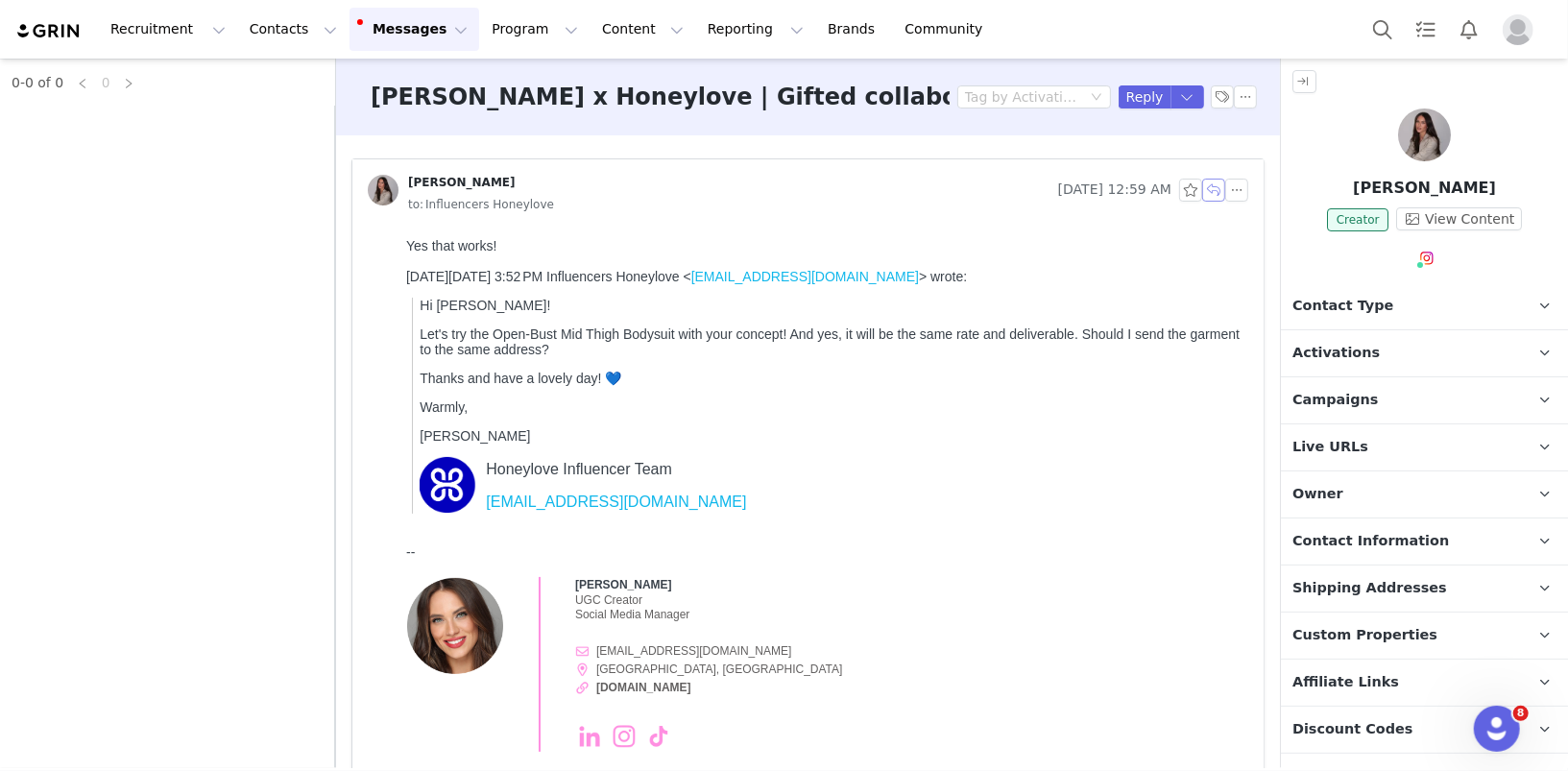
click at [1212, 192] on button "button" at bounding box center [1213, 189] width 23 height 23
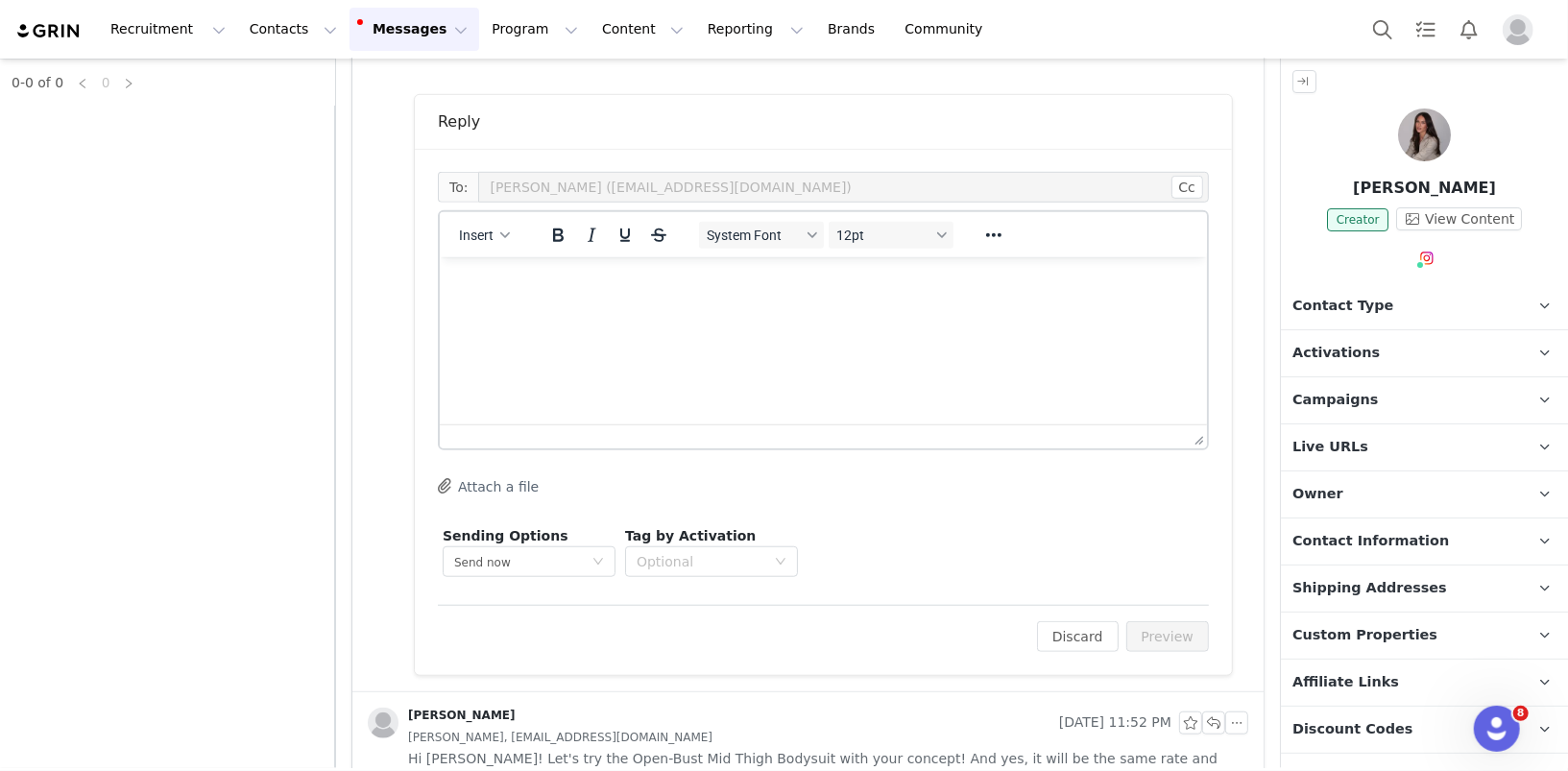
click at [939, 308] on html at bounding box center [822, 282] width 767 height 52
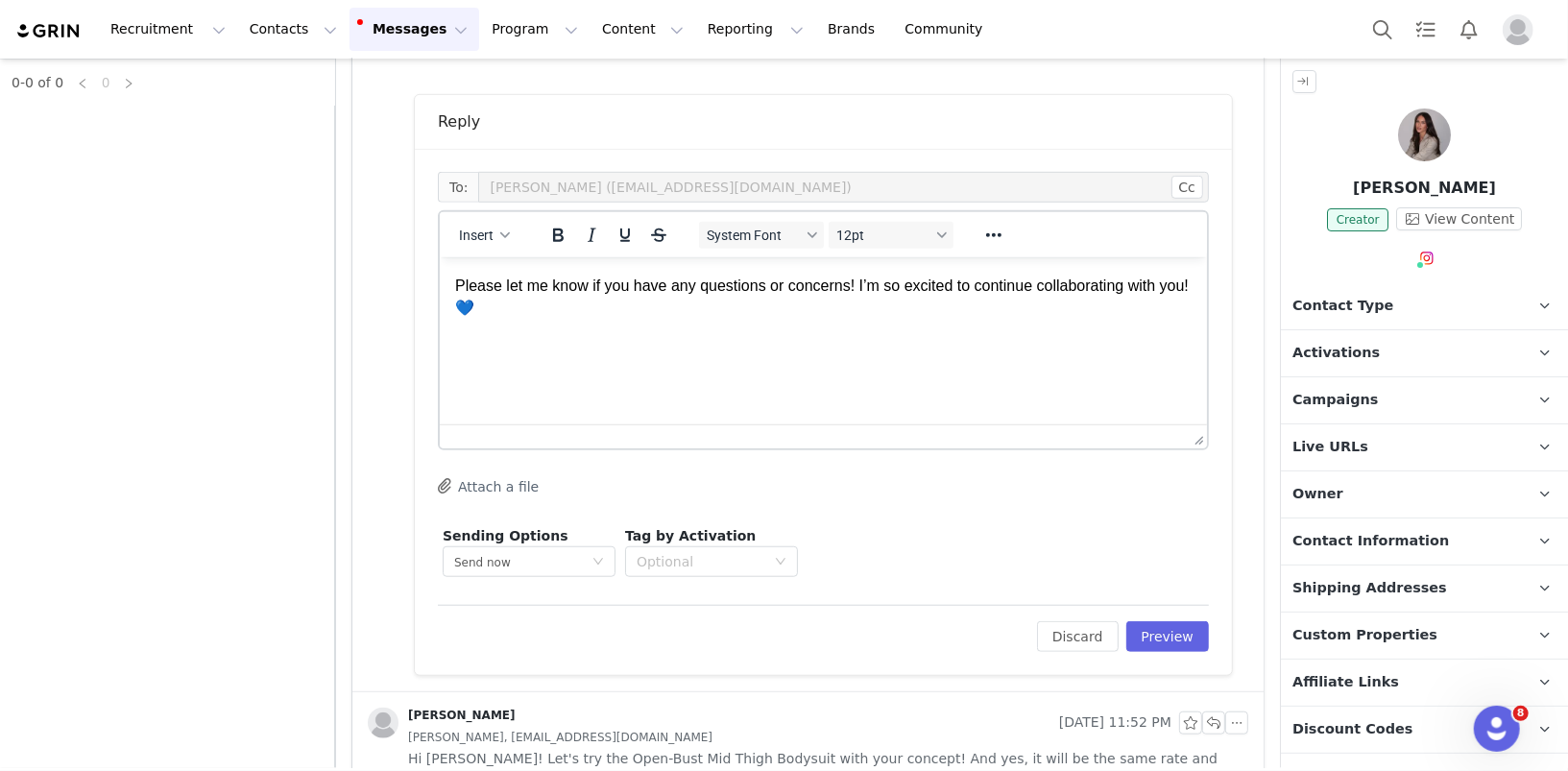
scroll to position [171, 0]
click at [607, 350] on p "Rich Text Area. Press ALT-0 for help." at bounding box center [822, 344] width 736 height 21
click at [480, 236] on span "Insert" at bounding box center [475, 235] width 34 height 16
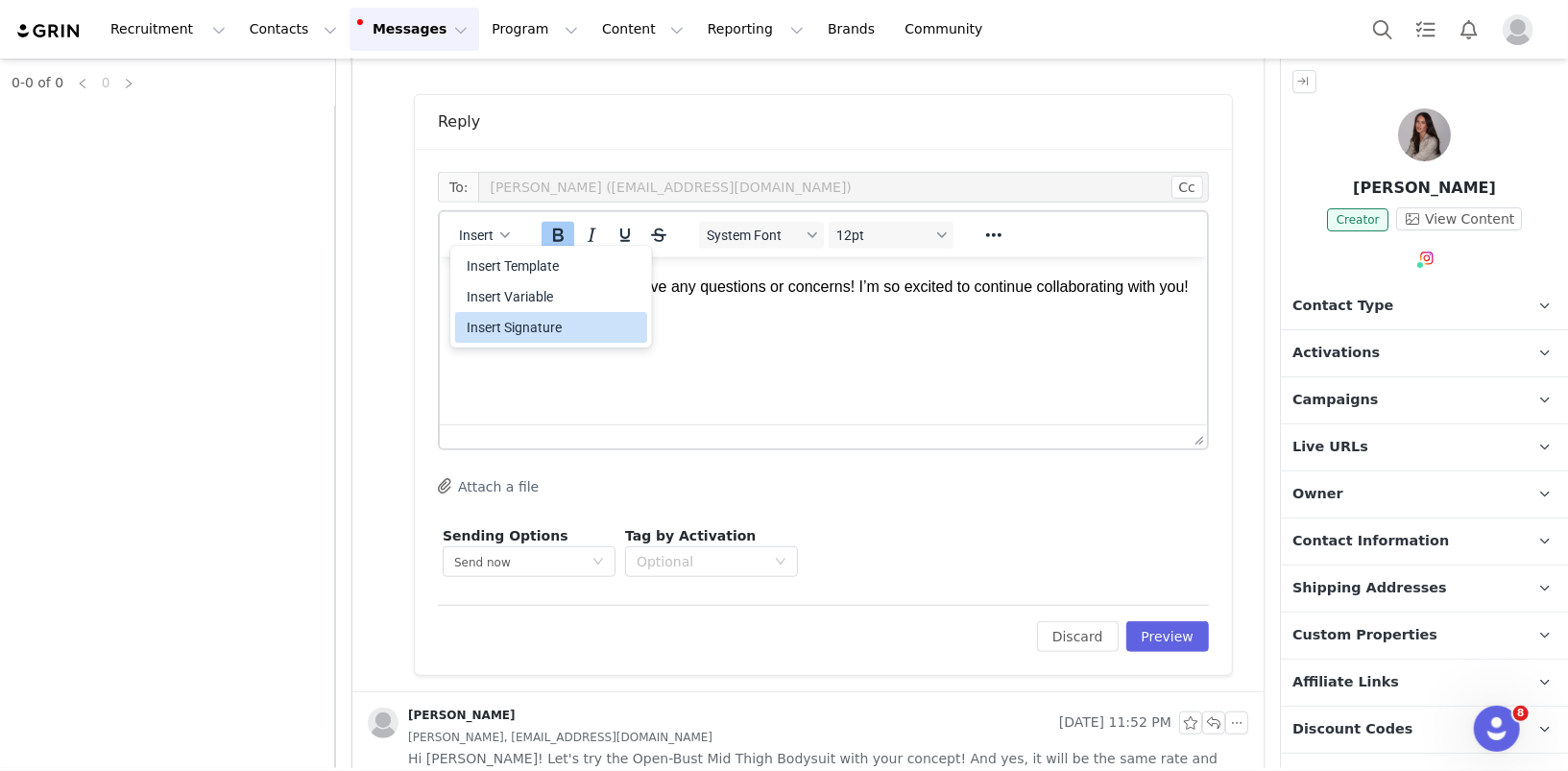
click at [499, 321] on div "Insert Signature" at bounding box center [553, 327] width 173 height 23
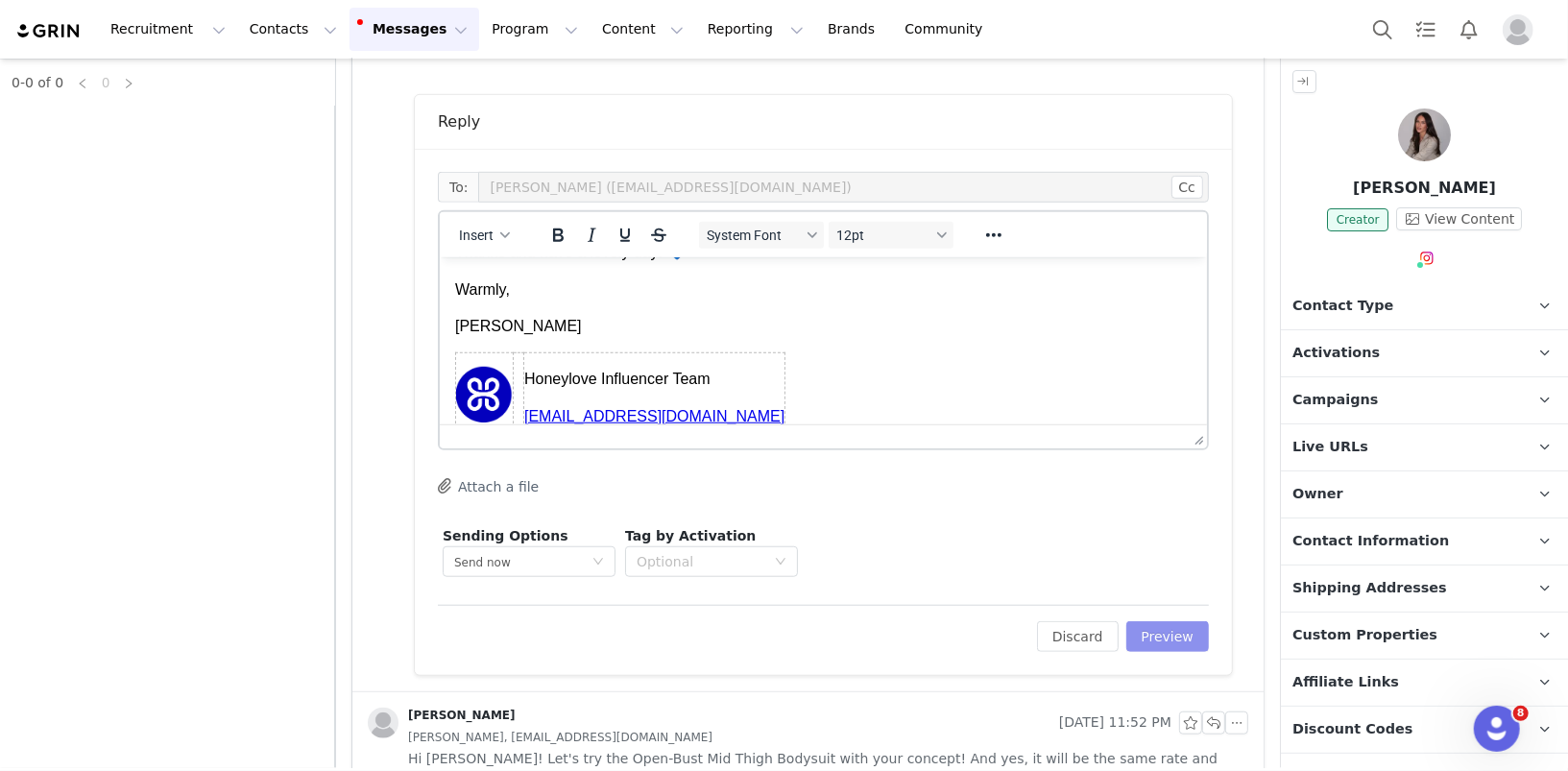
click at [1164, 631] on button "Preview" at bounding box center [1167, 636] width 84 height 31
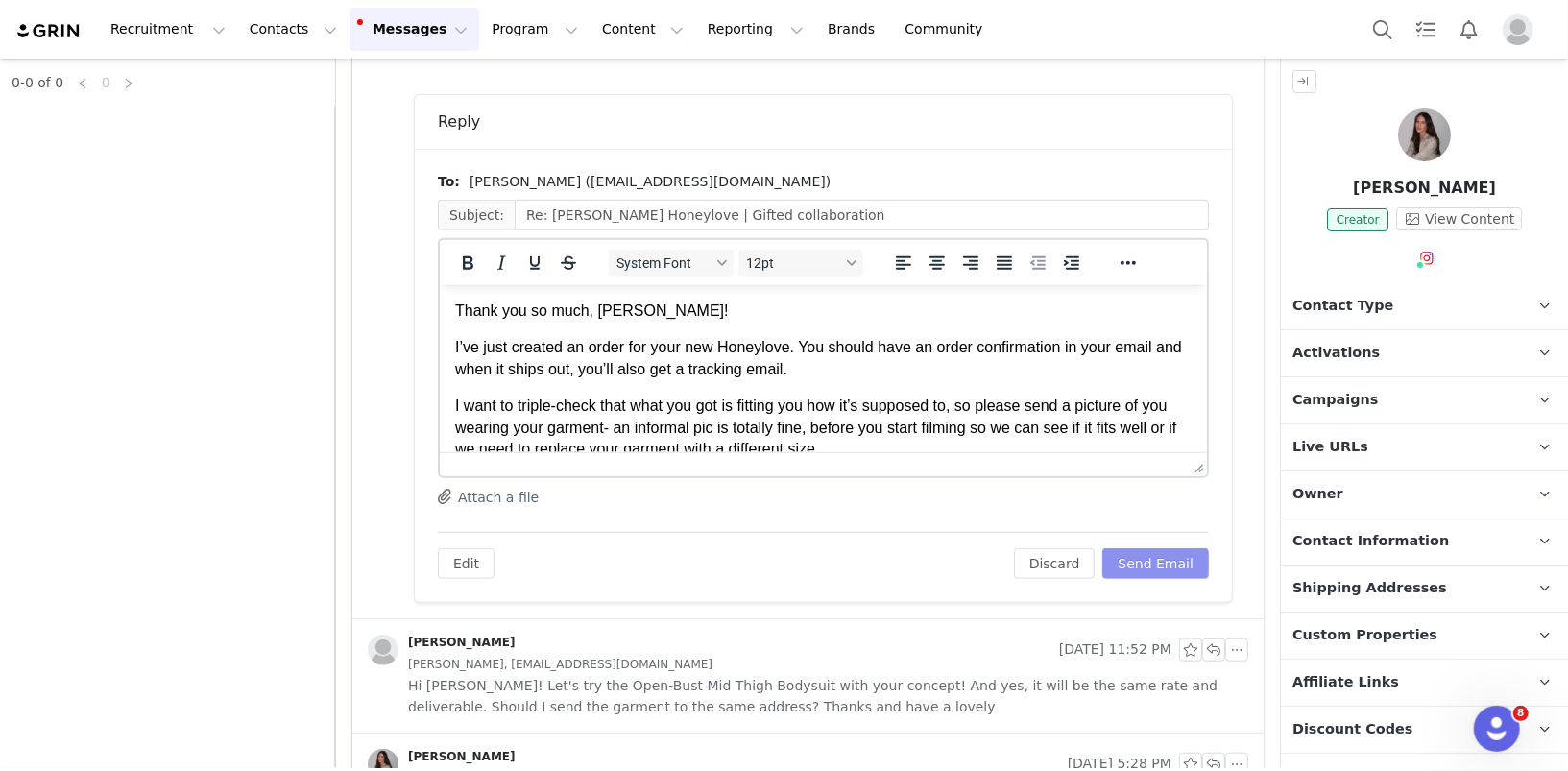
scroll to position [0, 0]
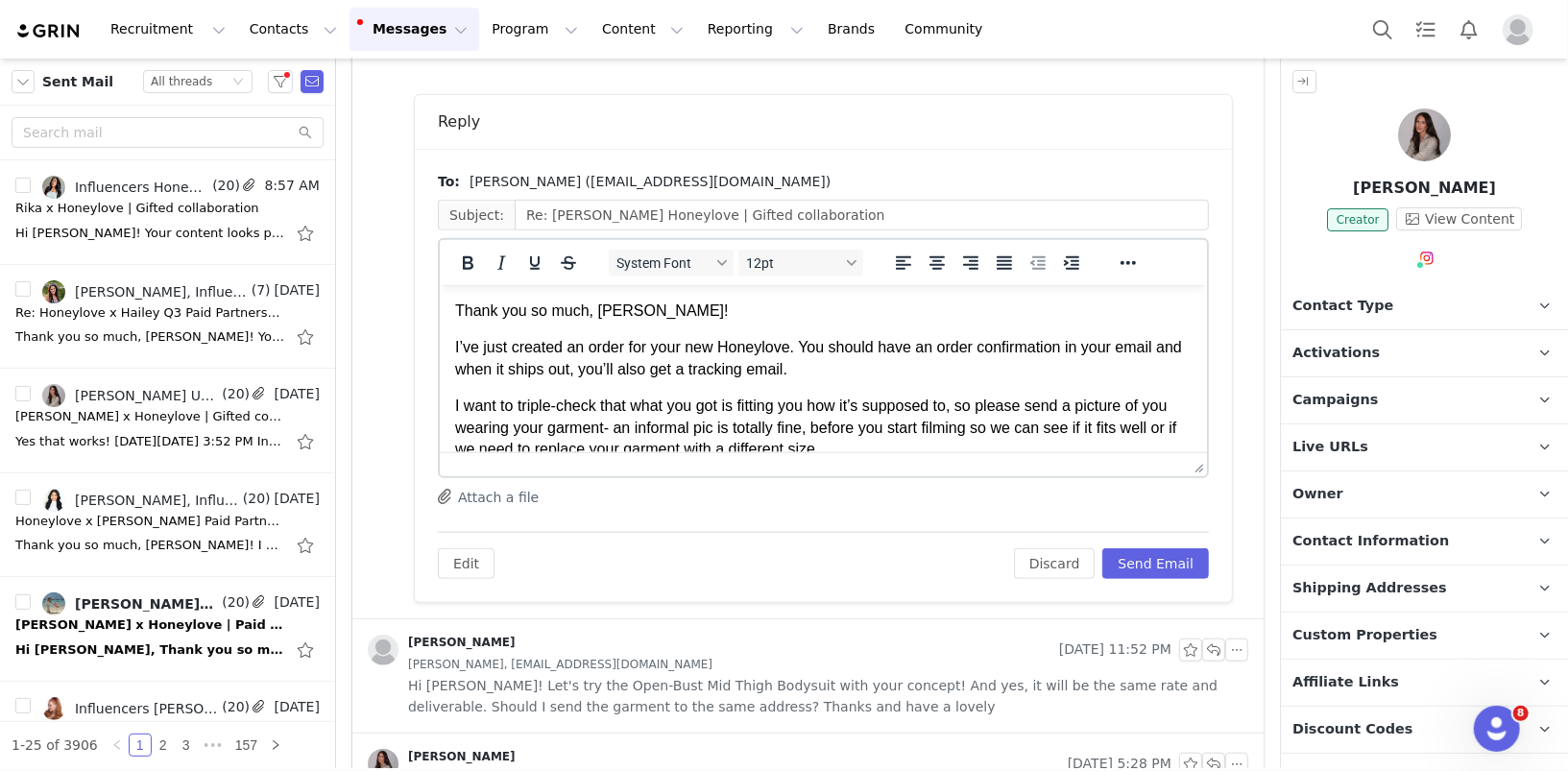
click at [804, 351] on p "I’ve just created an order for your new Honeylove. You should have an order con…" at bounding box center [822, 357] width 736 height 43
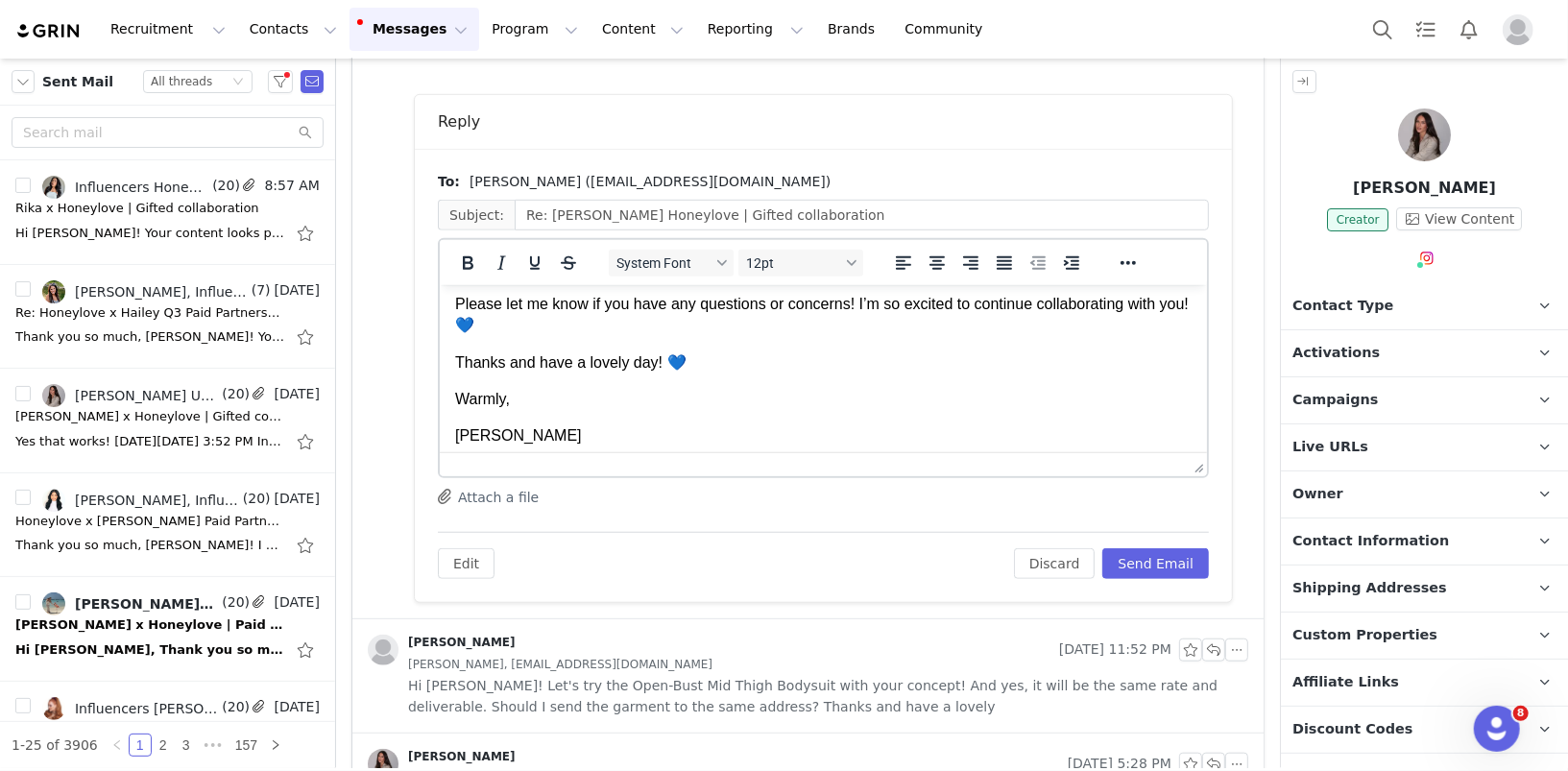
scroll to position [215, 0]
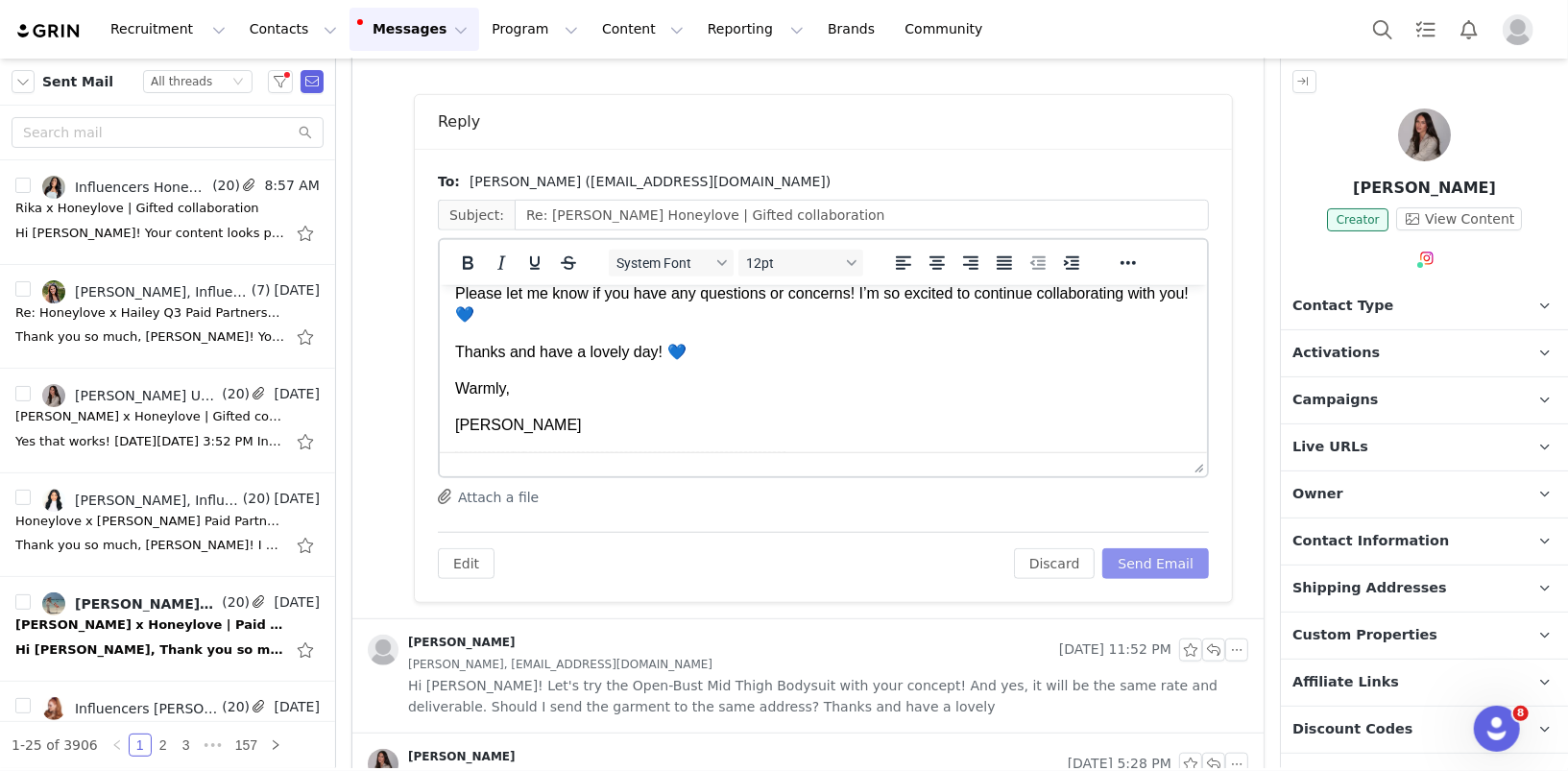
click at [1161, 564] on button "Send Email" at bounding box center [1156, 563] width 106 height 31
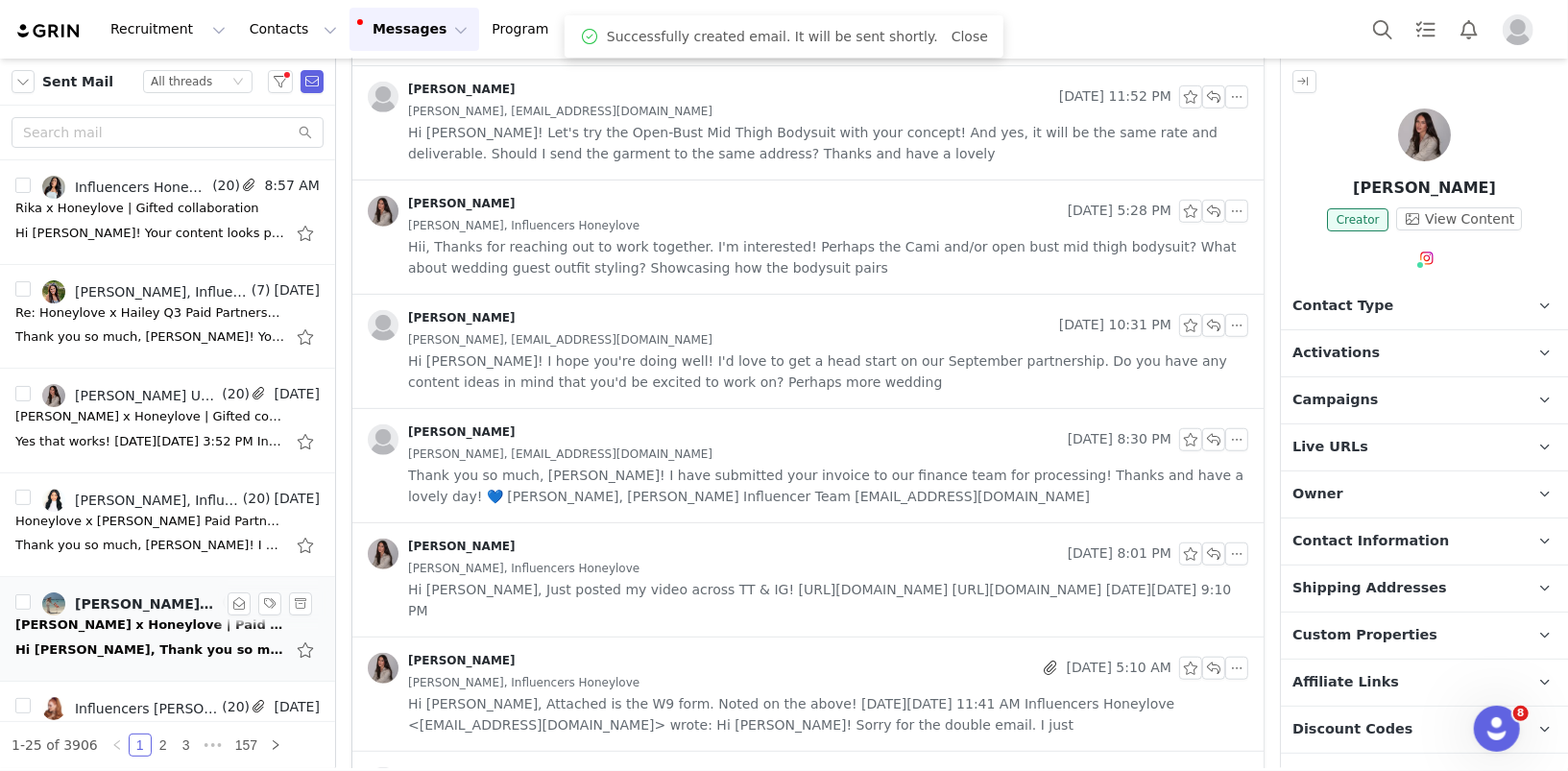
click at [149, 635] on div "Hi [PERSON_NAME], Thank you so much for the opportunity to work with you again!…" at bounding box center [167, 650] width 304 height 31
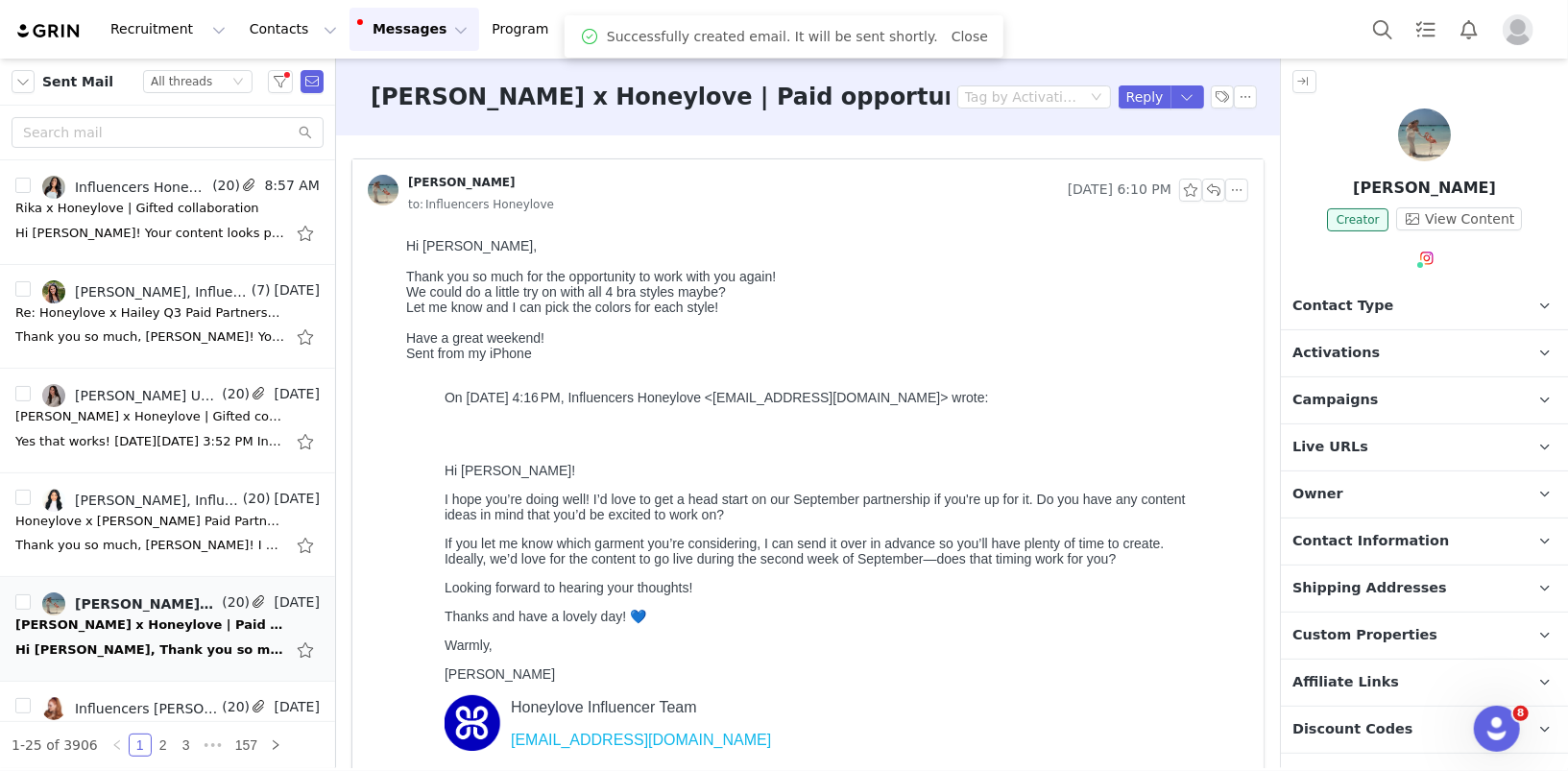
scroll to position [0, 0]
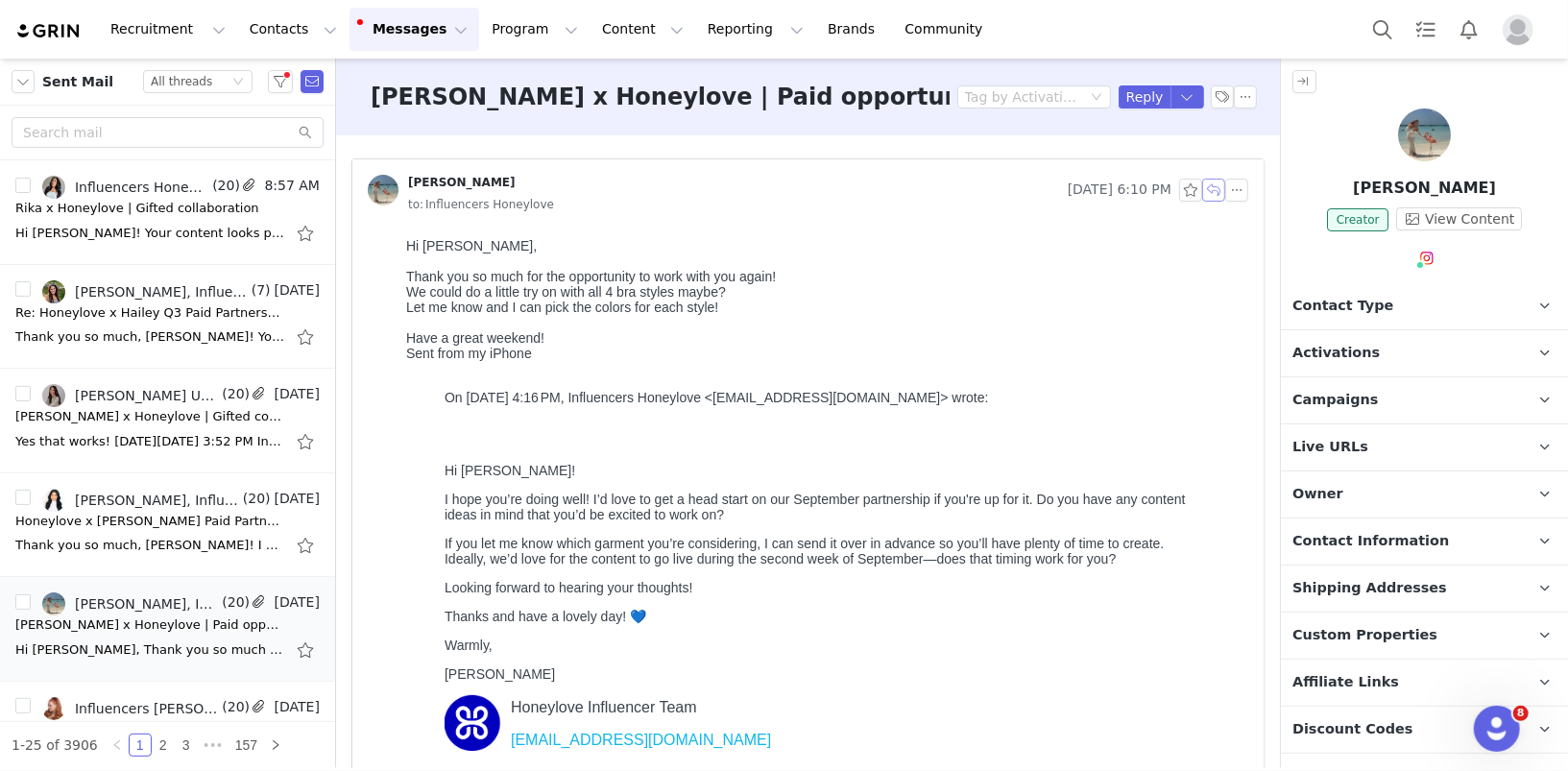
click at [1218, 183] on button "button" at bounding box center [1213, 189] width 23 height 23
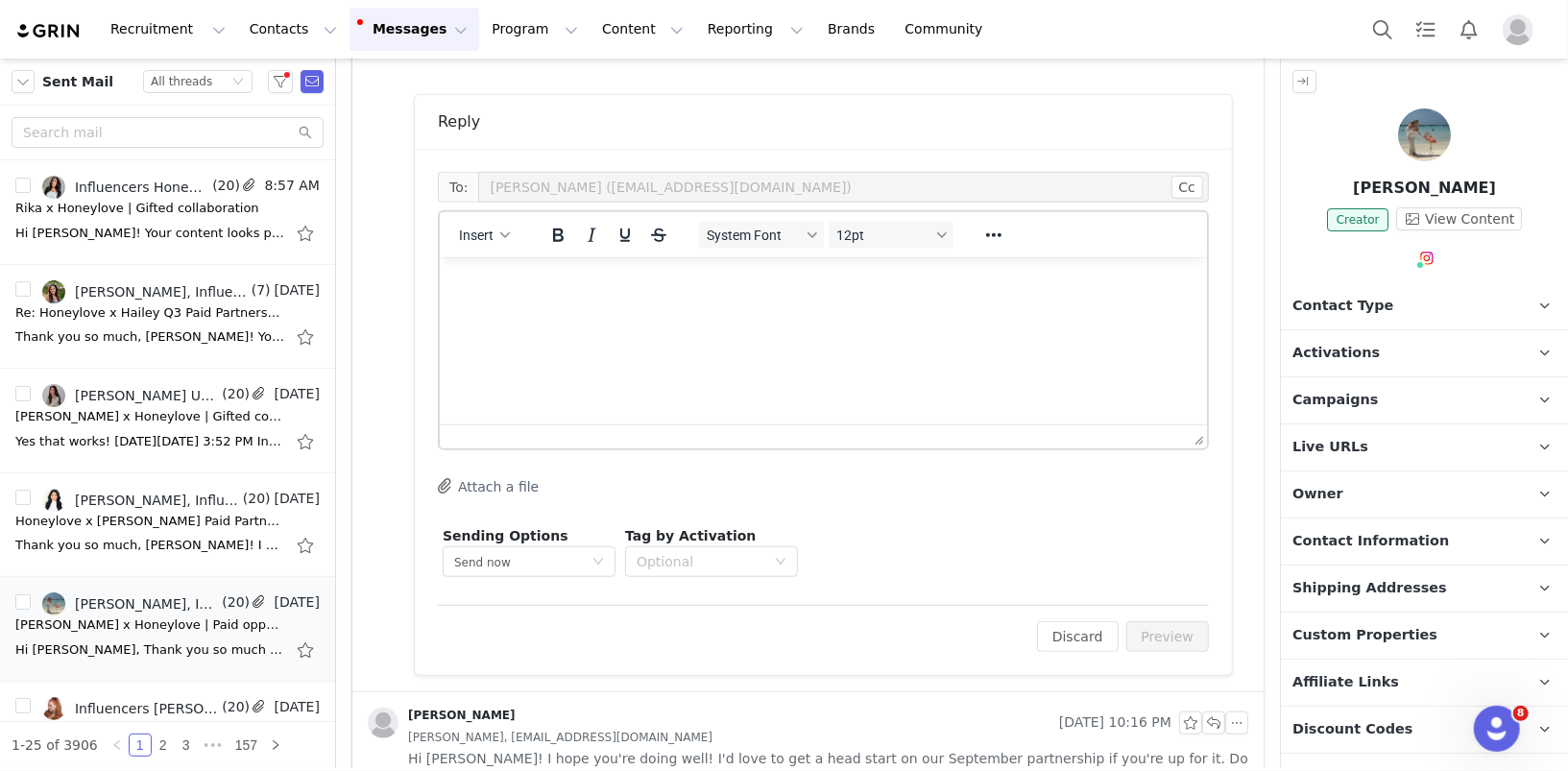
scroll to position [725, 0]
click at [693, 308] on html at bounding box center [822, 282] width 767 height 52
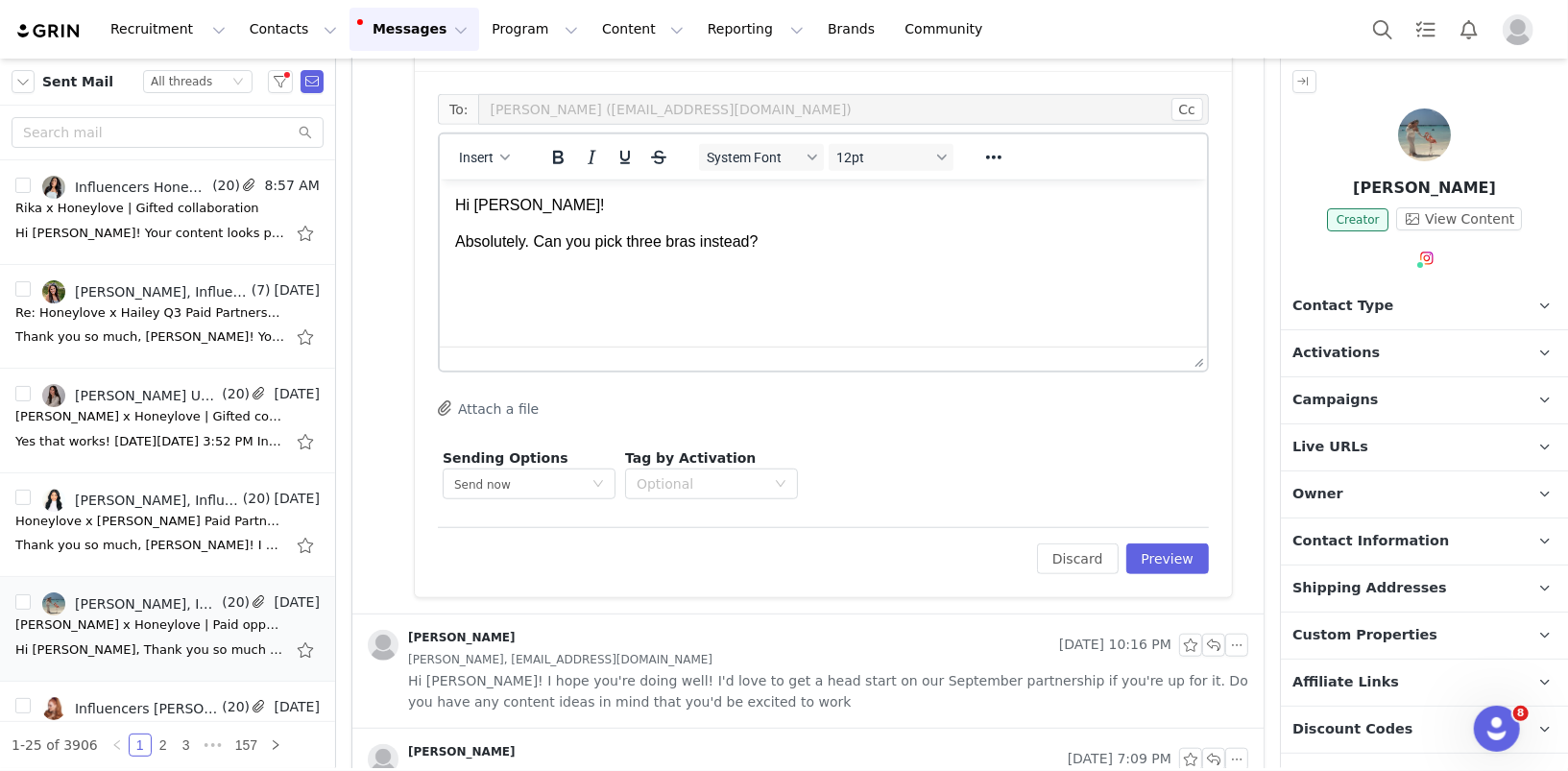
scroll to position [814, 0]
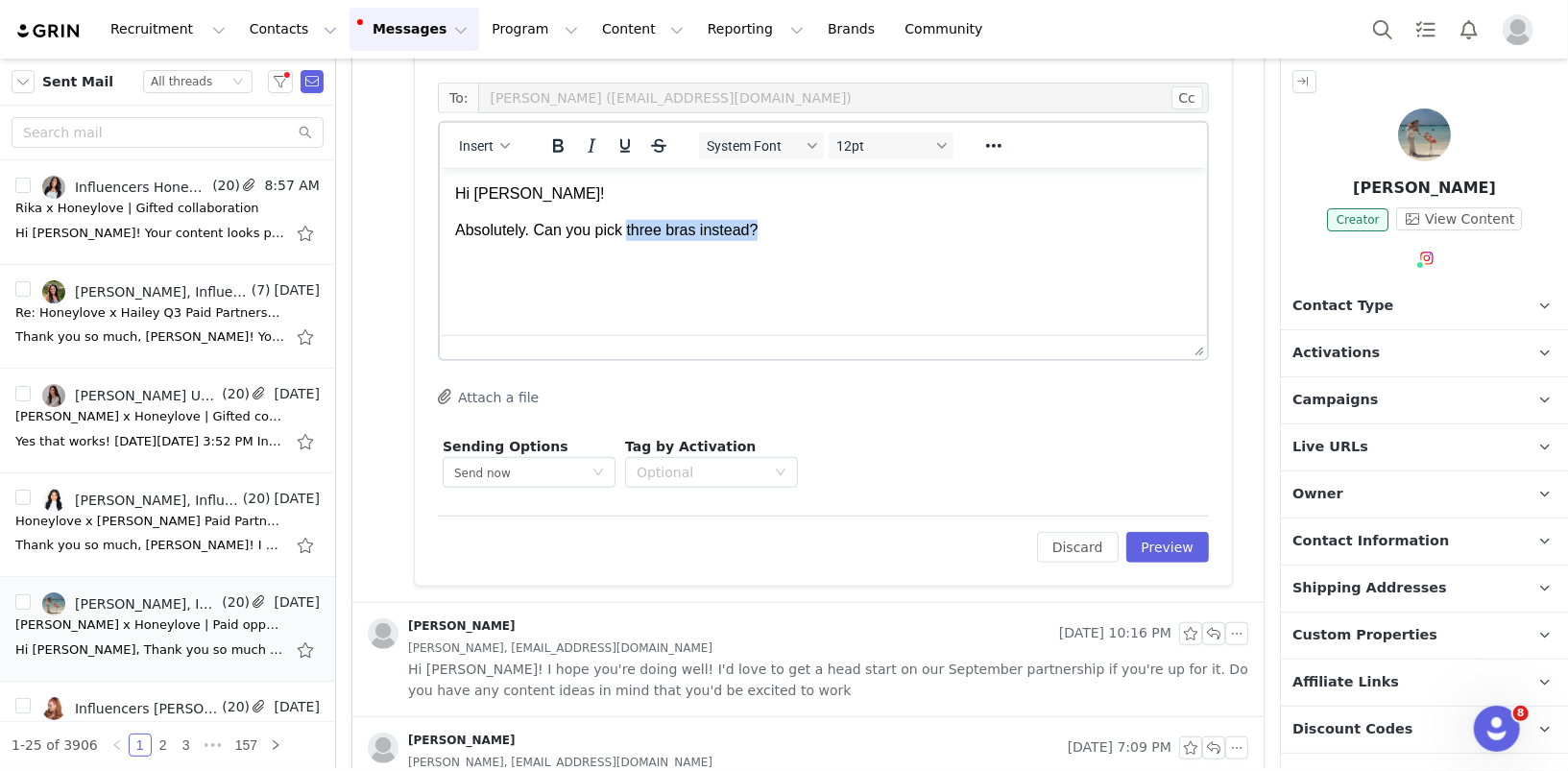
drag, startPoint x: 803, startPoint y: 231, endPoint x: 629, endPoint y: 233, distance: 174.0
click at [629, 233] on p "Absolutely. Can you pick three bras instead?" at bounding box center [822, 228] width 736 height 21
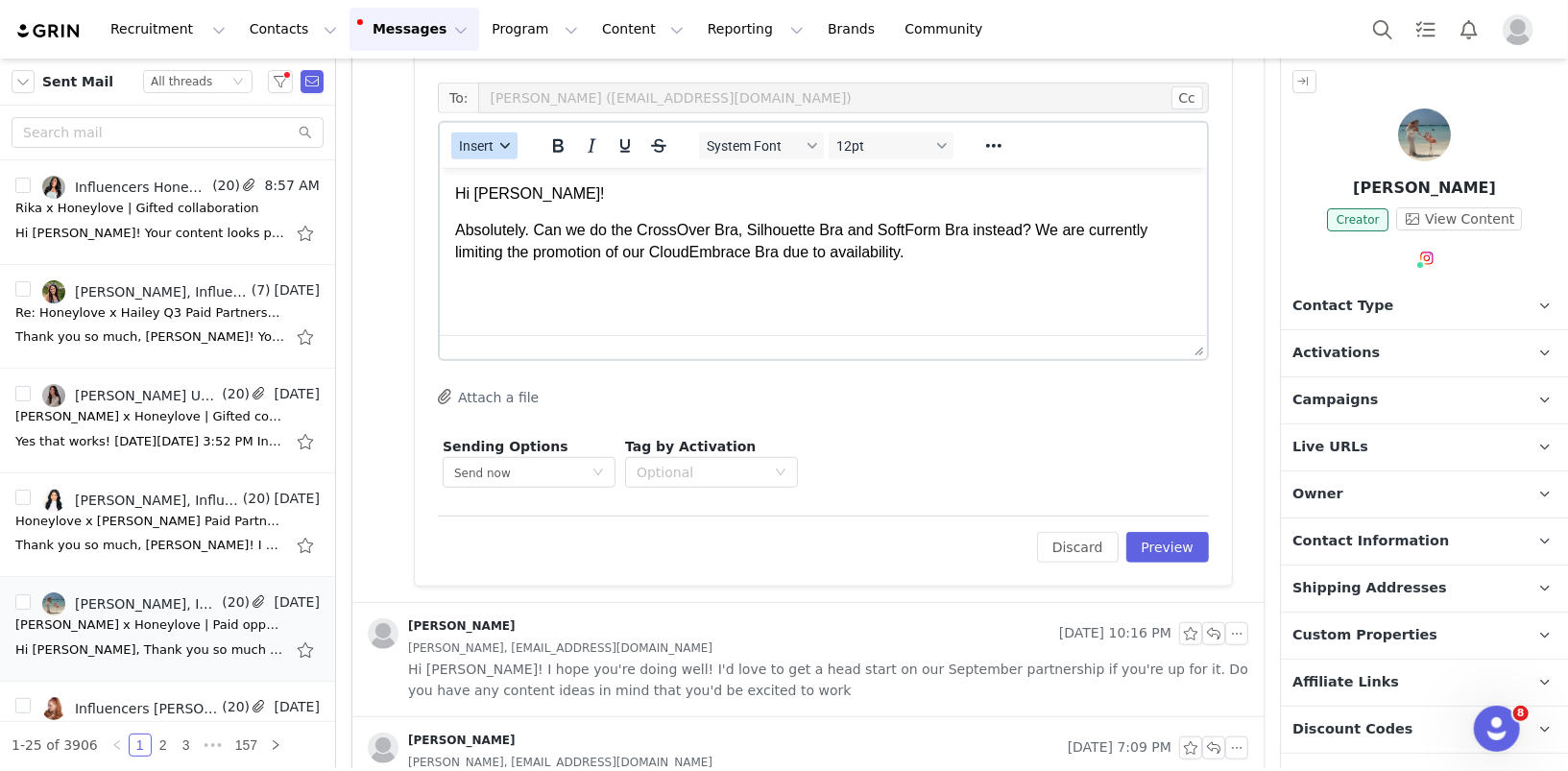
click at [497, 141] on div "button" at bounding box center [505, 146] width 16 height 10
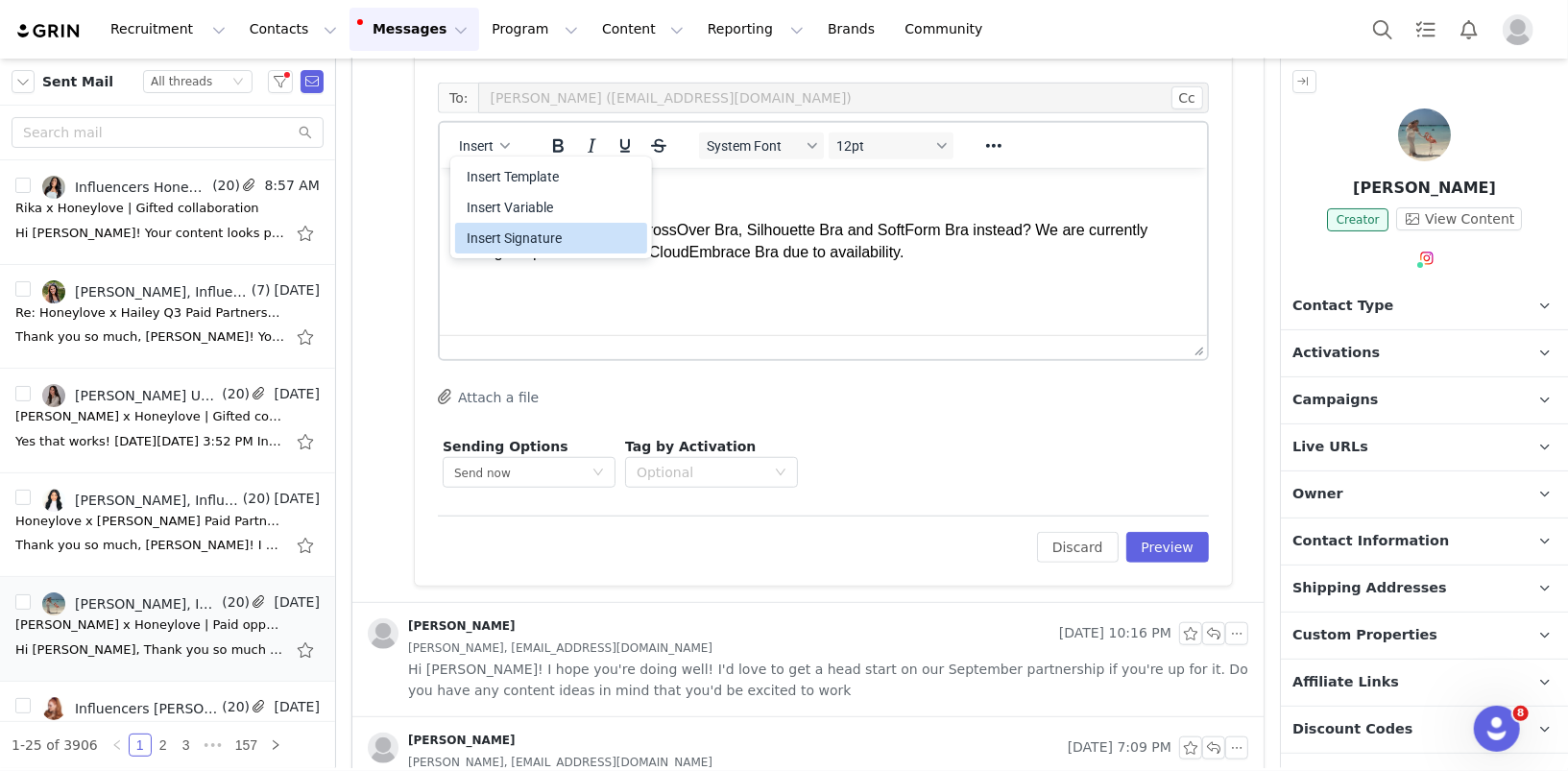
click at [507, 240] on div "Insert Signature" at bounding box center [553, 237] width 173 height 23
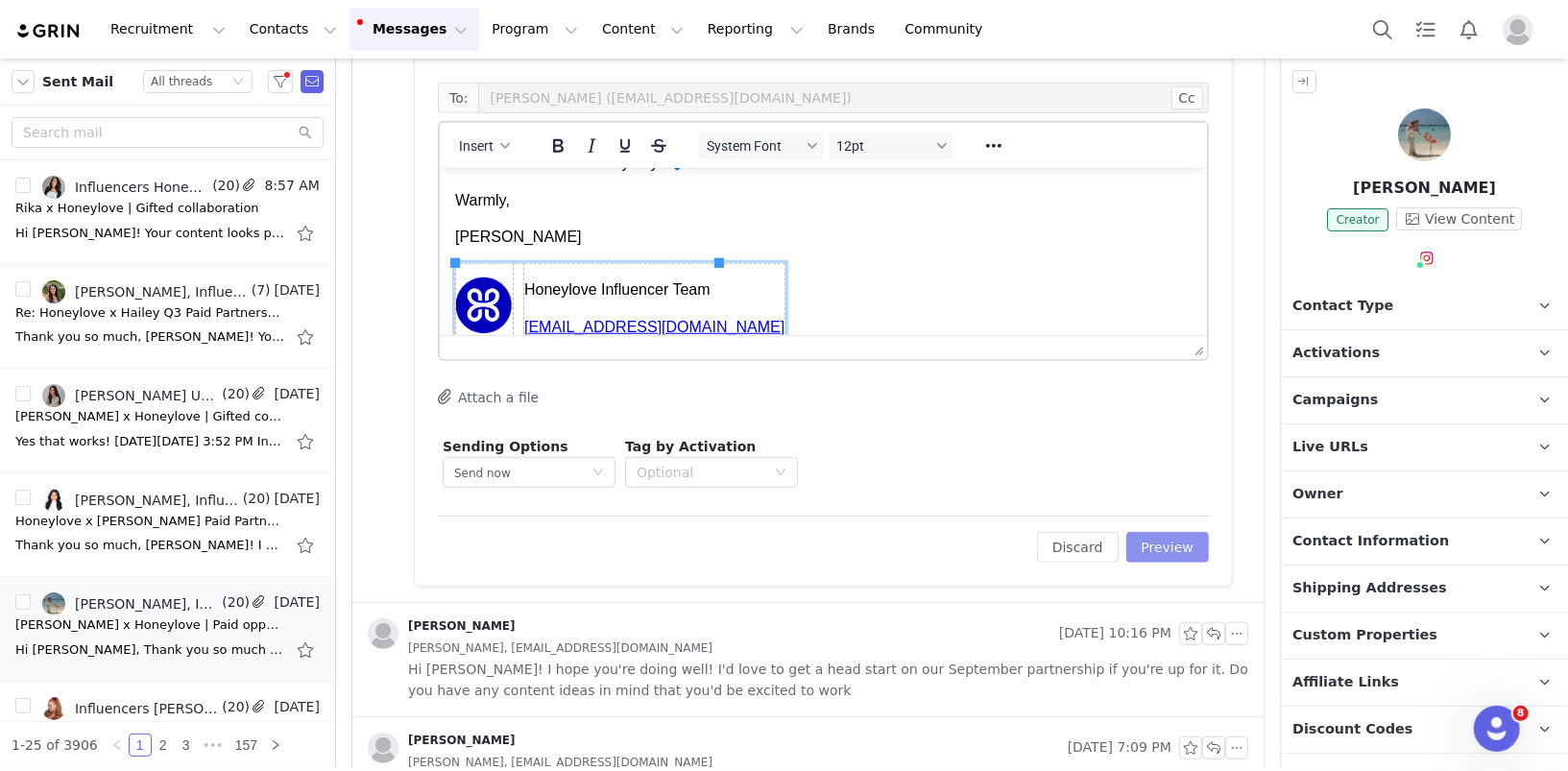
click at [1185, 543] on button "Preview" at bounding box center [1167, 546] width 84 height 31
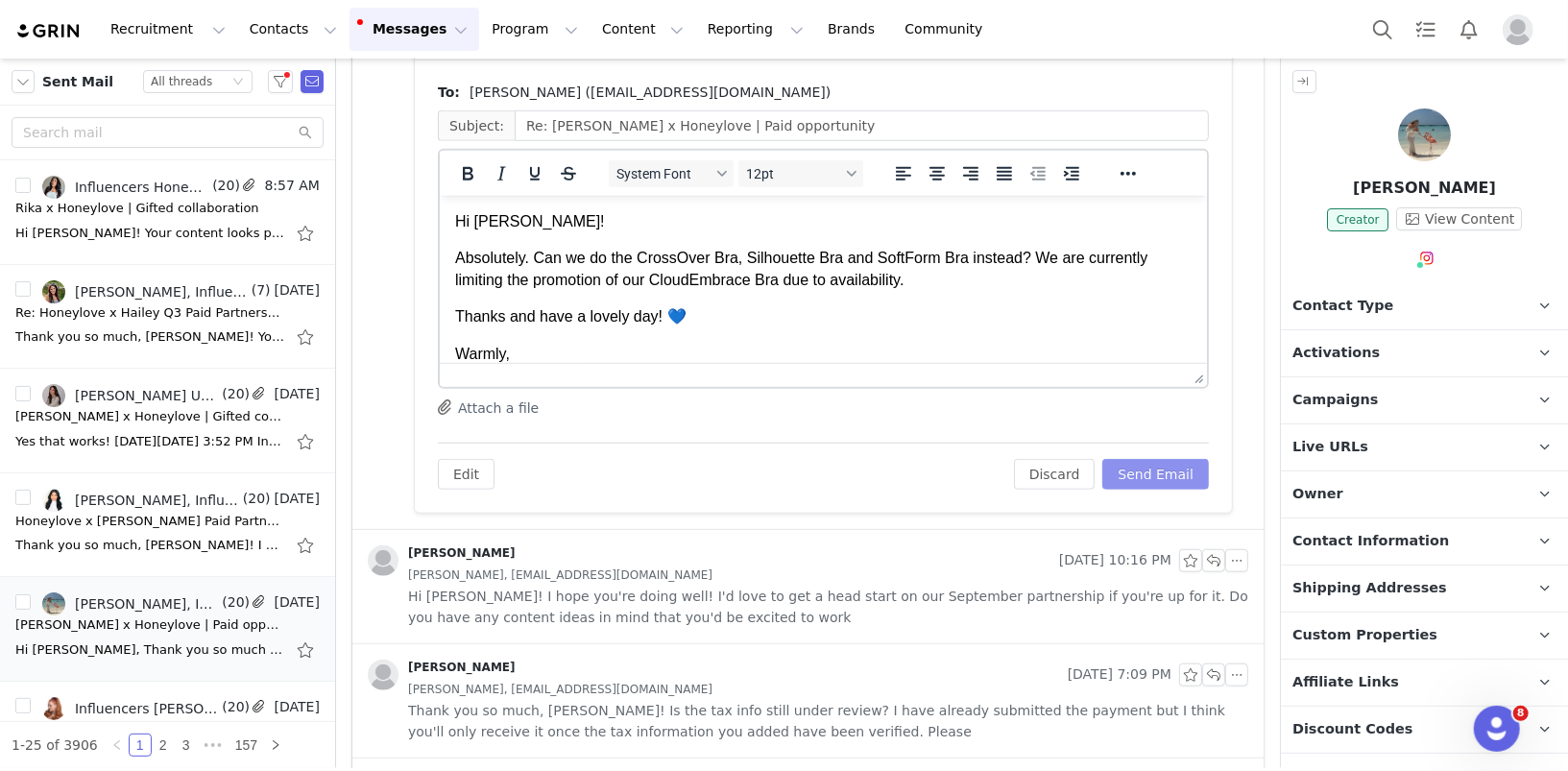
scroll to position [0, 0]
click at [1171, 475] on button "Send Email" at bounding box center [1156, 474] width 106 height 31
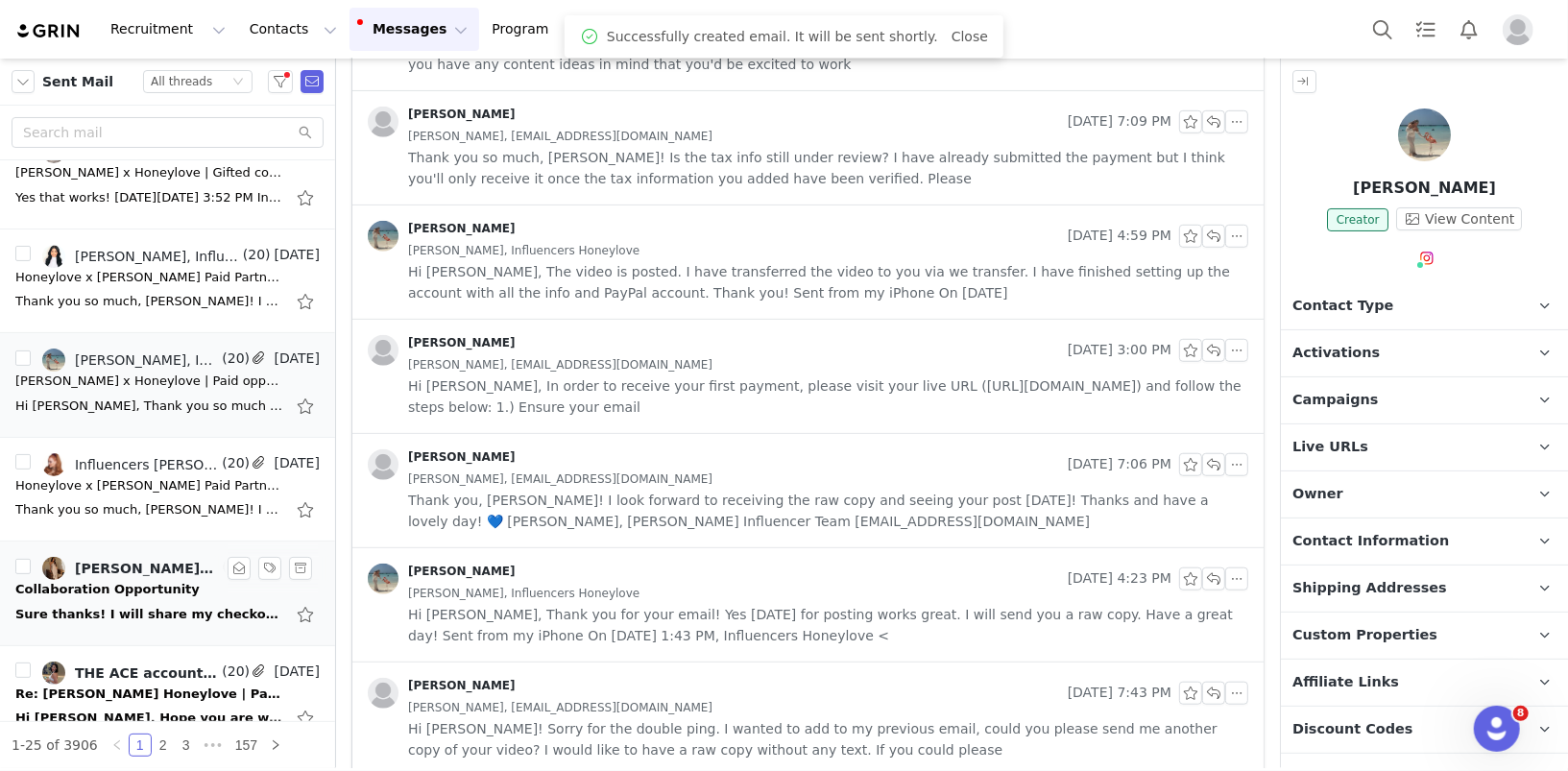
scroll to position [277, 0]
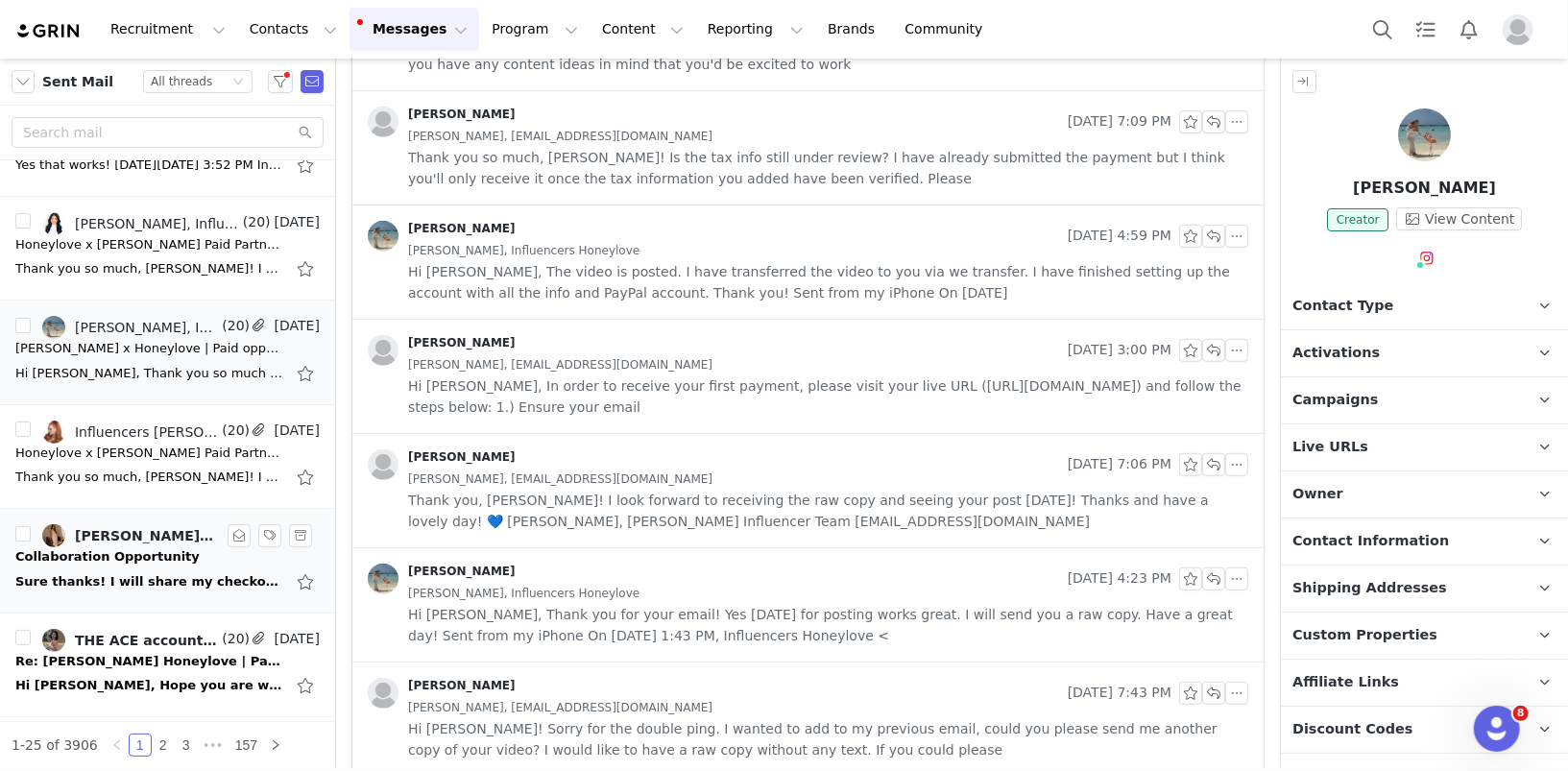
click at [90, 572] on div "Sure thanks! I will share my checkout link. Is there a discount code ? Sent fro…" at bounding box center [150, 582] width 269 height 20
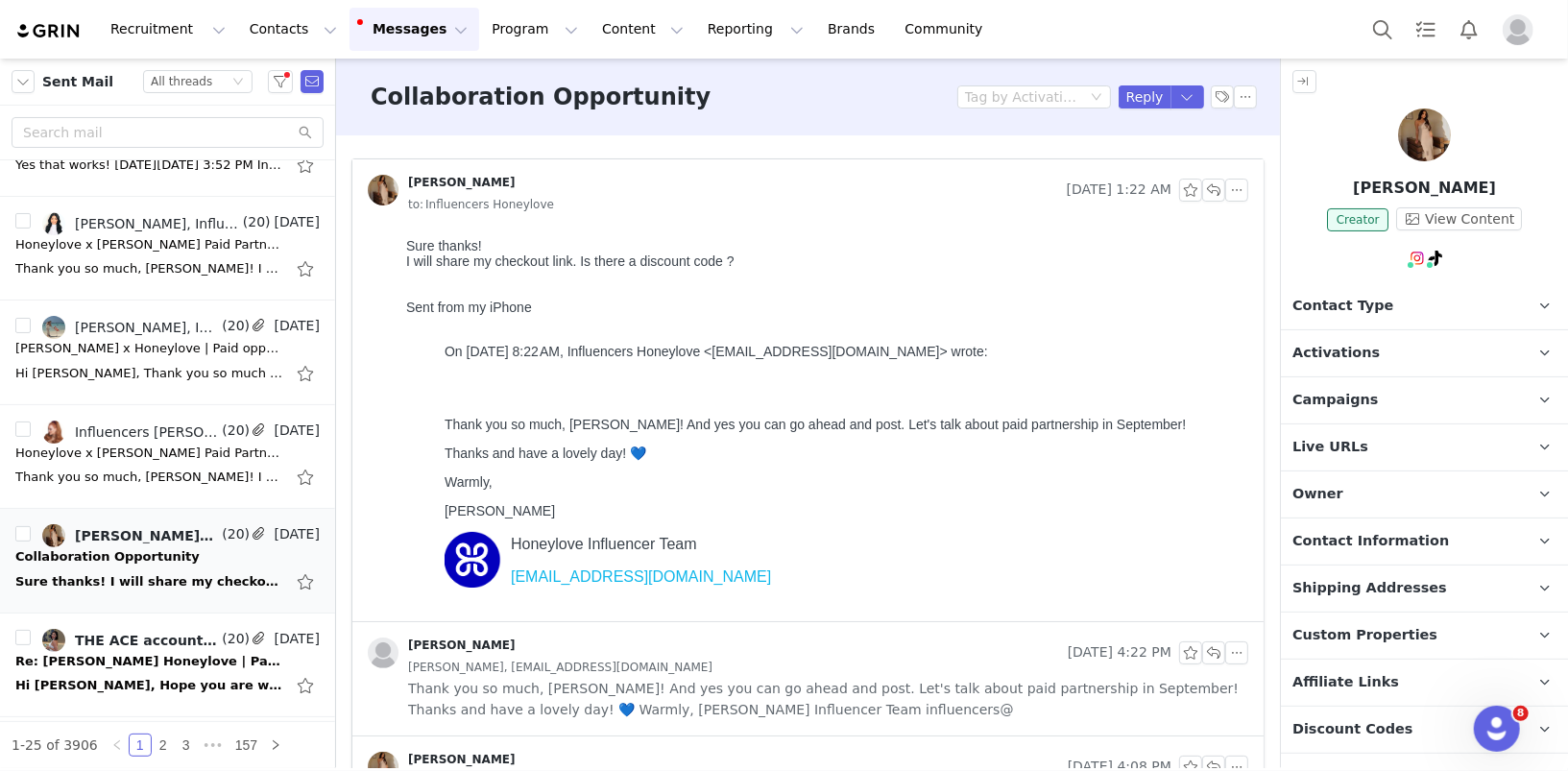
scroll to position [0, 0]
click at [237, 529] on button "button" at bounding box center [238, 536] width 23 height 23
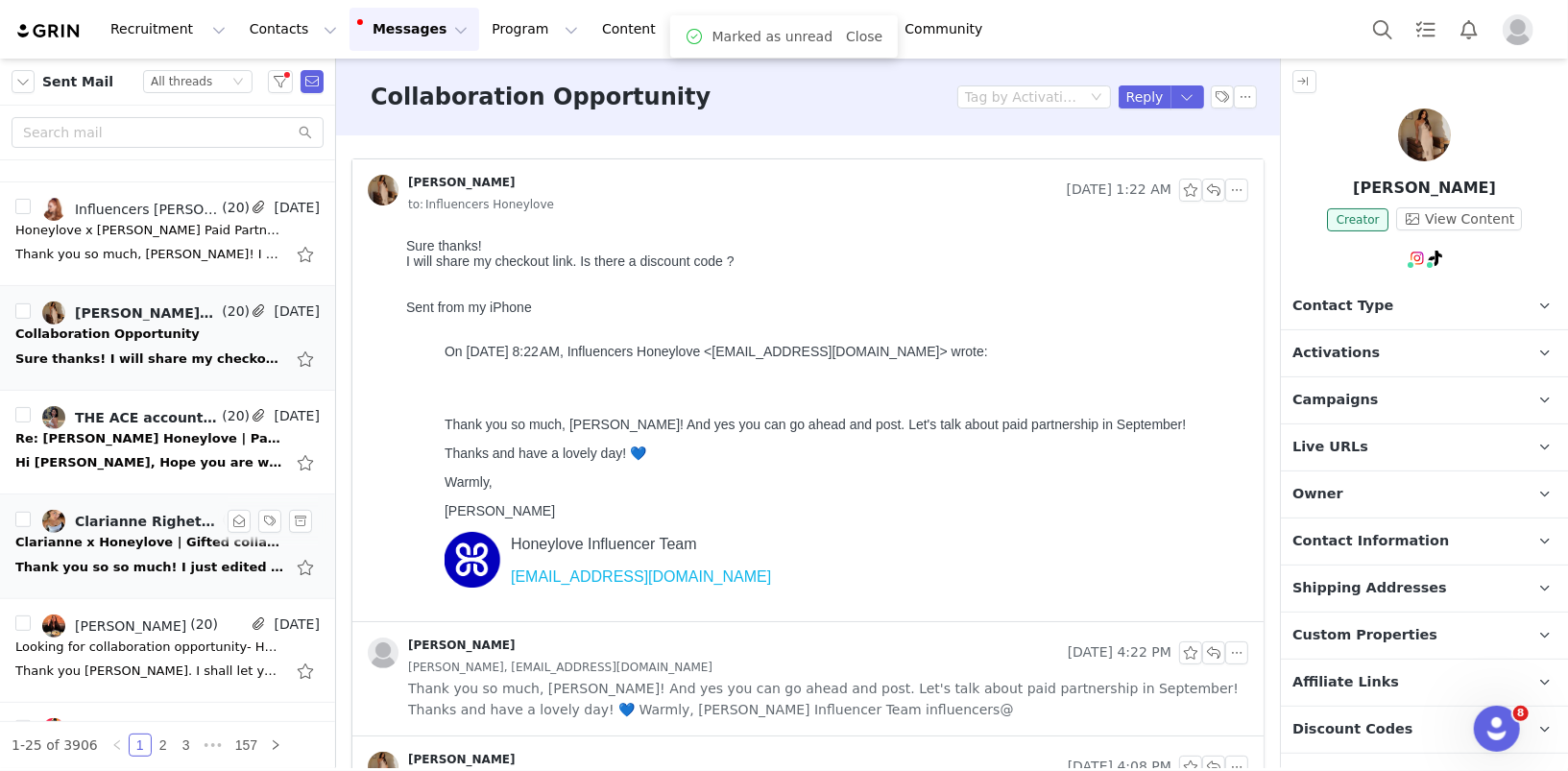
click at [157, 558] on div "Thank you so so much! I just edited my profile on Grin. Please let me know if i…" at bounding box center [150, 568] width 269 height 20
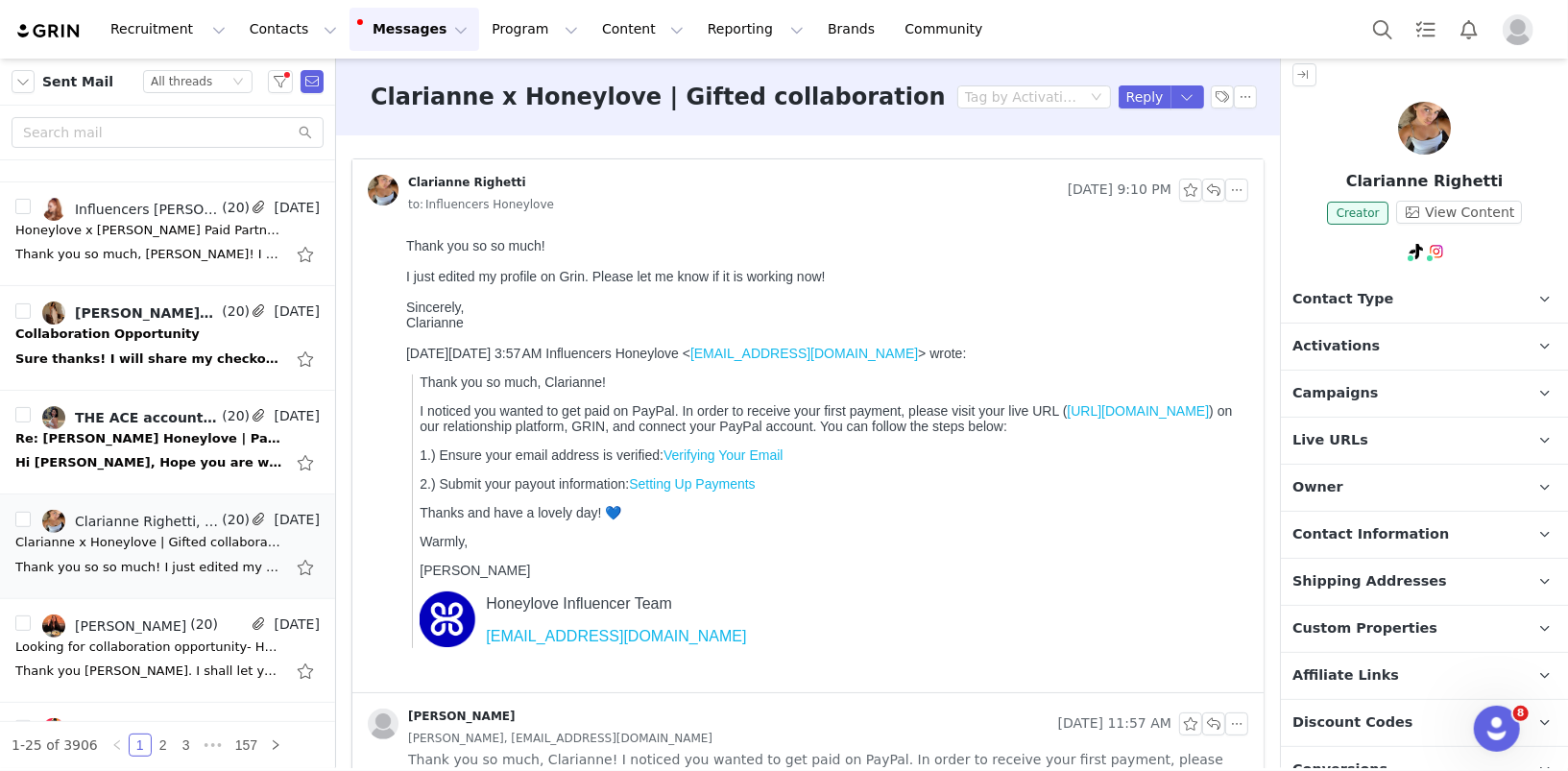
scroll to position [213, 0]
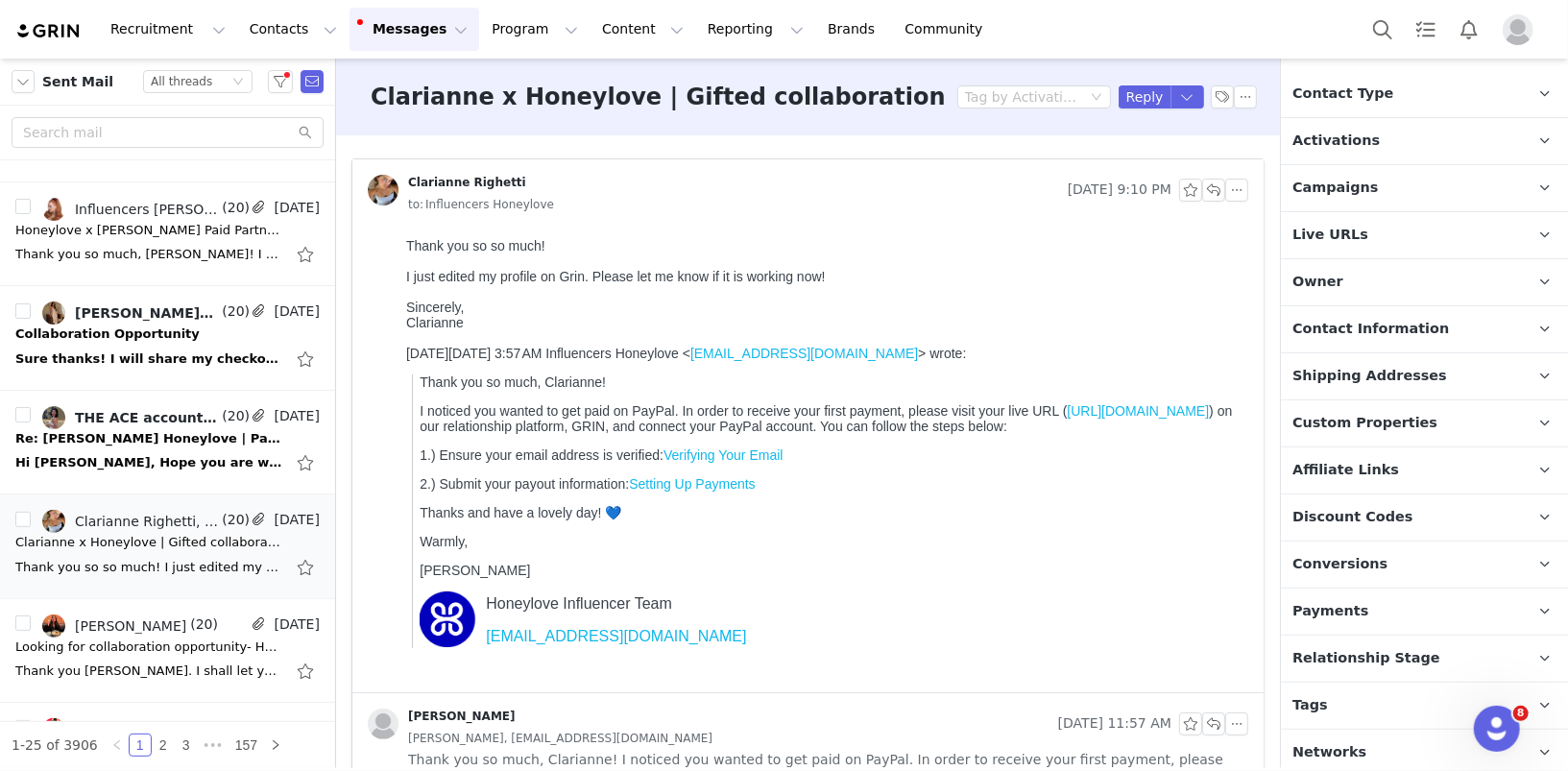
click at [1329, 611] on span "Payments" at bounding box center [1330, 611] width 76 height 21
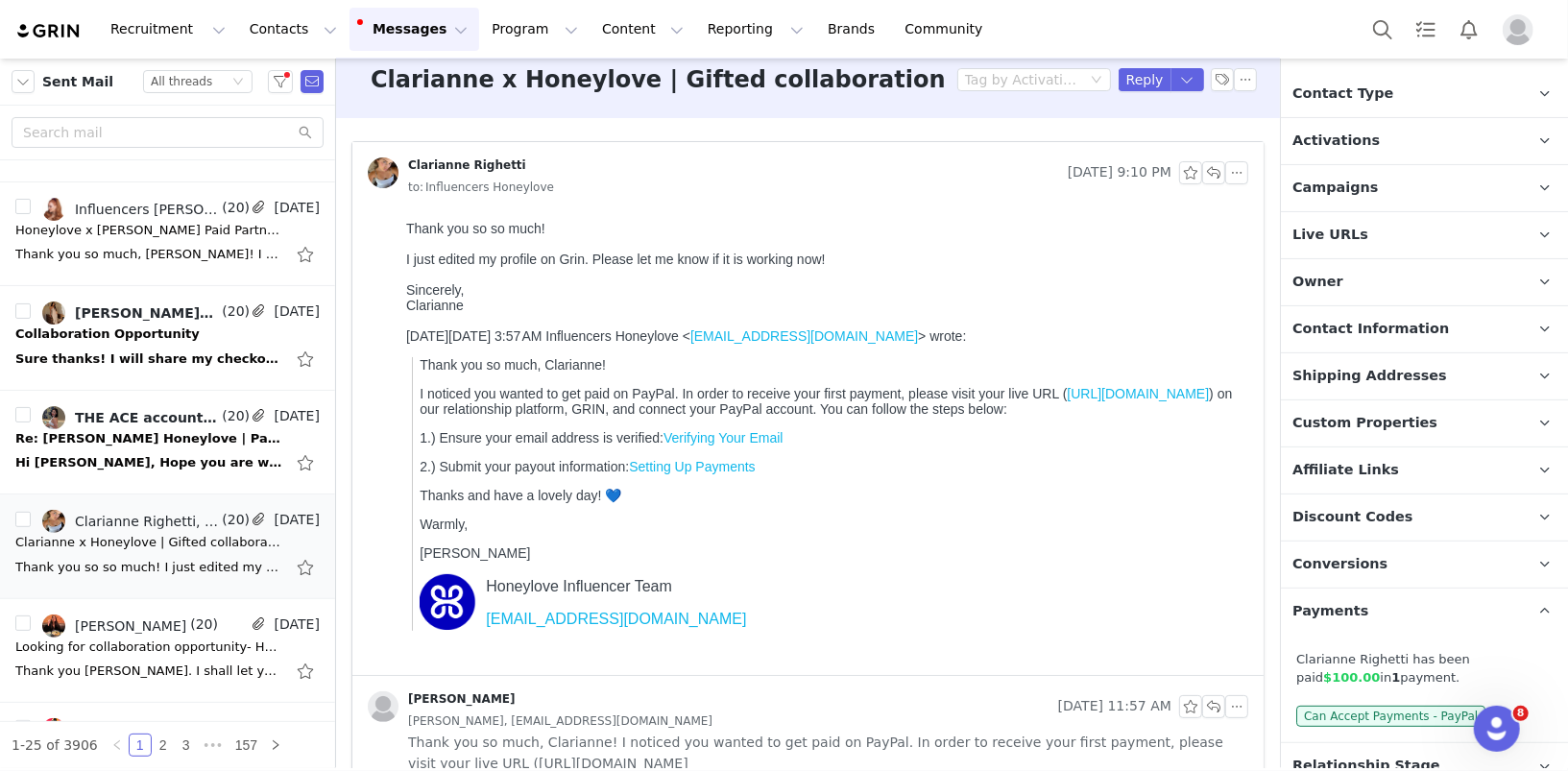
scroll to position [20, 0]
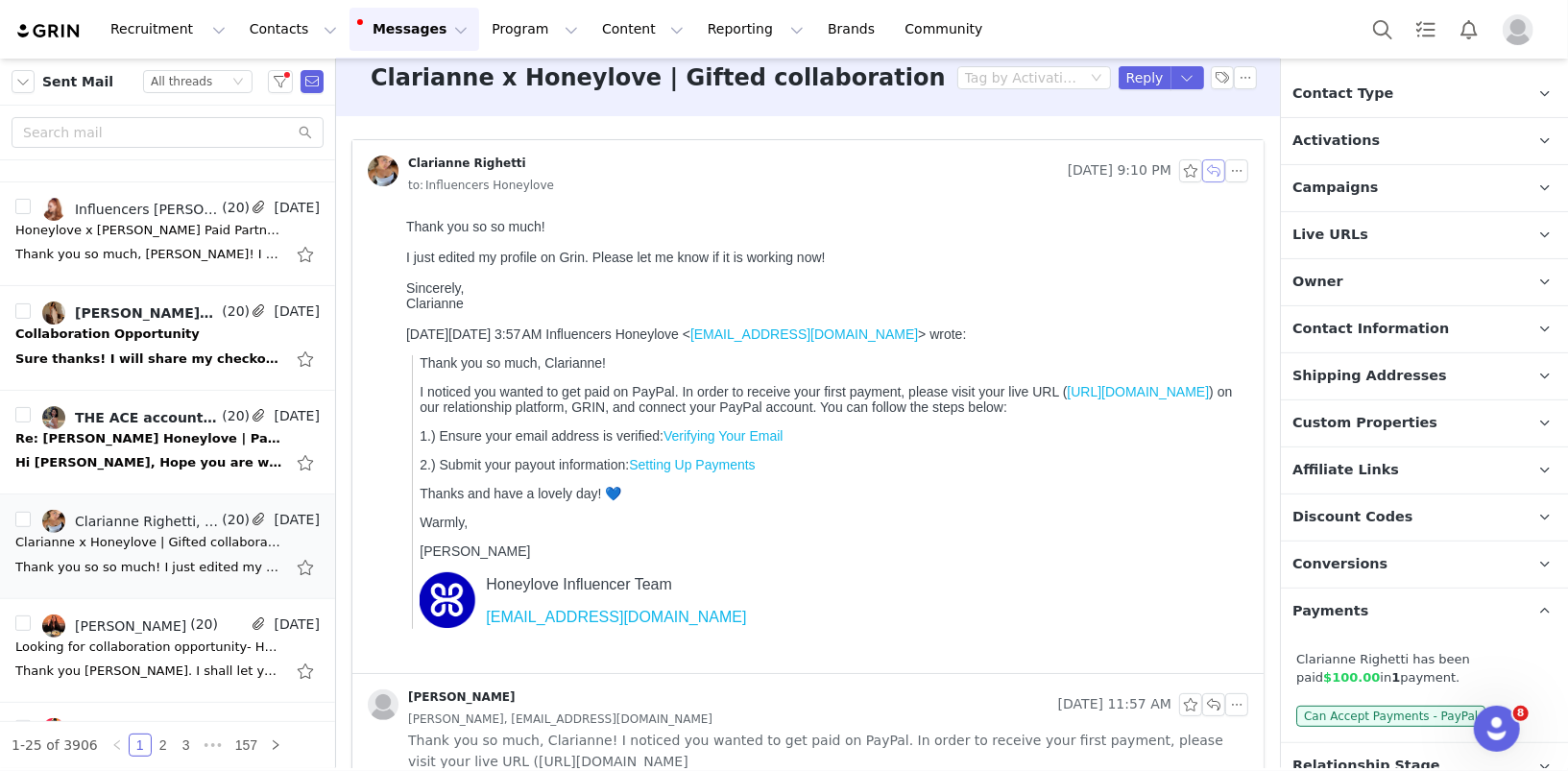
click at [1220, 170] on button "button" at bounding box center [1213, 170] width 23 height 23
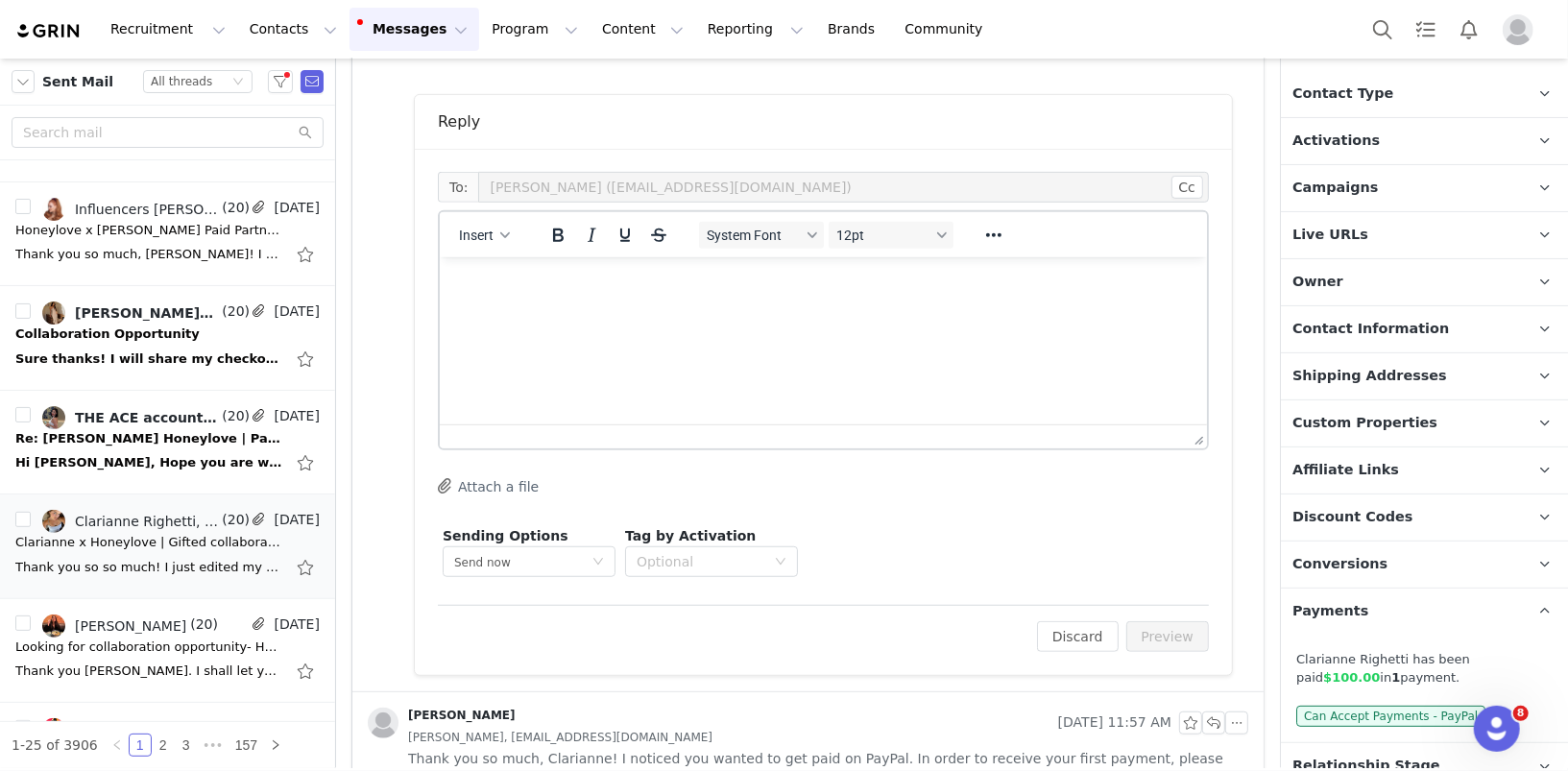
scroll to position [0, 0]
click at [691, 308] on html at bounding box center [822, 282] width 767 height 52
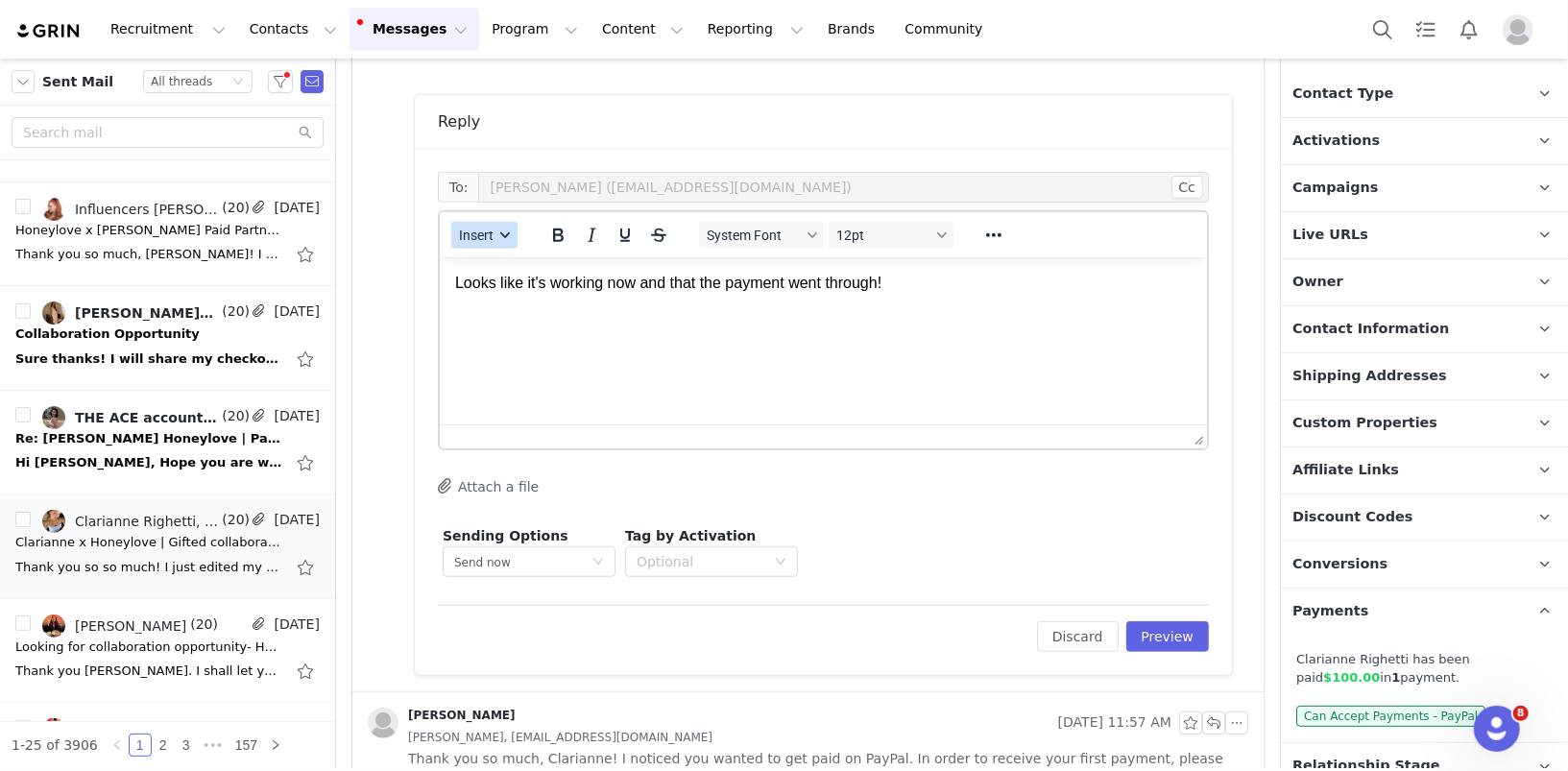
click at [475, 228] on span "Insert" at bounding box center [475, 235] width 34 height 16
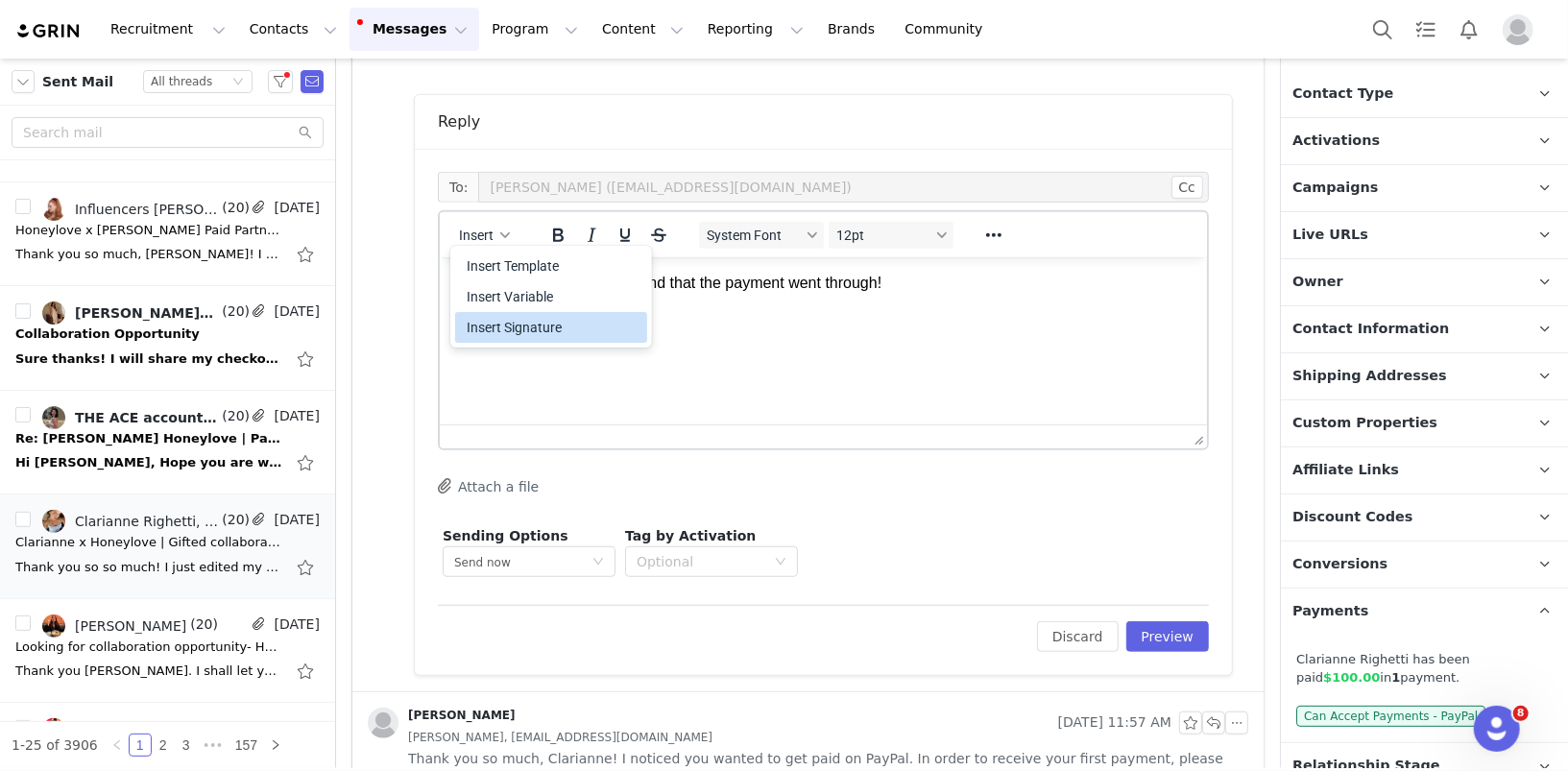
drag, startPoint x: 470, startPoint y: 326, endPoint x: 84, endPoint y: 125, distance: 435.2
click at [470, 326] on div "Insert Signature" at bounding box center [553, 327] width 173 height 23
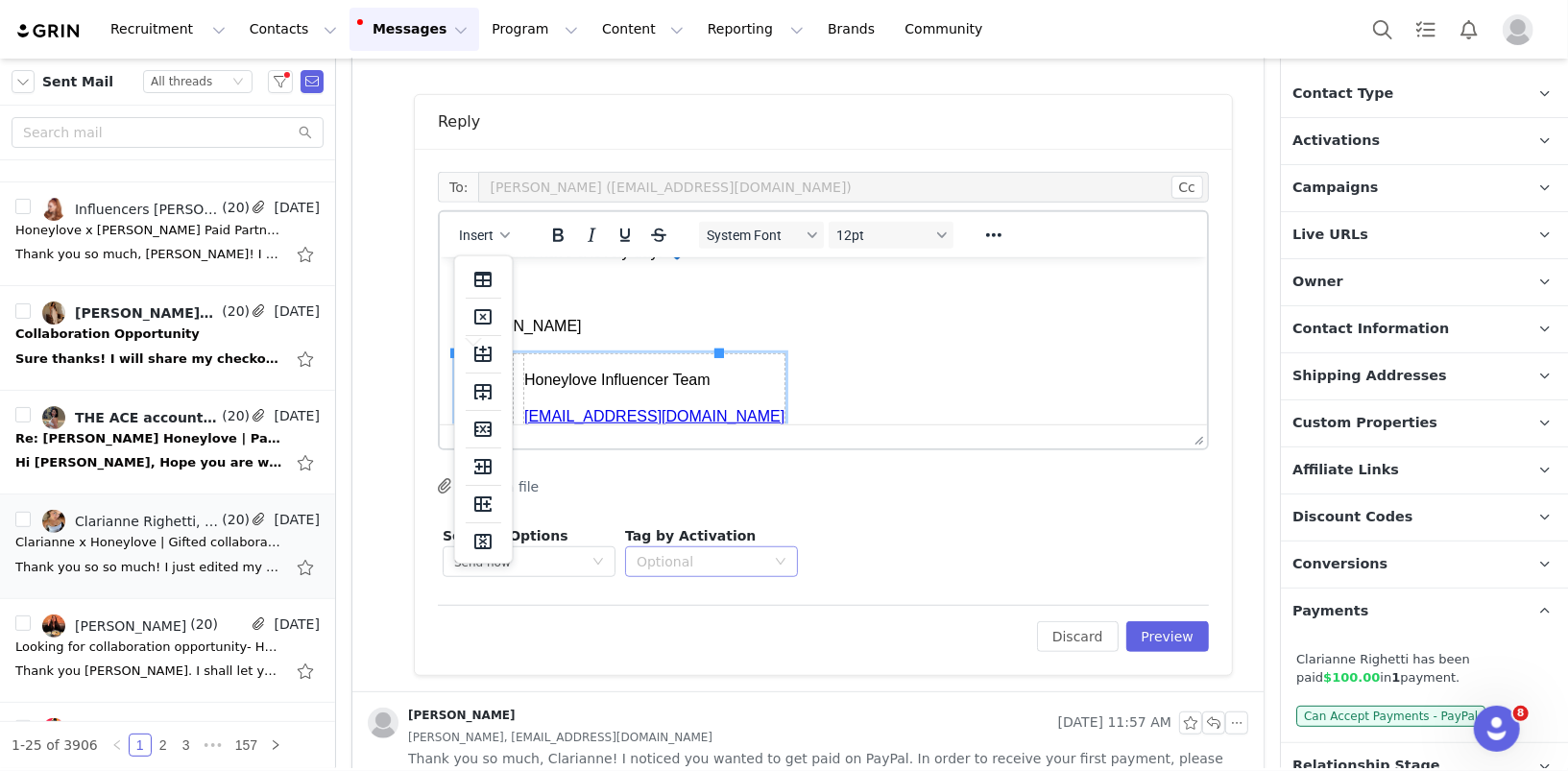
scroll to position [961, 0]
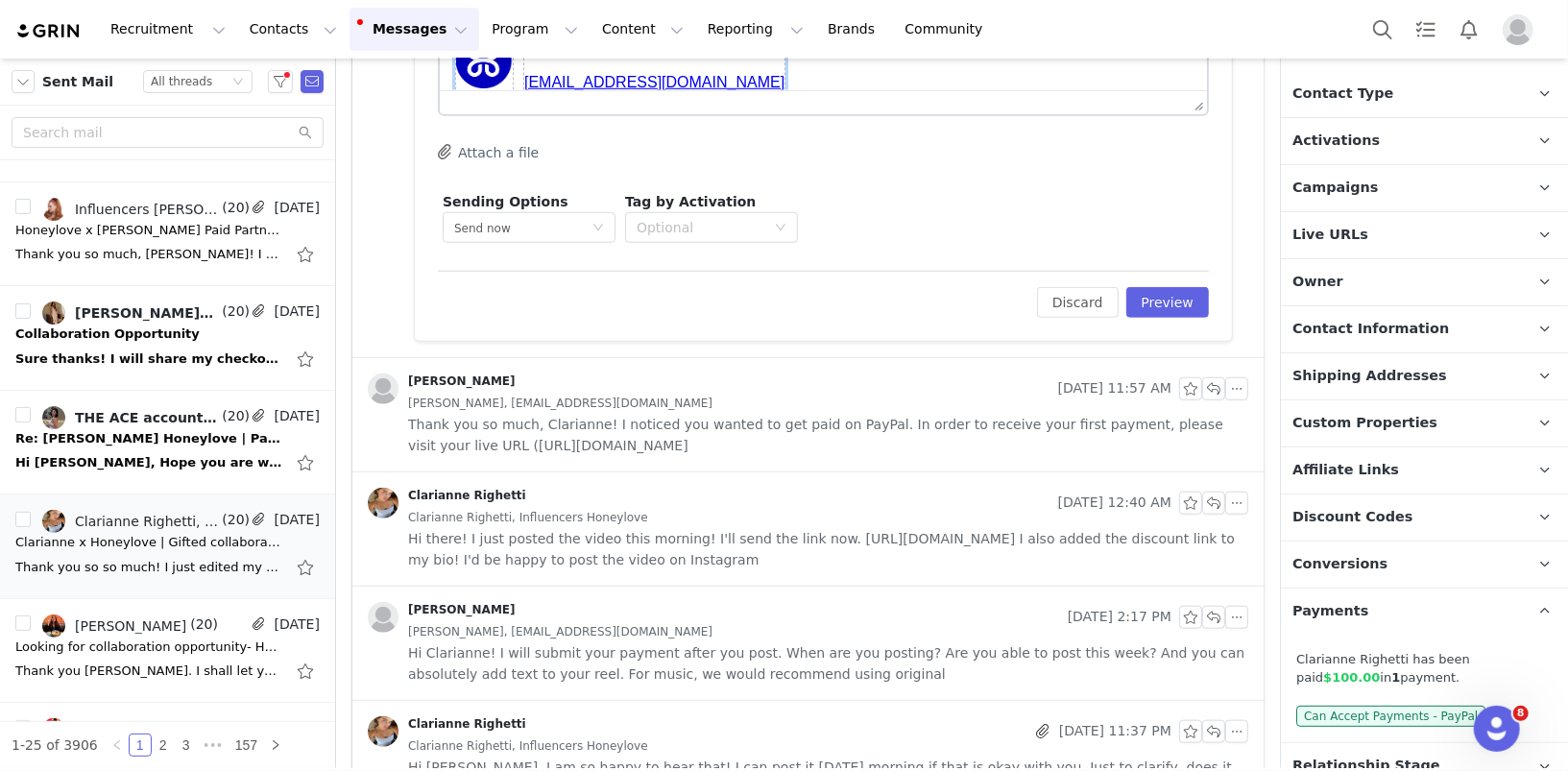
click at [694, 654] on span "Hi Clarianne! I will submit your payment after you post. When are you posting? …" at bounding box center [829, 664] width 841 height 42
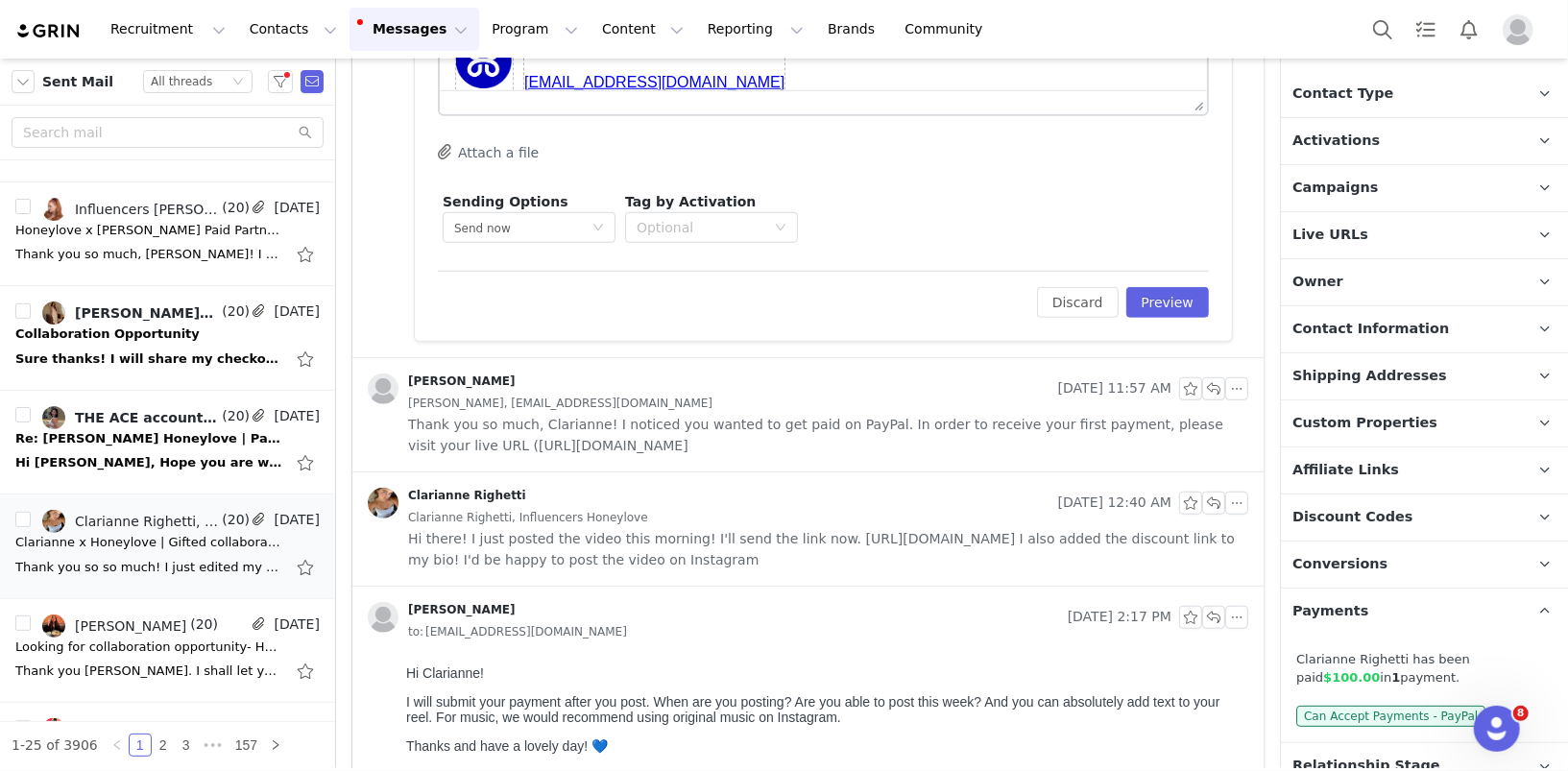
scroll to position [0, 0]
click at [705, 530] on span "Hi there! I just posted the video this morning! I'll send the link now. [URL][D…" at bounding box center [829, 549] width 841 height 42
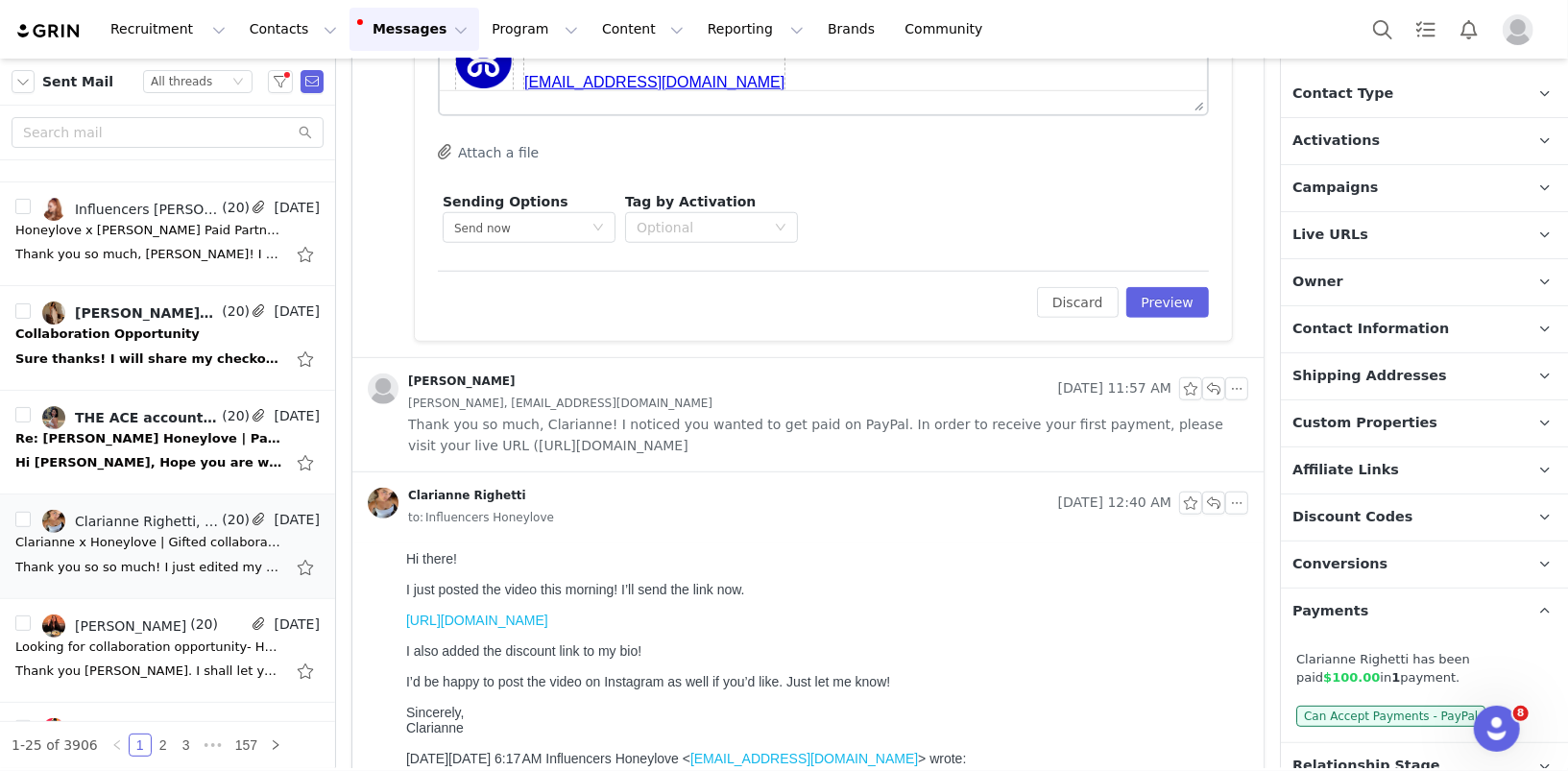
click at [703, 443] on span "Thank you so much, Clarianne! I noticed you wanted to get paid on PayPal. In or…" at bounding box center [829, 434] width 841 height 42
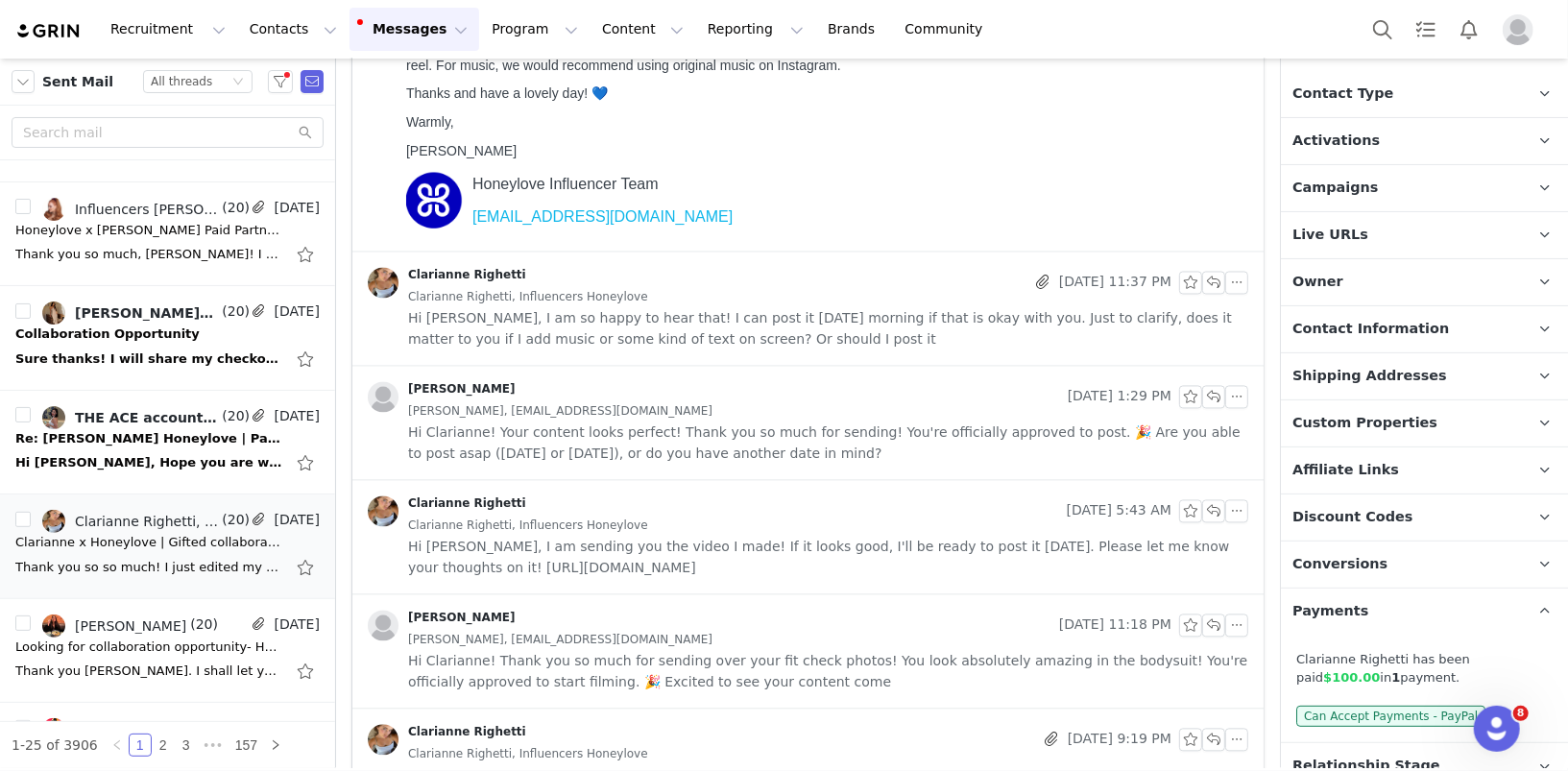
scroll to position [2363, 0]
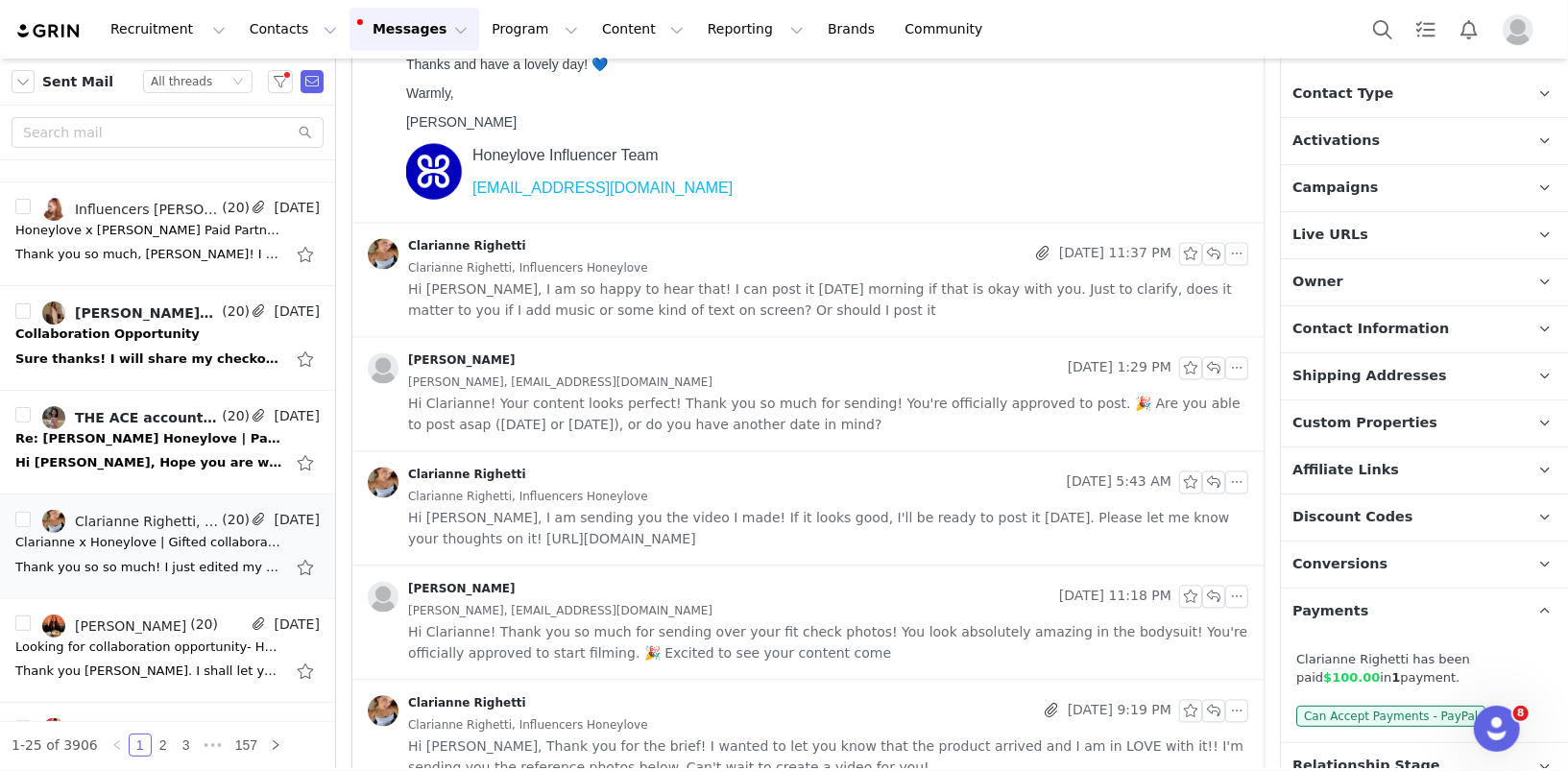
click at [688, 394] on span "Hi Clarianne! Your content looks perfect! Thank you so much for sending! You're…" at bounding box center [829, 415] width 841 height 42
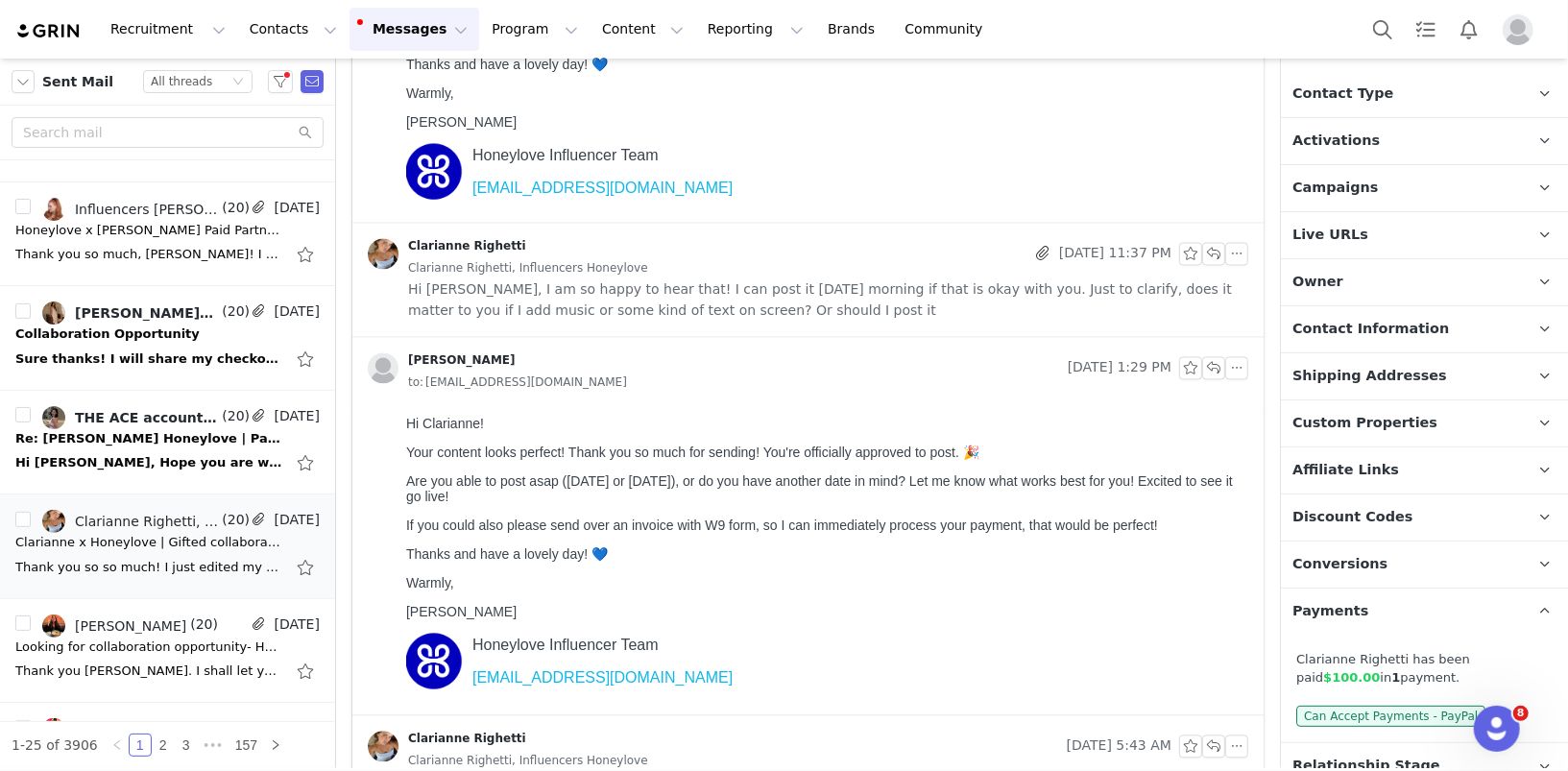
scroll to position [0, 0]
click at [705, 321] on div "Clarianne Righetti [DATE] 11:37 PM Clarianne Righetti, Influencers Honeylove Hi…" at bounding box center [808, 280] width 911 height 113
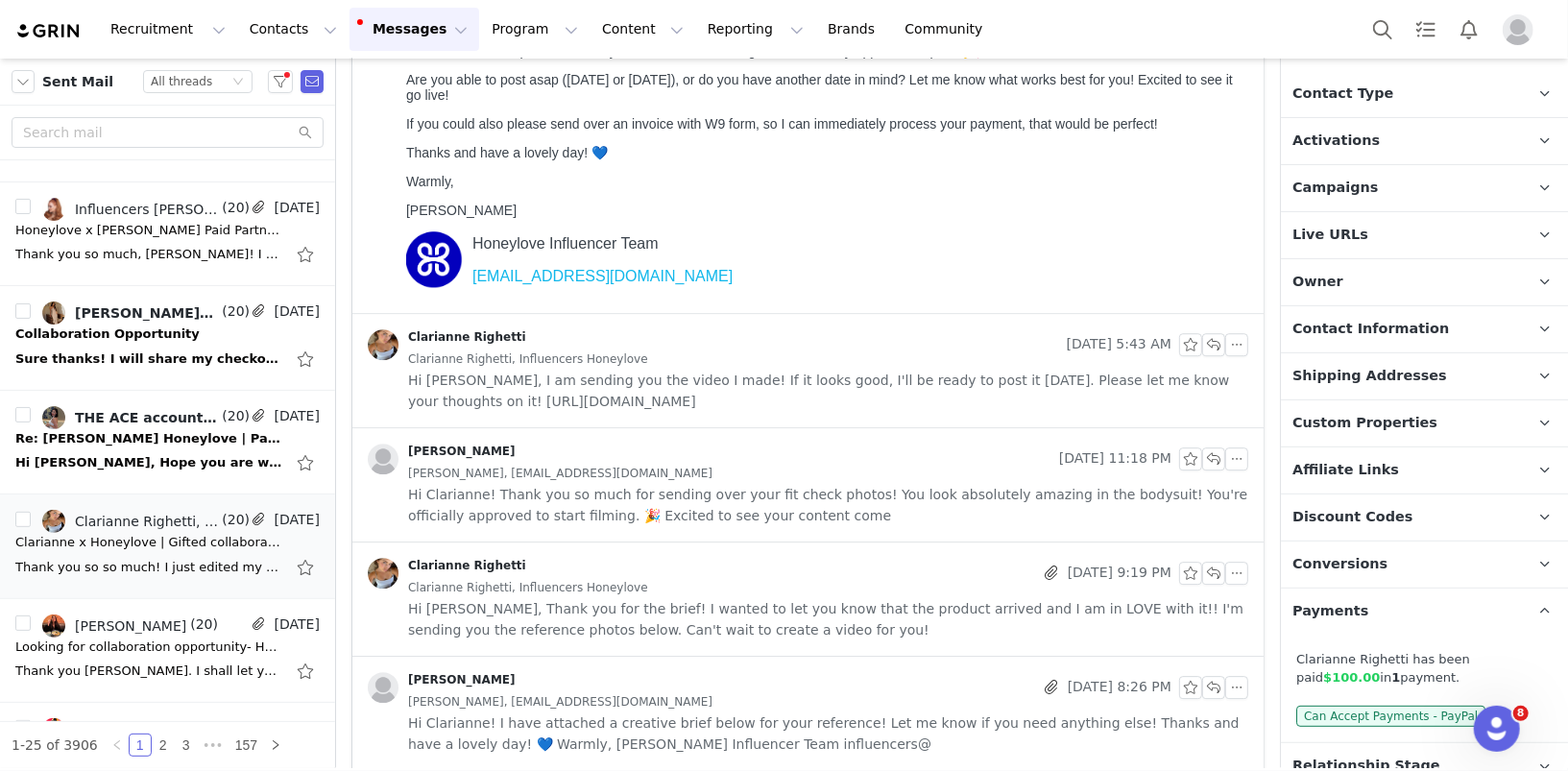
scroll to position [3624, 0]
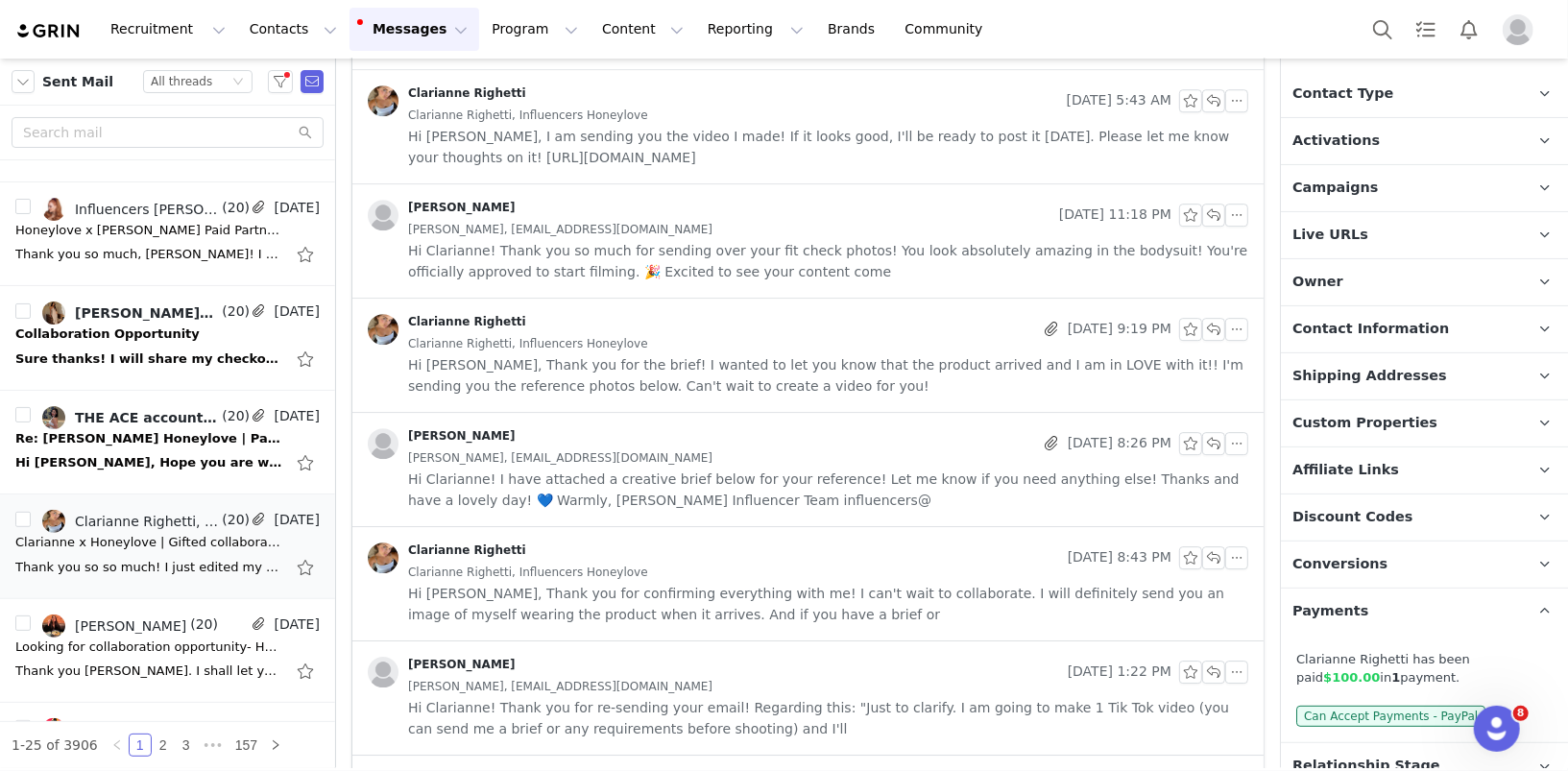
click at [666, 256] on span "Hi Clarianne! Thank you so much for sending over your fit check photos! You loo…" at bounding box center [829, 261] width 841 height 42
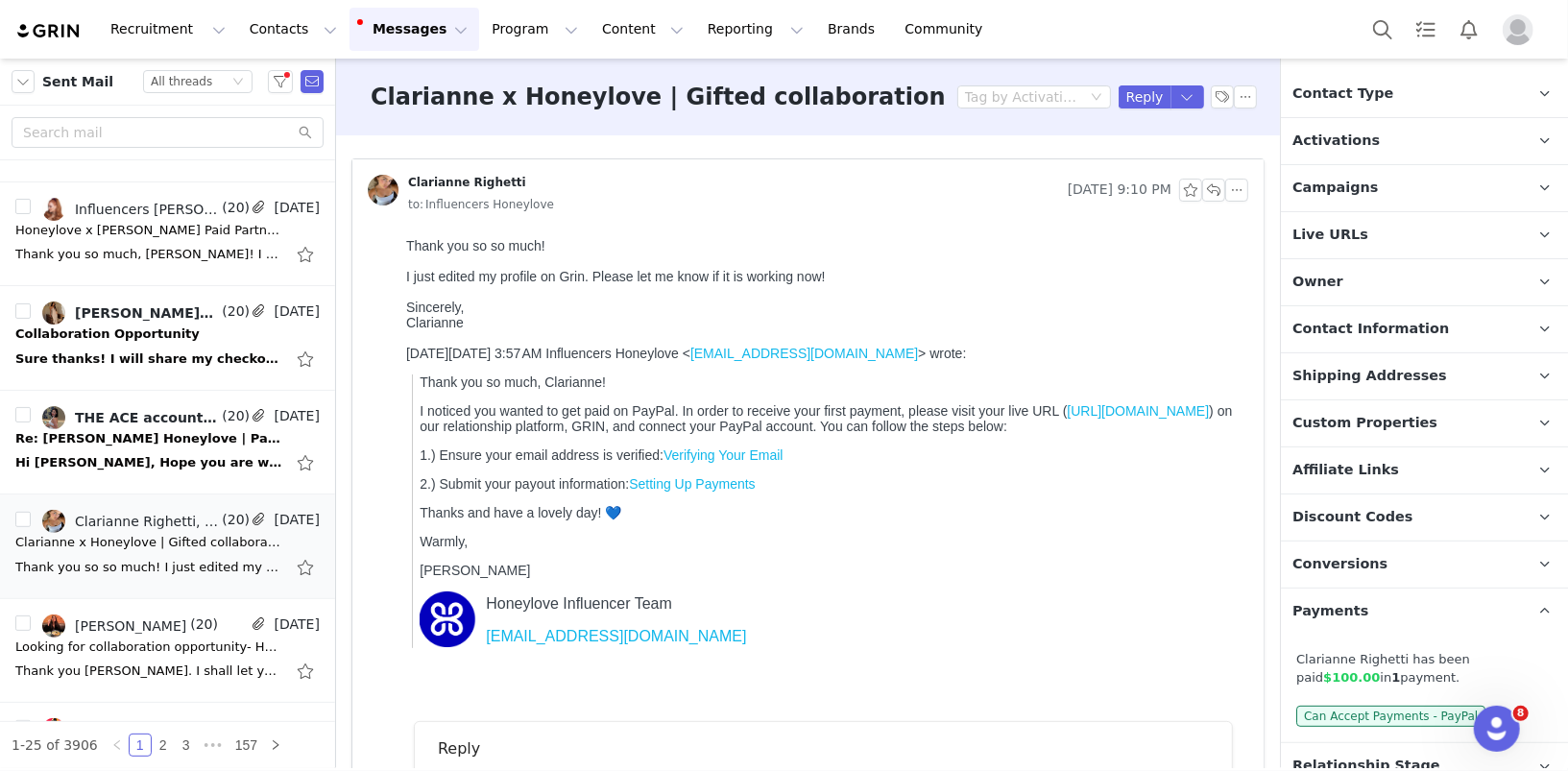
scroll to position [320, 0]
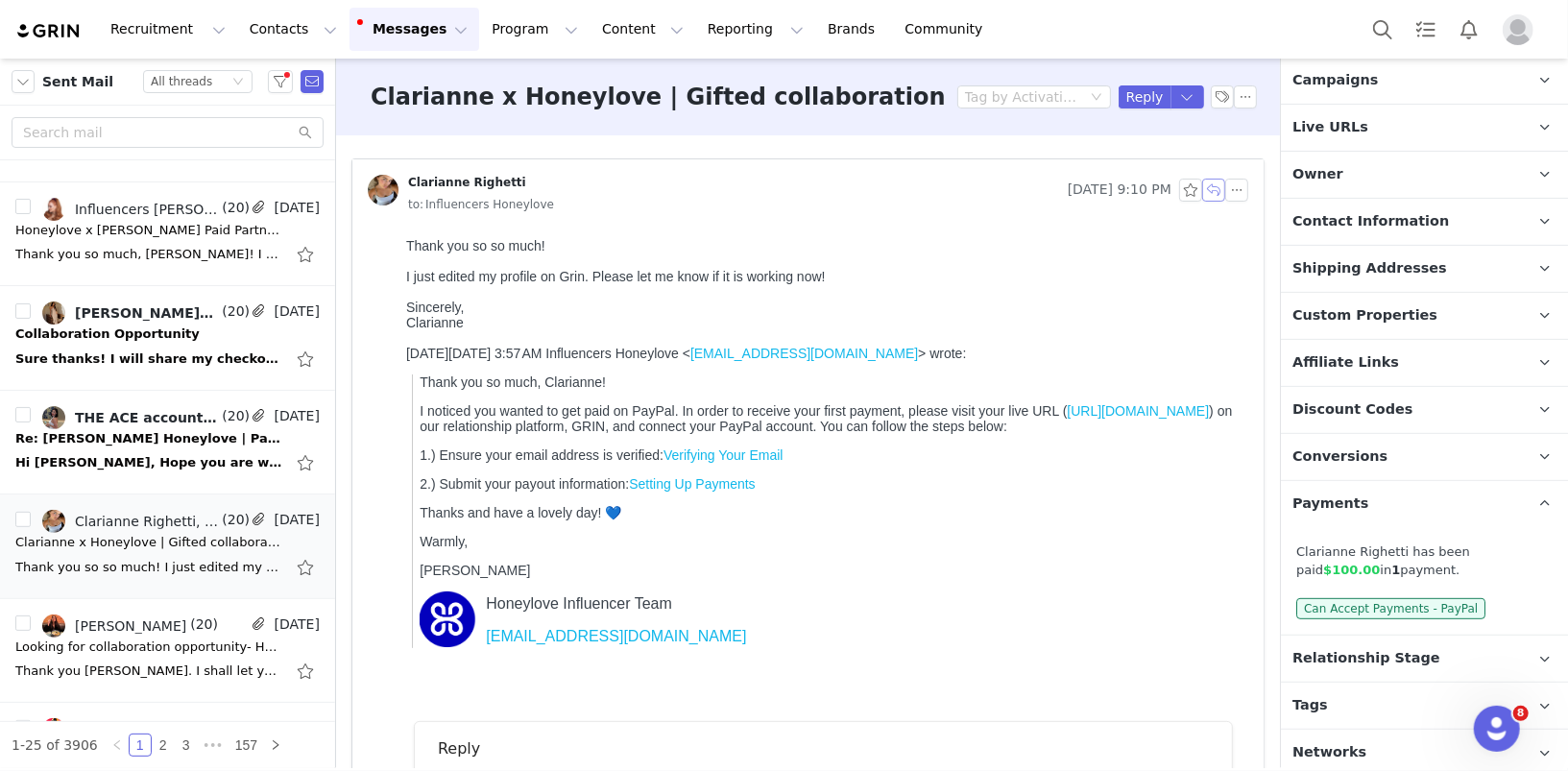
click at [1220, 188] on button "button" at bounding box center [1213, 189] width 23 height 23
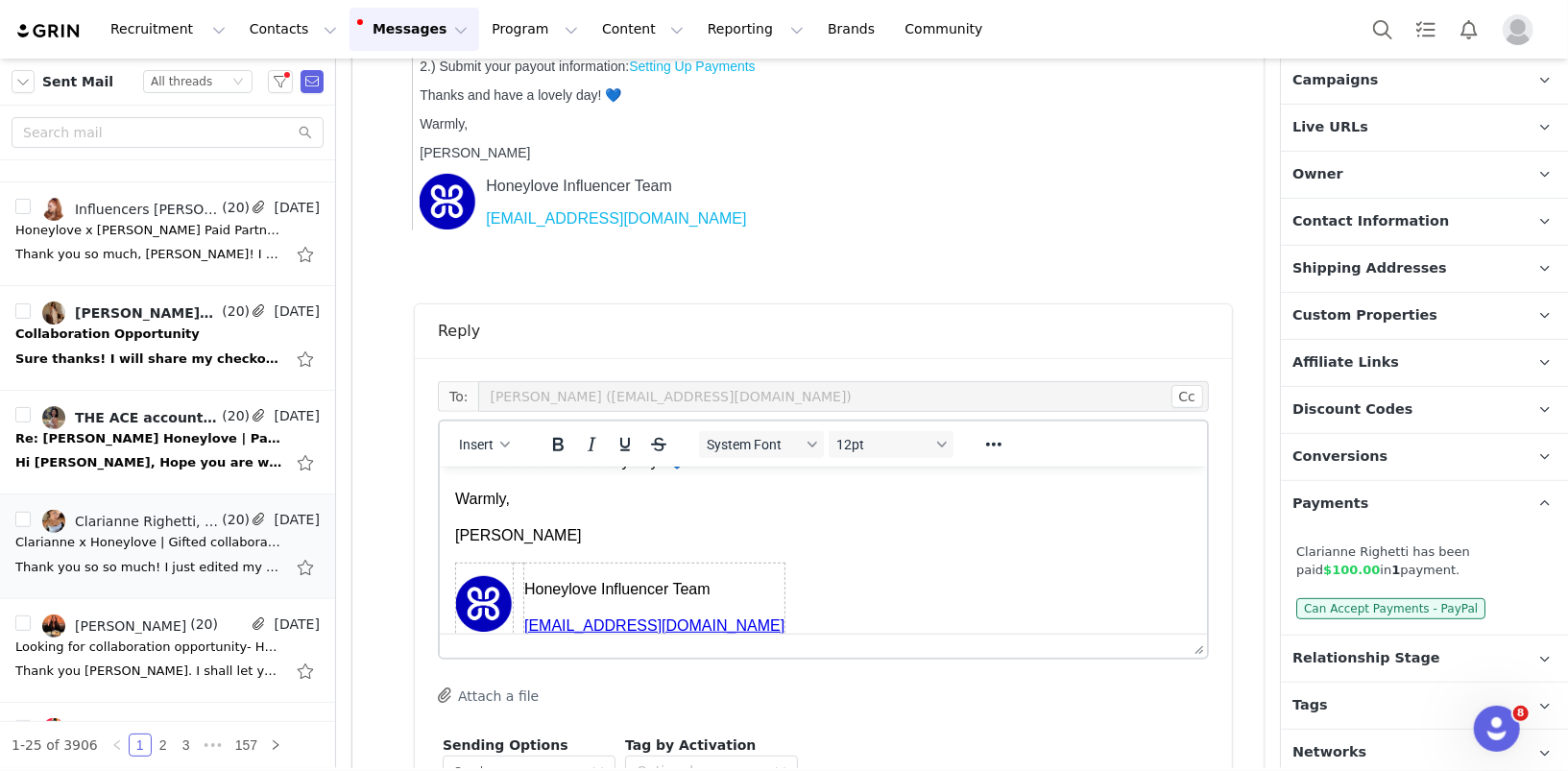
scroll to position [420, 0]
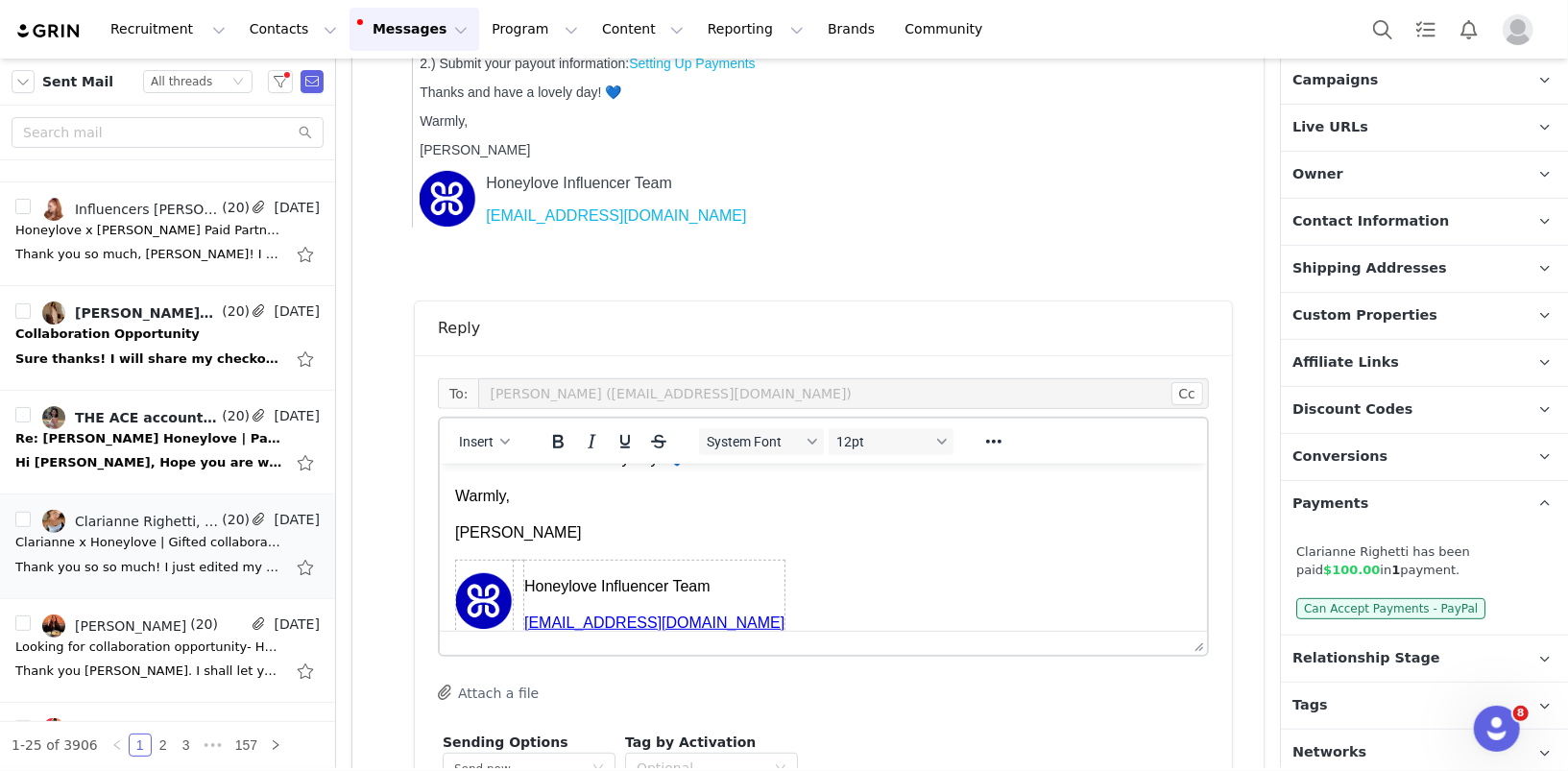
click at [737, 494] on p "Warmly," at bounding box center [822, 495] width 736 height 21
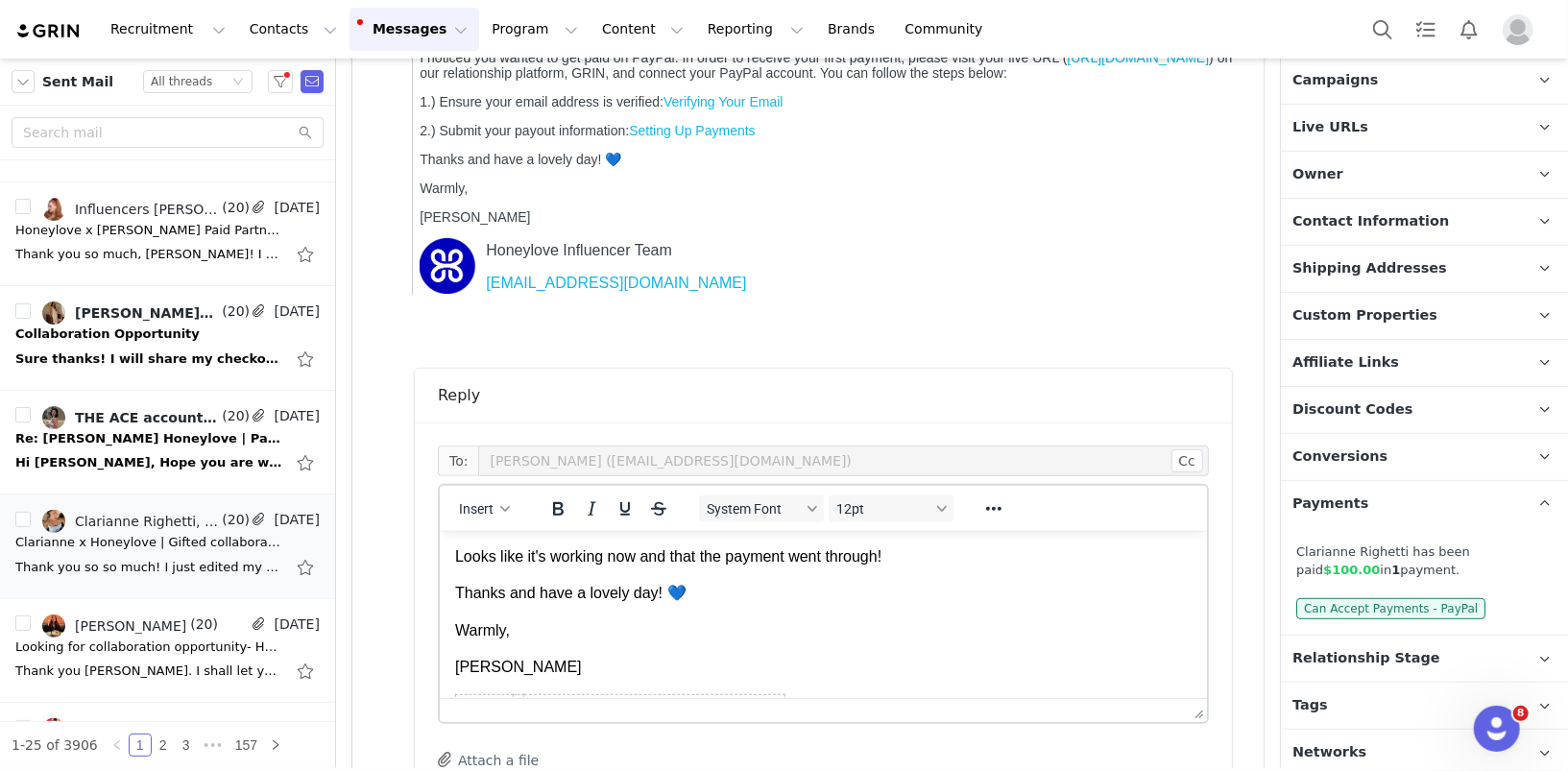
scroll to position [338, 0]
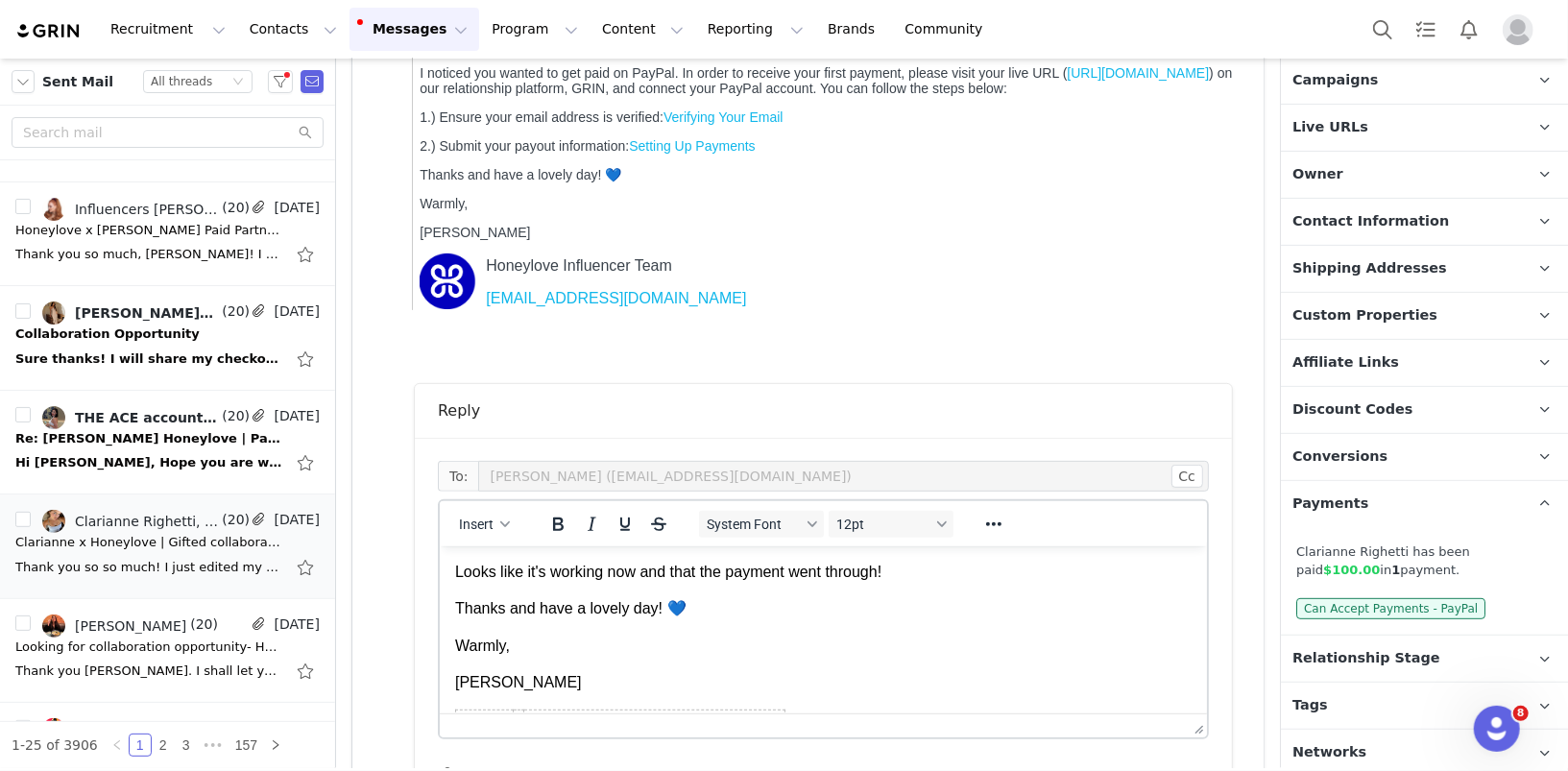
click at [972, 564] on p "Looks like it's working now and that the payment went through!" at bounding box center [822, 571] width 736 height 21
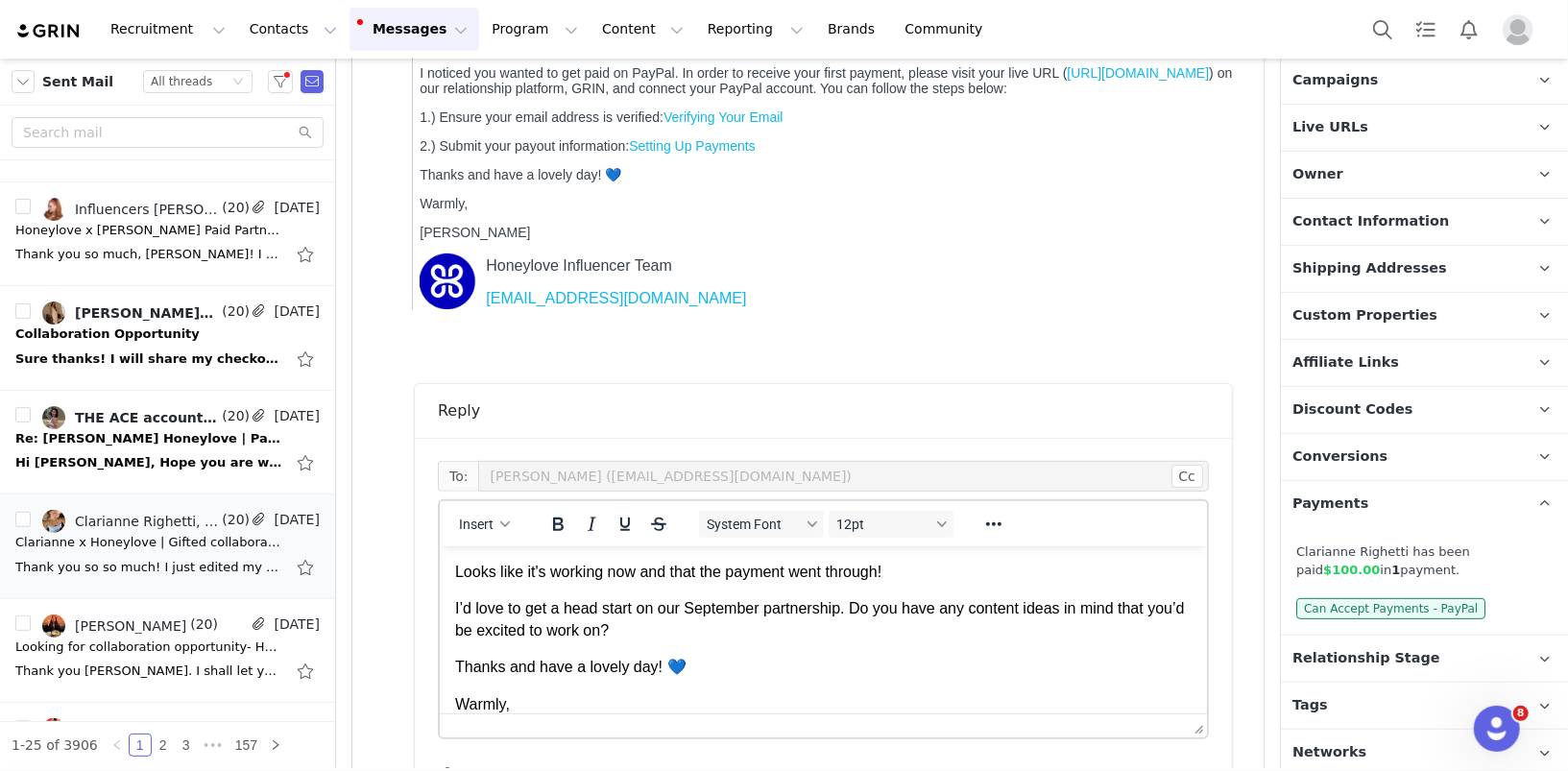
click at [733, 609] on p "I’d love to get a head start on our September partnership. Do you have any cont…" at bounding box center [822, 619] width 736 height 43
click at [788, 621] on p "I’d love to get a head start on our September partnership. Do you have any cont…" at bounding box center [822, 619] width 736 height 43
click at [846, 610] on p "I’d love to get a head start on our September partnership. Do you have any cont…" at bounding box center [822, 619] width 736 height 43
click at [522, 612] on p "I’d love to get a head start on our September partnership. Do you have any cont…" at bounding box center [822, 619] width 736 height 43
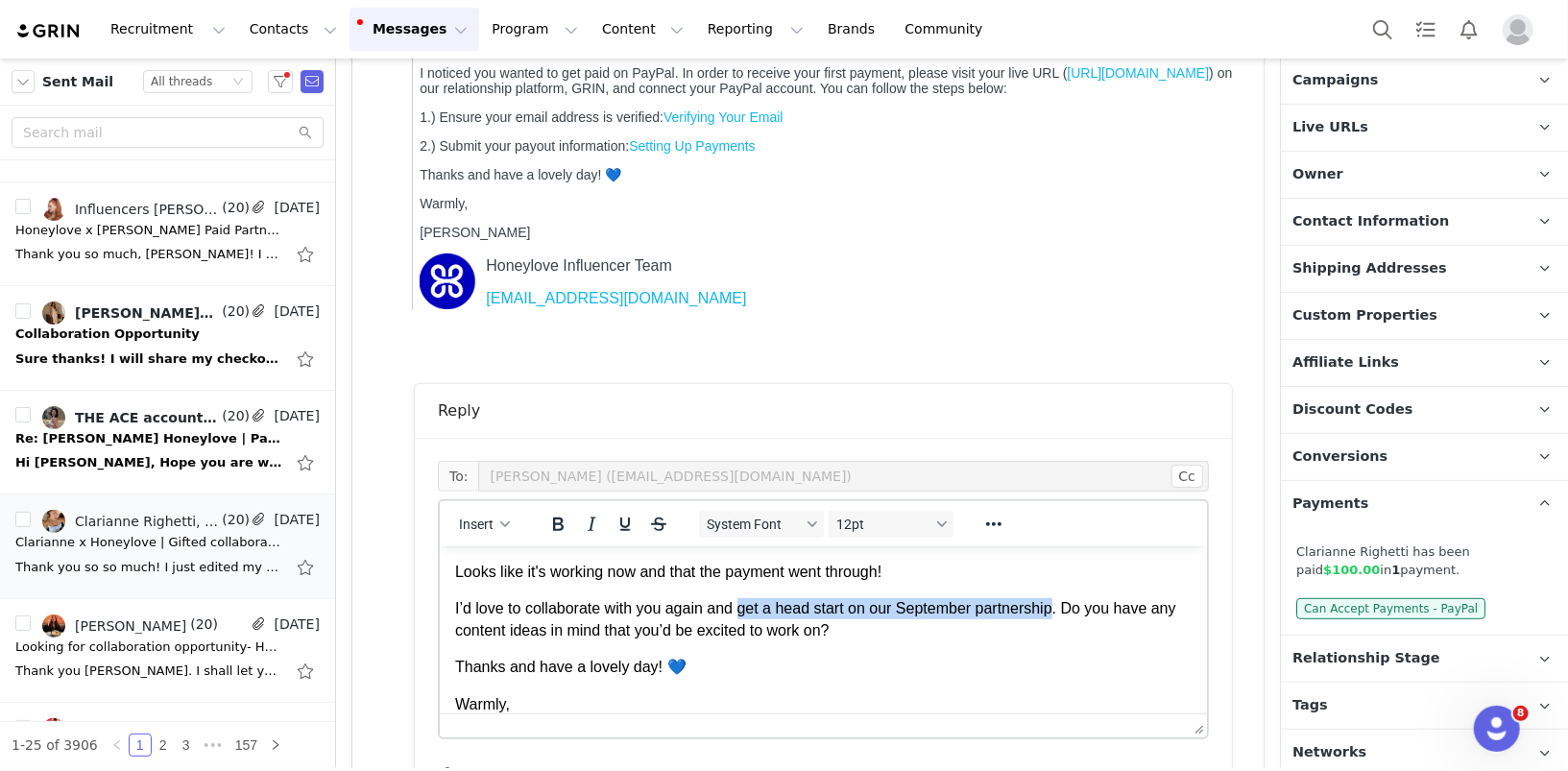
drag, startPoint x: 1062, startPoint y: 614, endPoint x: 741, endPoint y: 608, distance: 321.1
click at [741, 608] on p "I’d love to collaborate with you again and get a head start on our September pa…" at bounding box center [822, 619] width 736 height 43
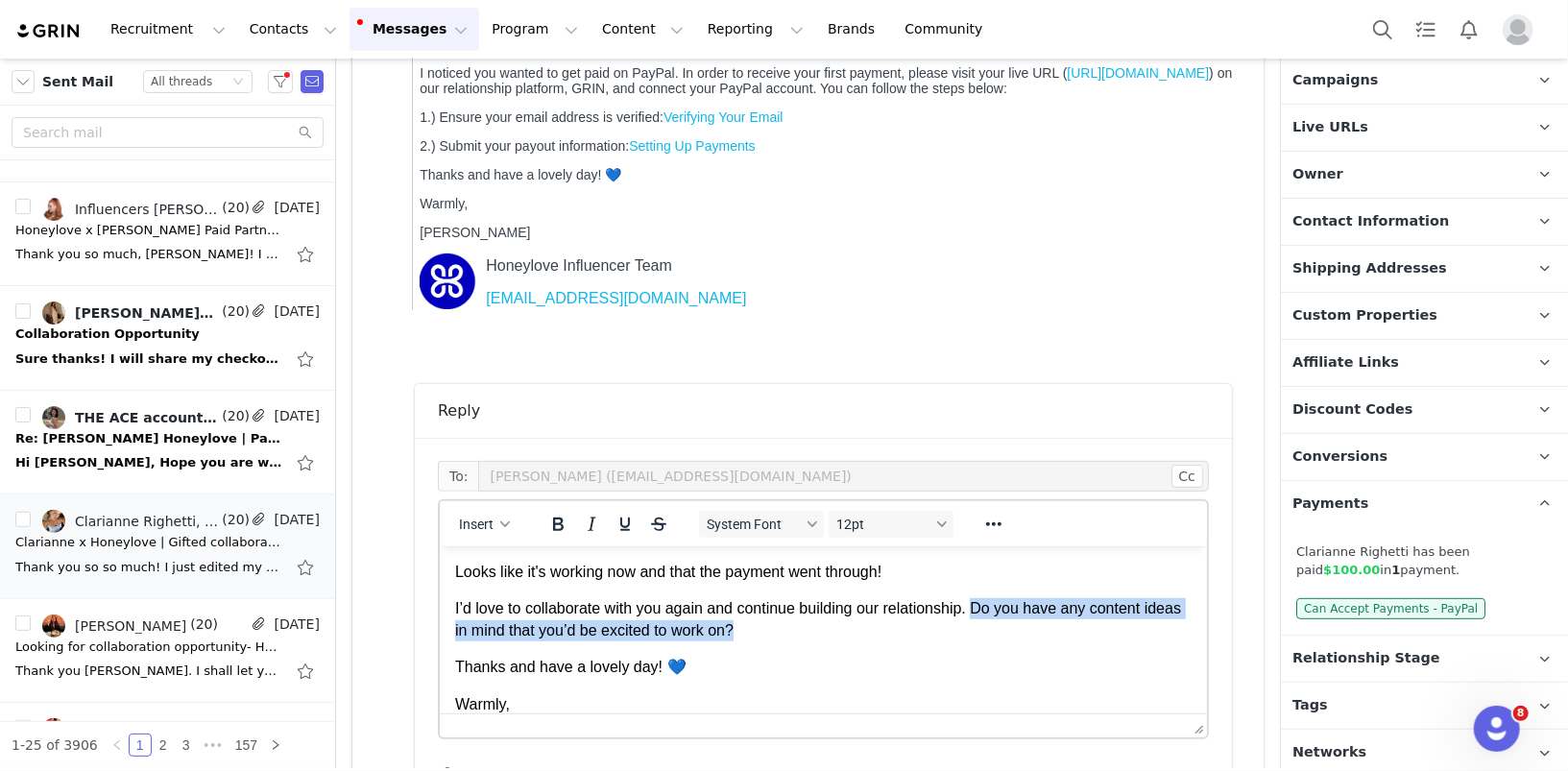
drag, startPoint x: 984, startPoint y: 609, endPoint x: 984, endPoint y: 625, distance: 16.0
click at [984, 625] on p "I’d love to collaborate with you again and continue building our relationship. …" at bounding box center [822, 619] width 736 height 43
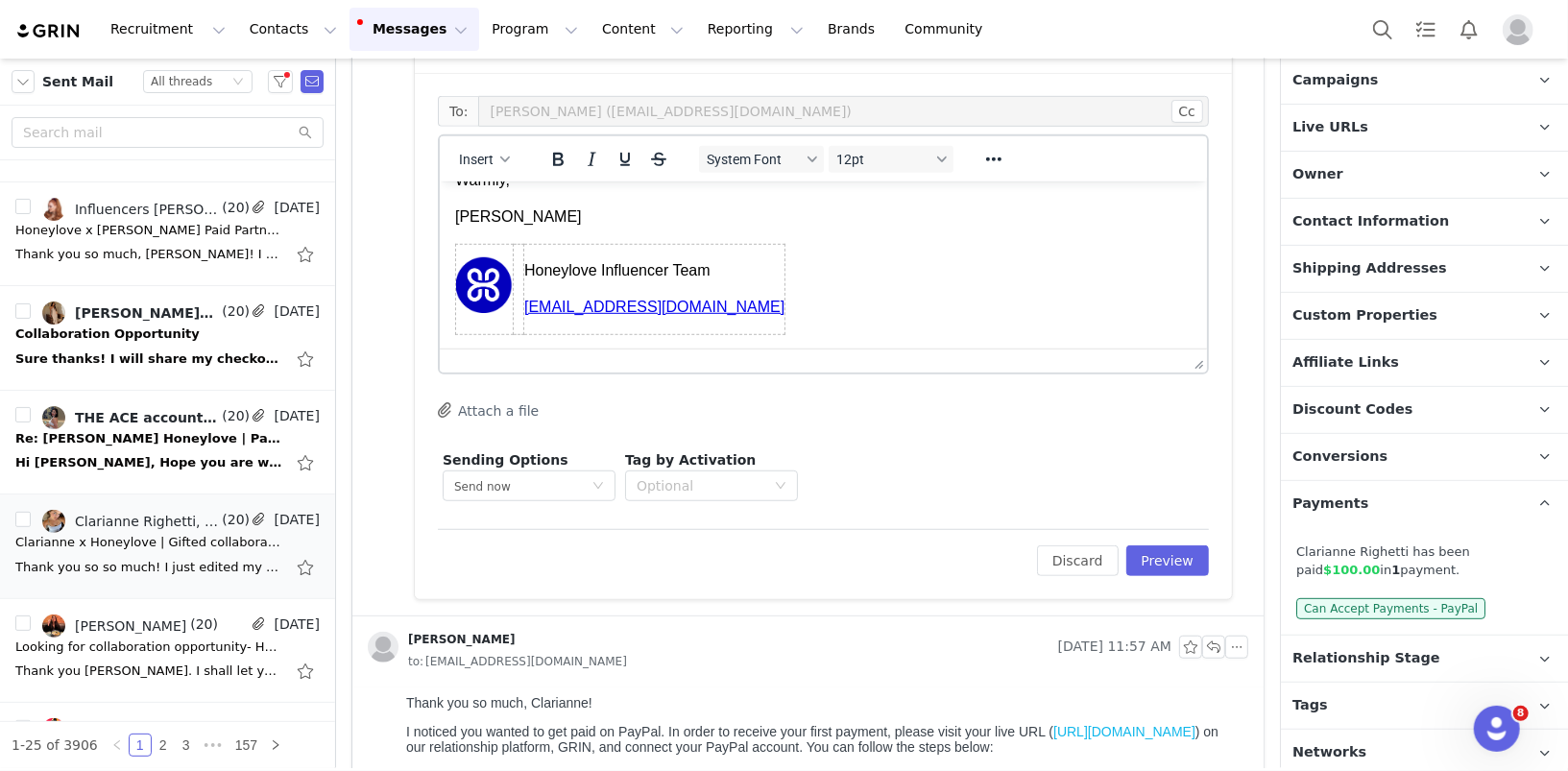
scroll to position [845, 0]
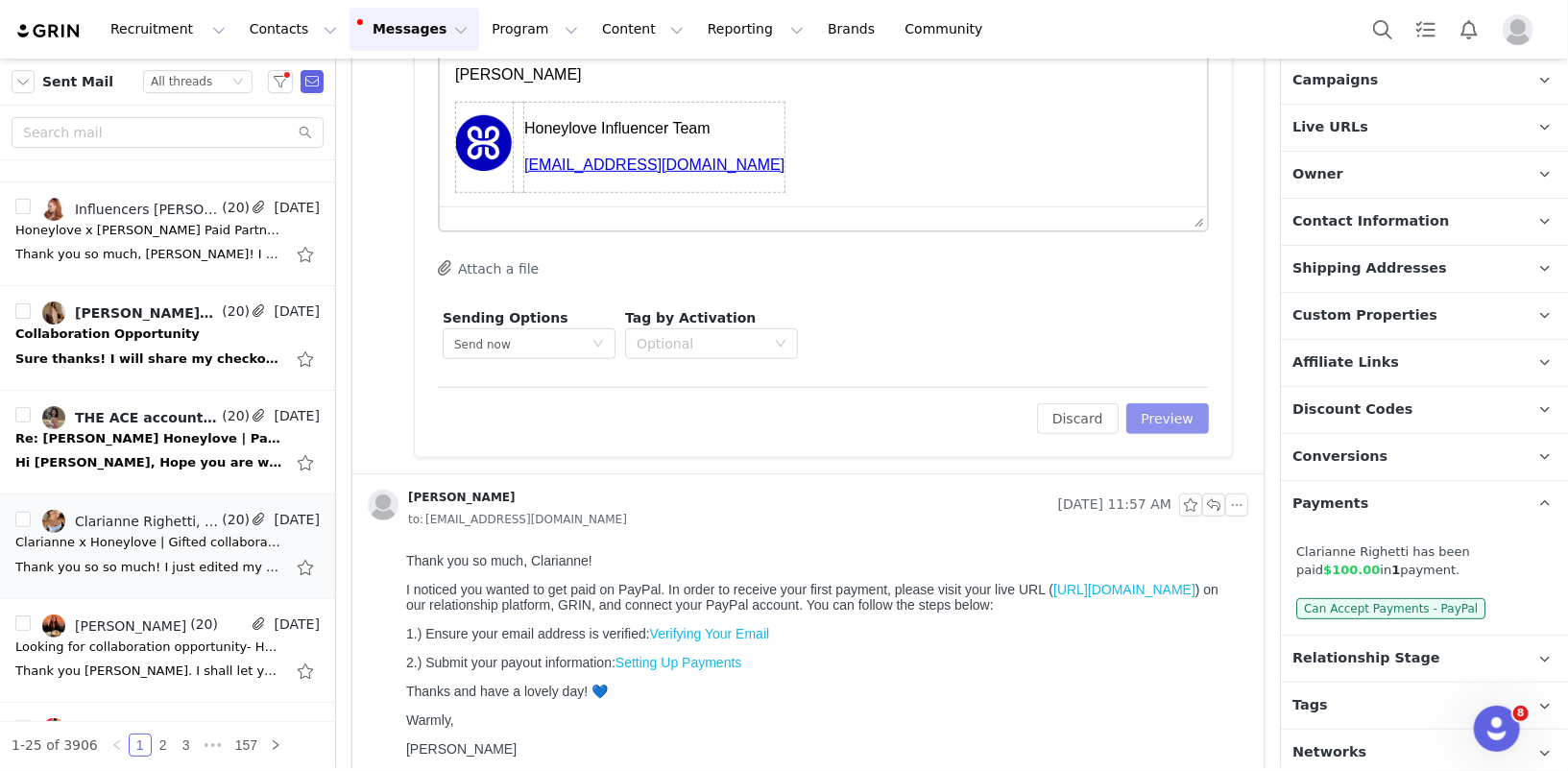
click at [1167, 425] on button "Preview" at bounding box center [1167, 418] width 84 height 31
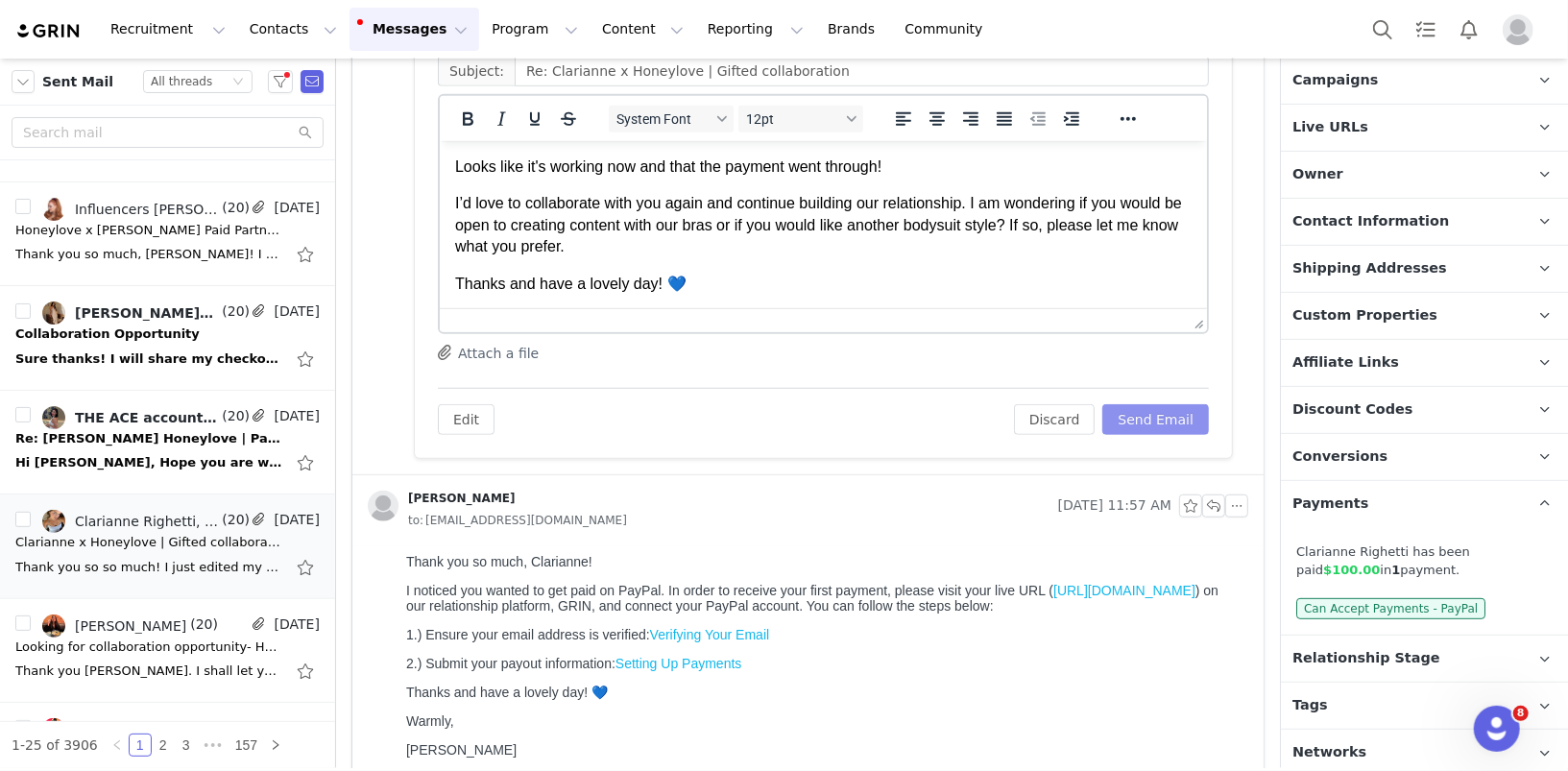
scroll to position [0, 0]
click at [1176, 412] on button "Send Email" at bounding box center [1156, 419] width 106 height 31
